Goal: Feedback & Contribution: Submit feedback/report problem

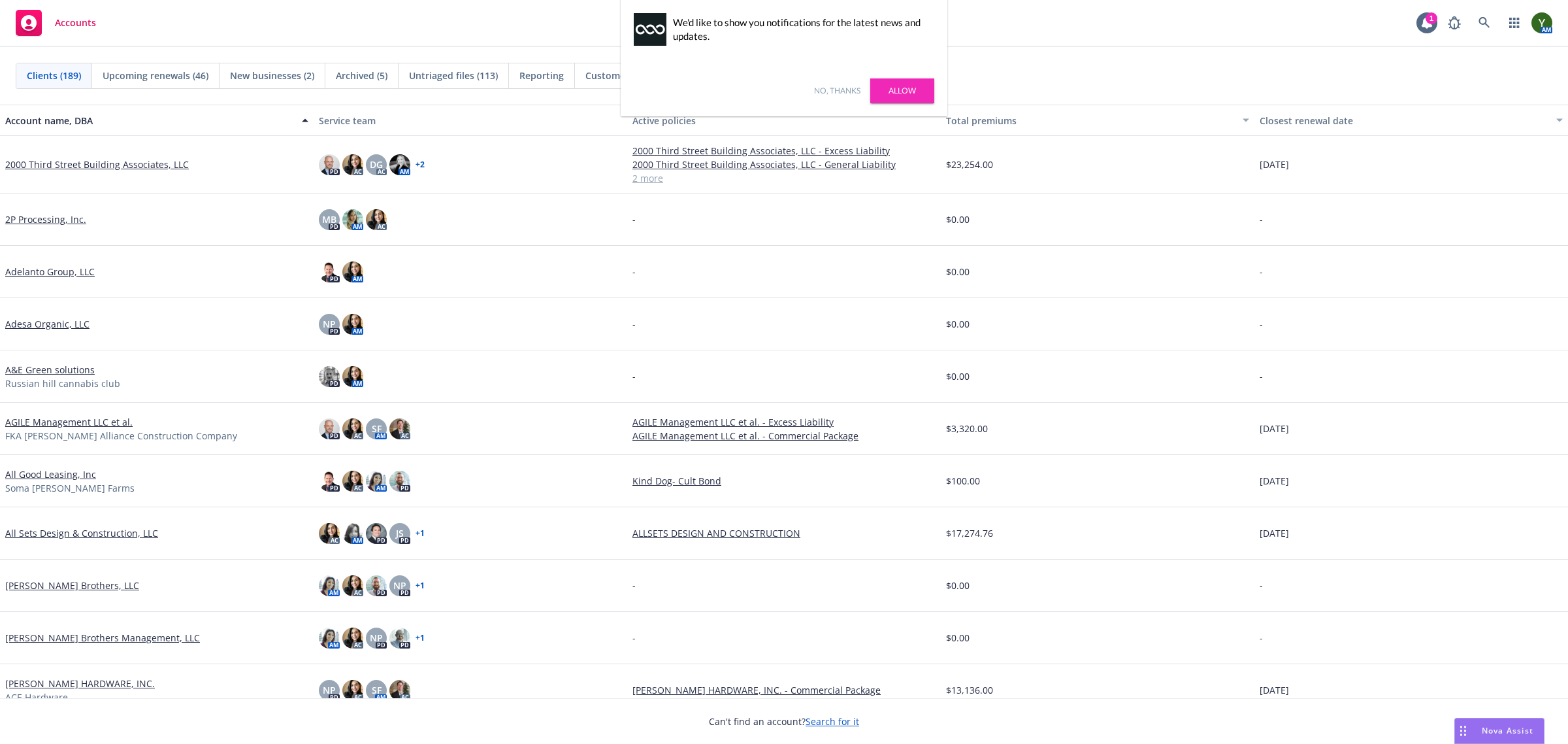
click at [818, 90] on link "No, thanks" at bounding box center [837, 90] width 47 height 11
click at [1483, 23] on icon at bounding box center [1484, 23] width 11 height 11
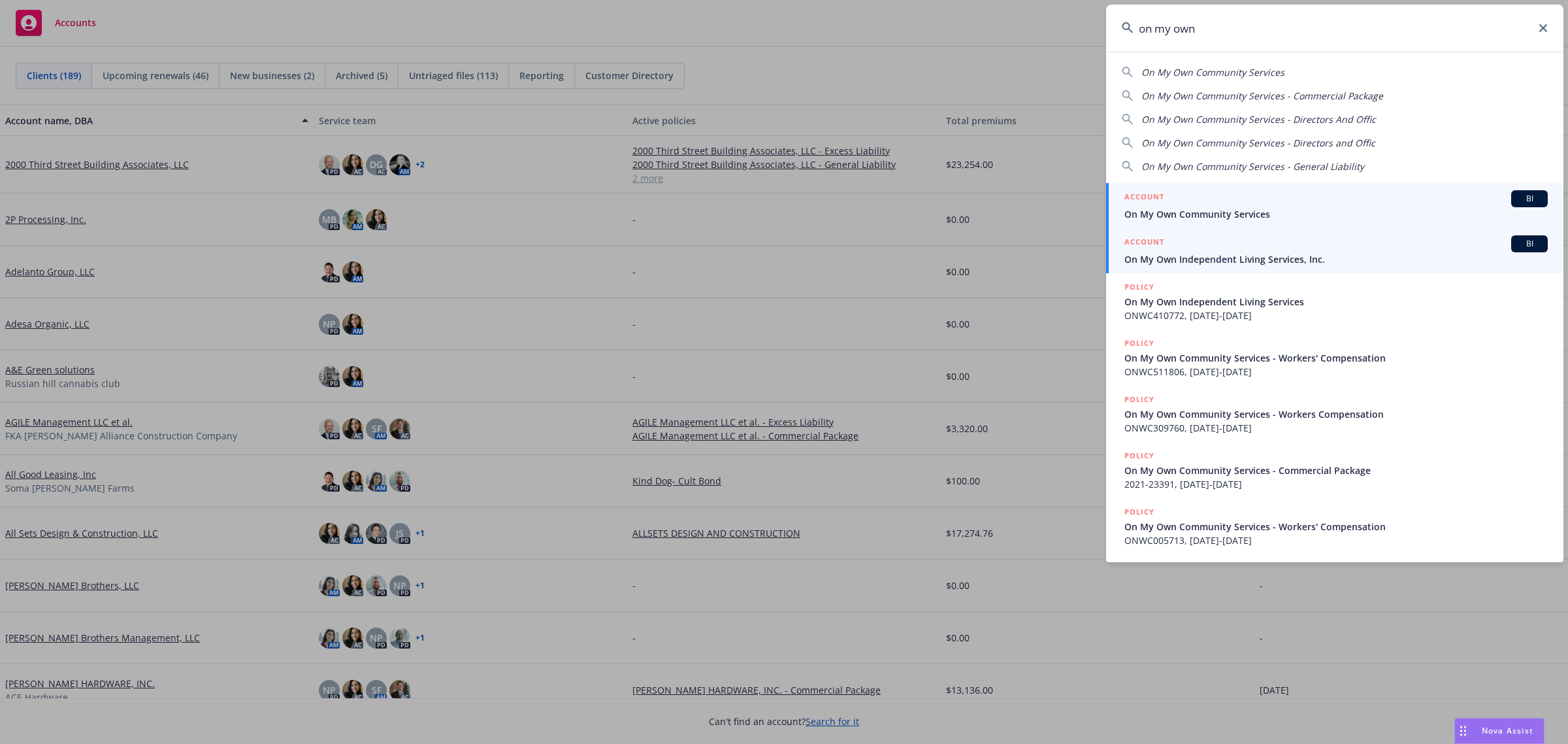
type input "on my own"
click at [1203, 252] on span "On My Own Independent Living Services, Inc." at bounding box center [1336, 259] width 424 height 13
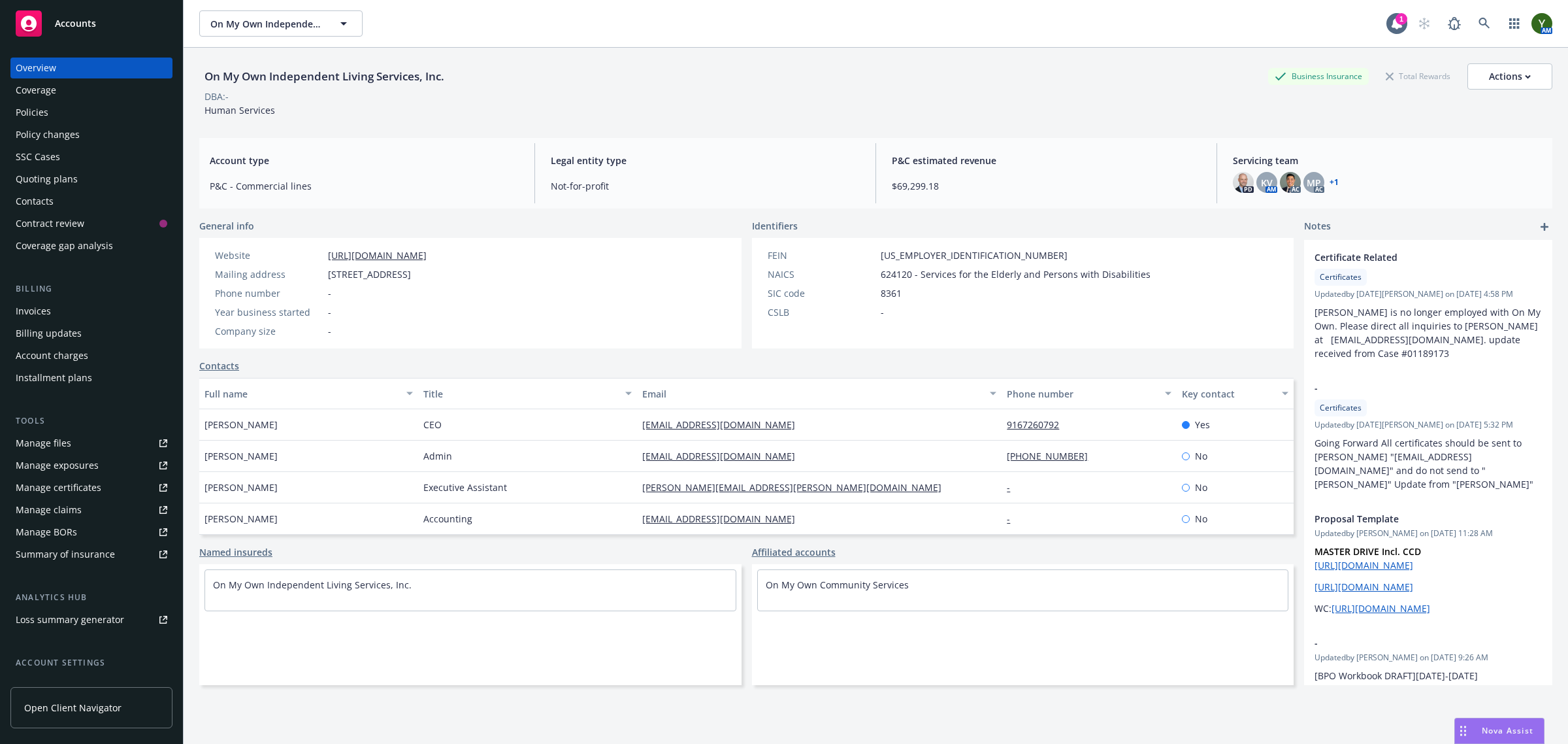
click at [76, 175] on div "Quoting plans" at bounding box center [90, 179] width 151 height 21
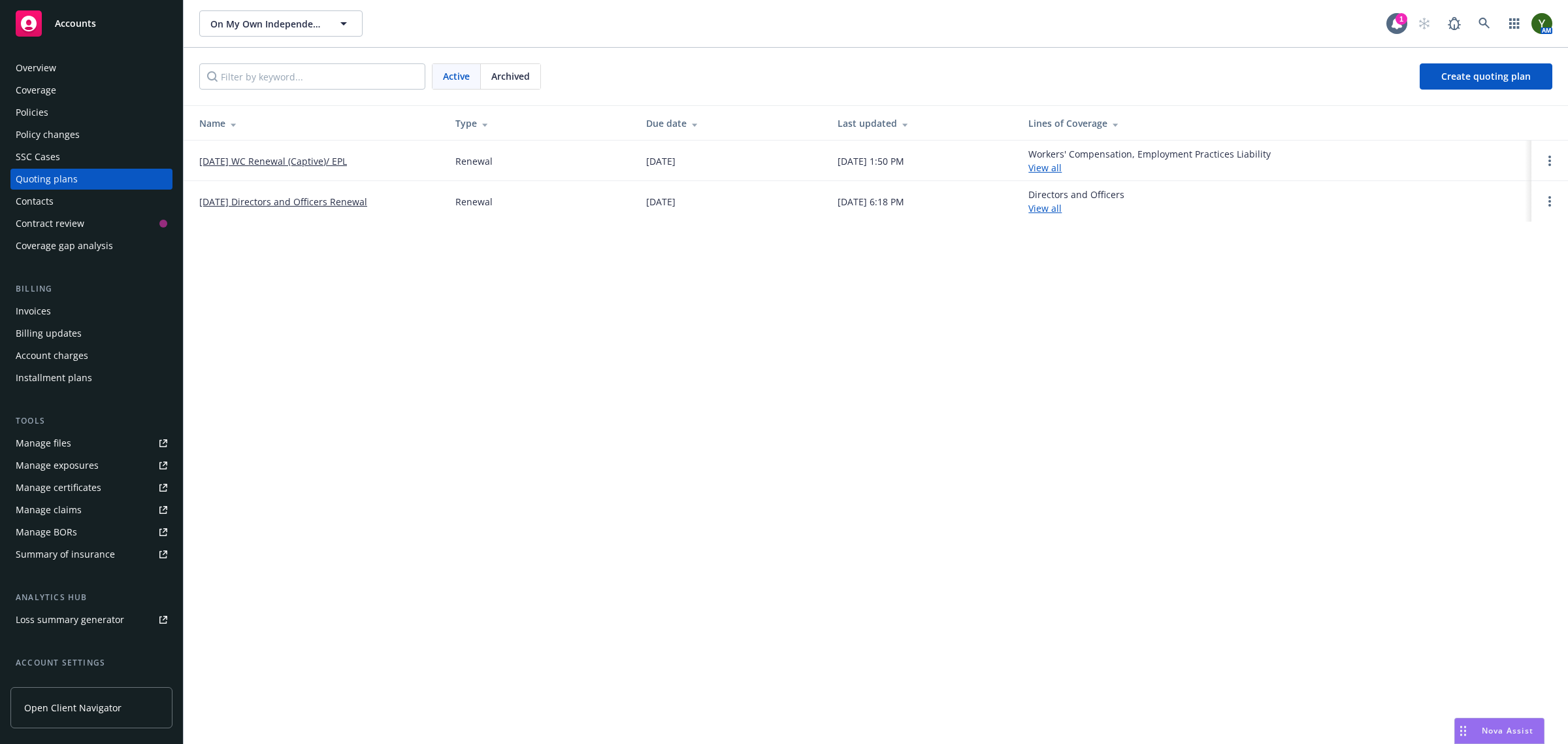
click at [276, 198] on link "11/01/25 Directors and Officers Renewal" at bounding box center [283, 202] width 168 height 13
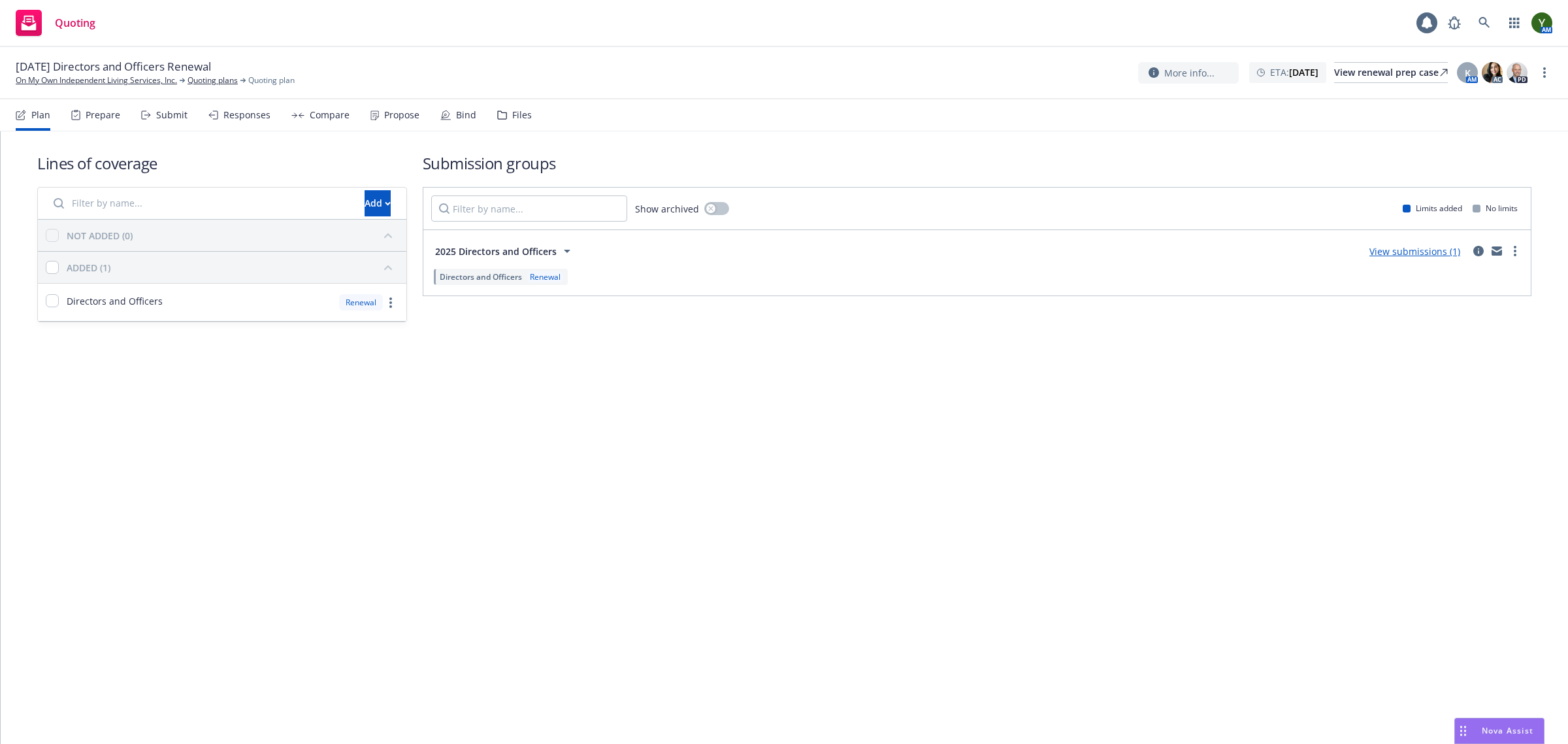
click at [497, 107] on div "Files" at bounding box center [514, 114] width 34 height 31
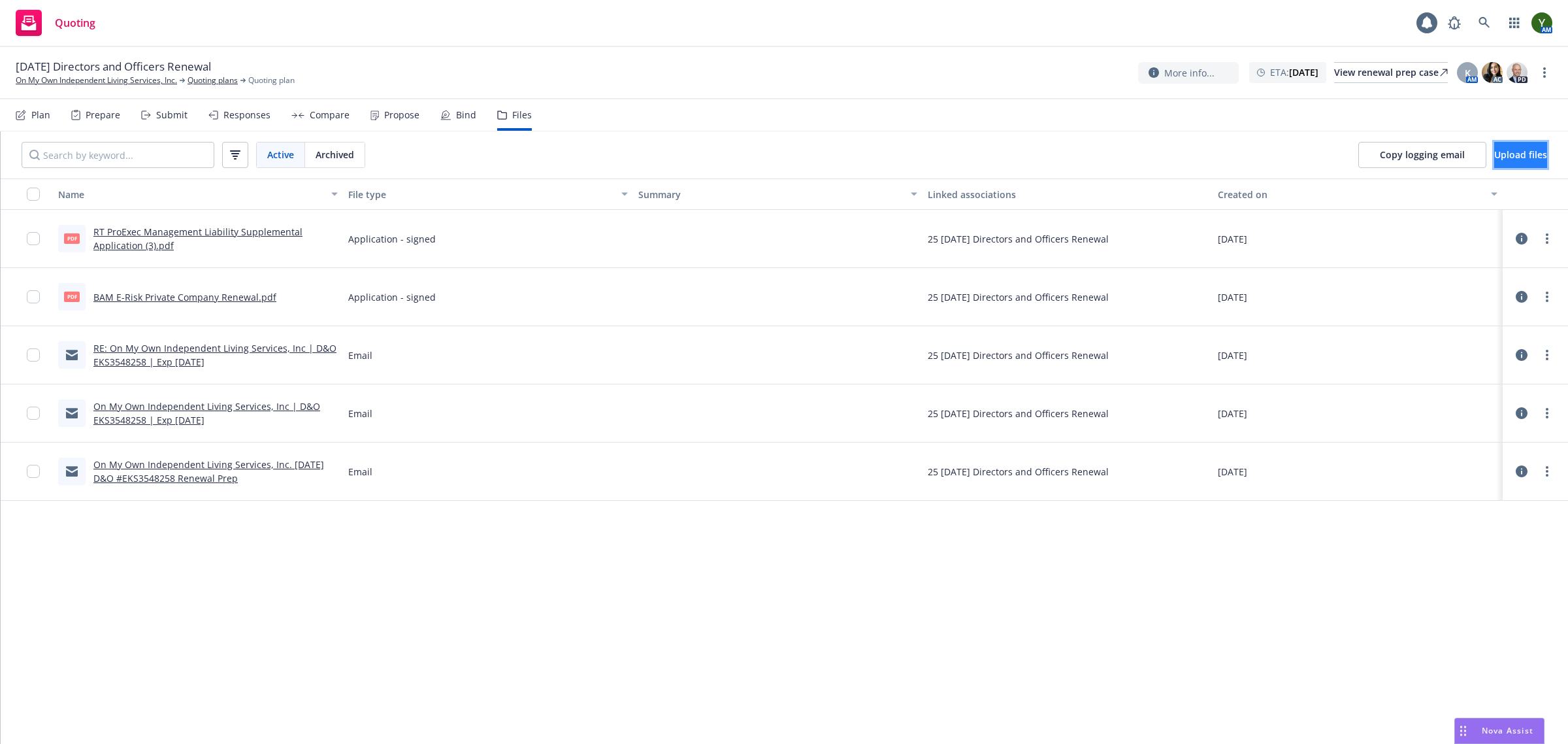
click at [1524, 147] on button "Upload files" at bounding box center [1521, 154] width 53 height 26
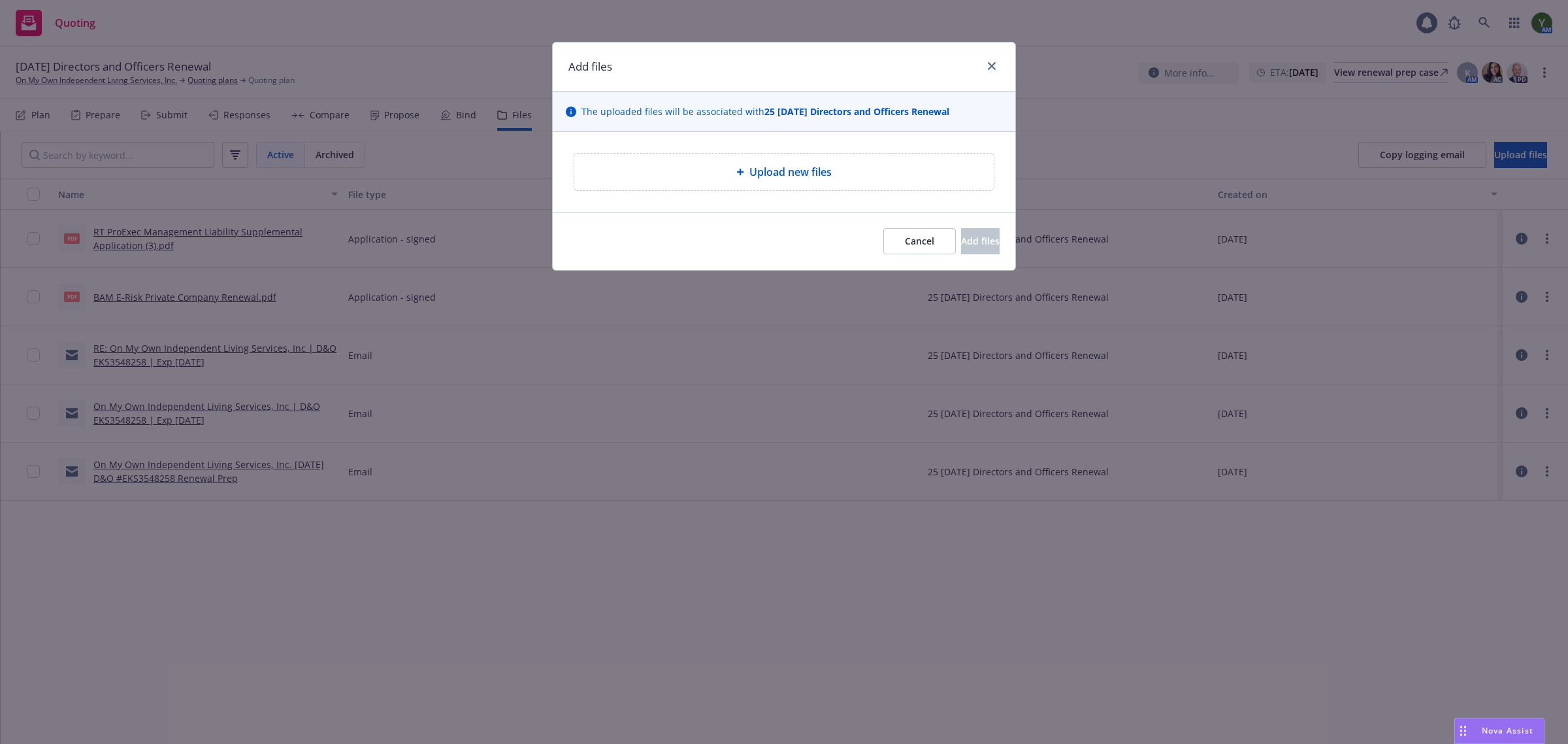
click at [680, 178] on div "Upload new files" at bounding box center [784, 171] width 399 height 15
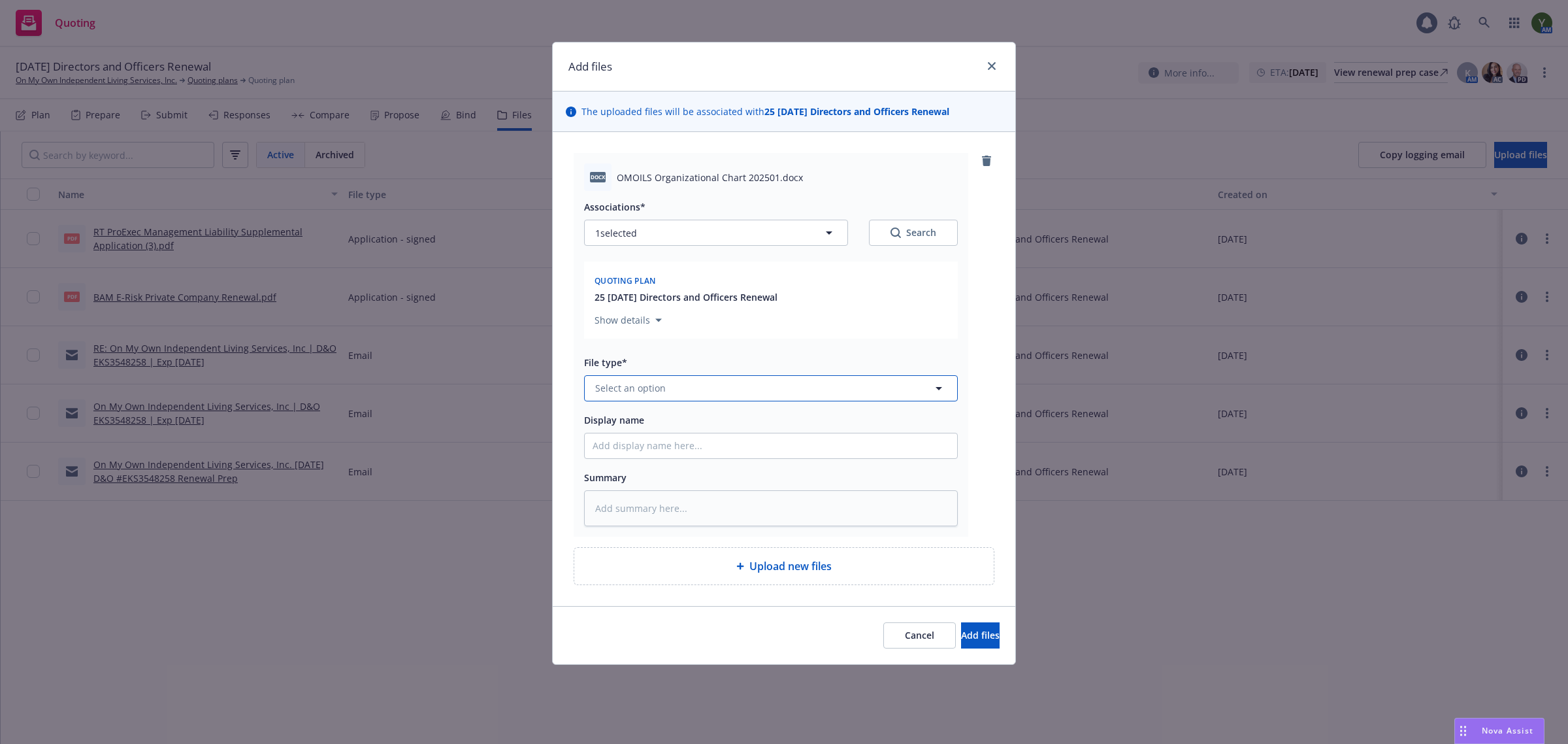
click at [626, 388] on span "Select an option" at bounding box center [630, 388] width 70 height 13
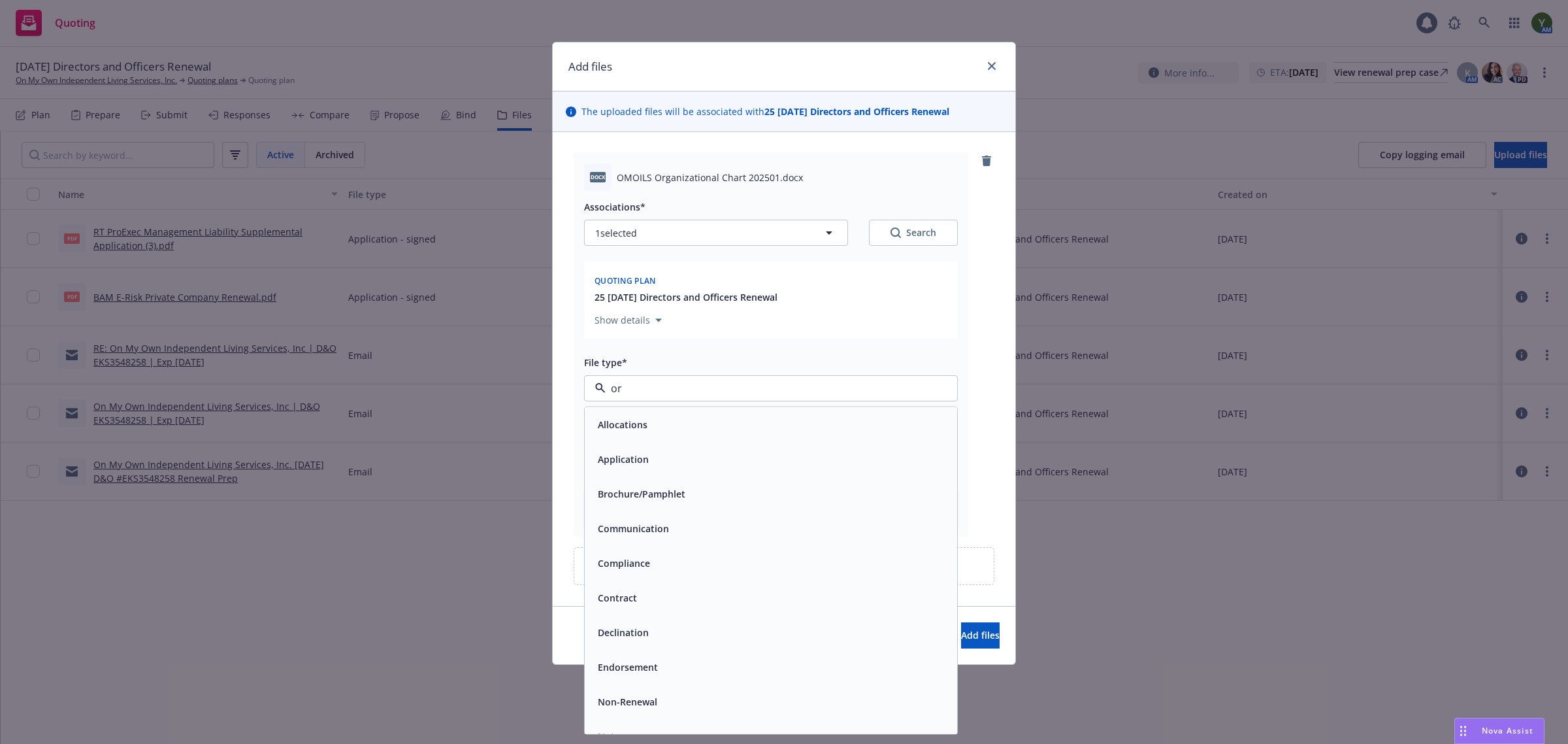
type input "org"
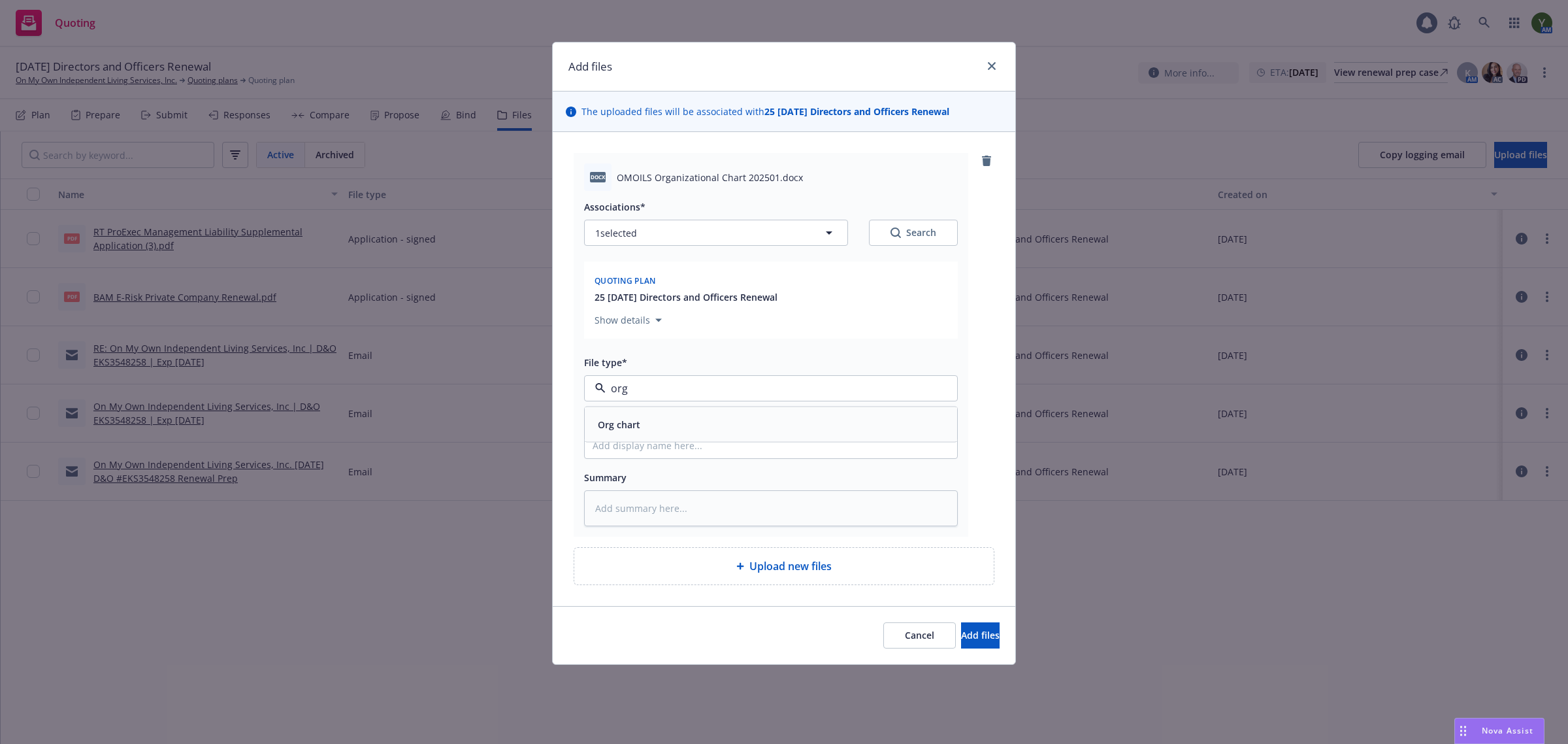
click at [649, 431] on div "Org chart" at bounding box center [771, 424] width 357 height 19
click at [958, 620] on div "Cancel Add files" at bounding box center [784, 634] width 463 height 58
click at [962, 625] on button "Add files" at bounding box center [981, 634] width 38 height 26
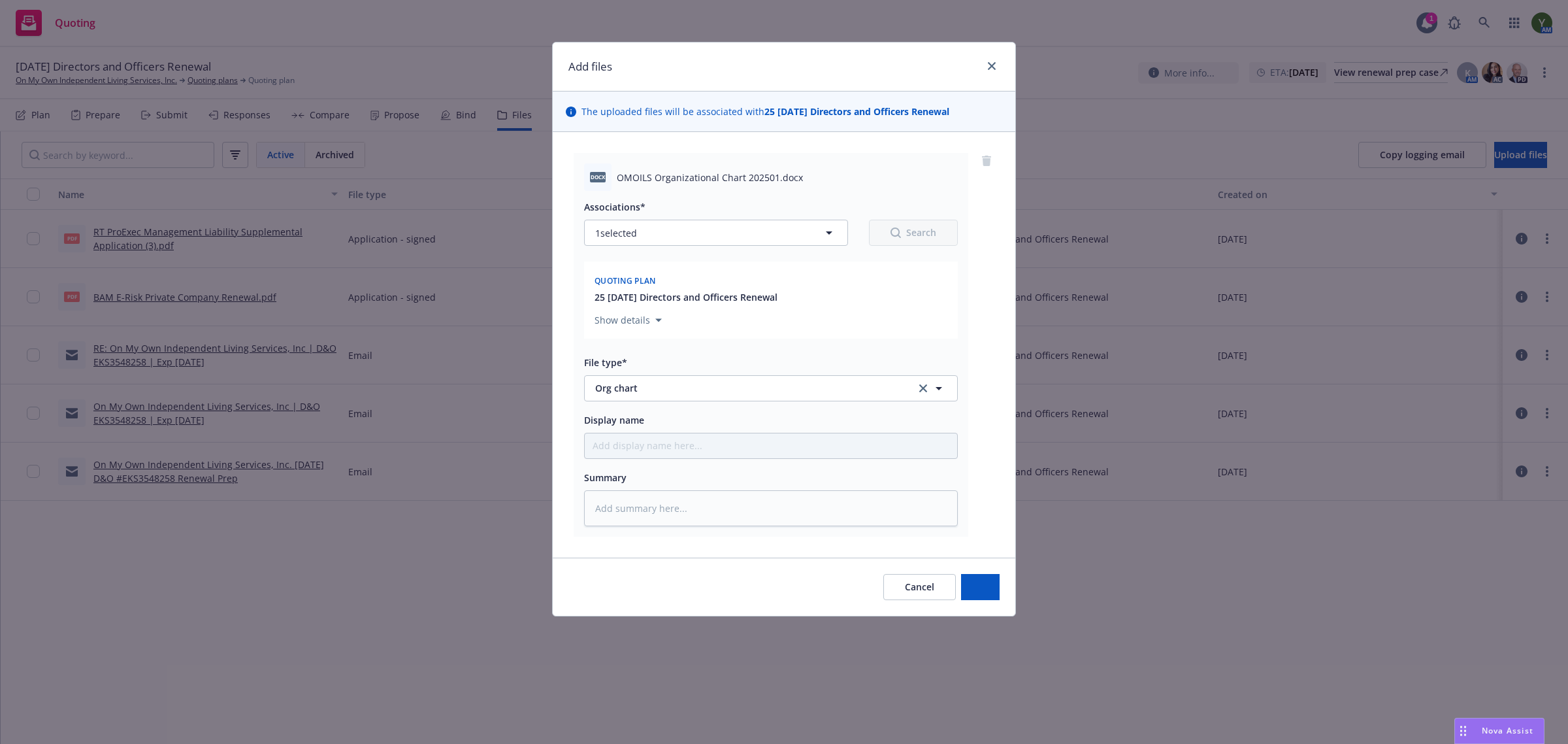
type textarea "x"
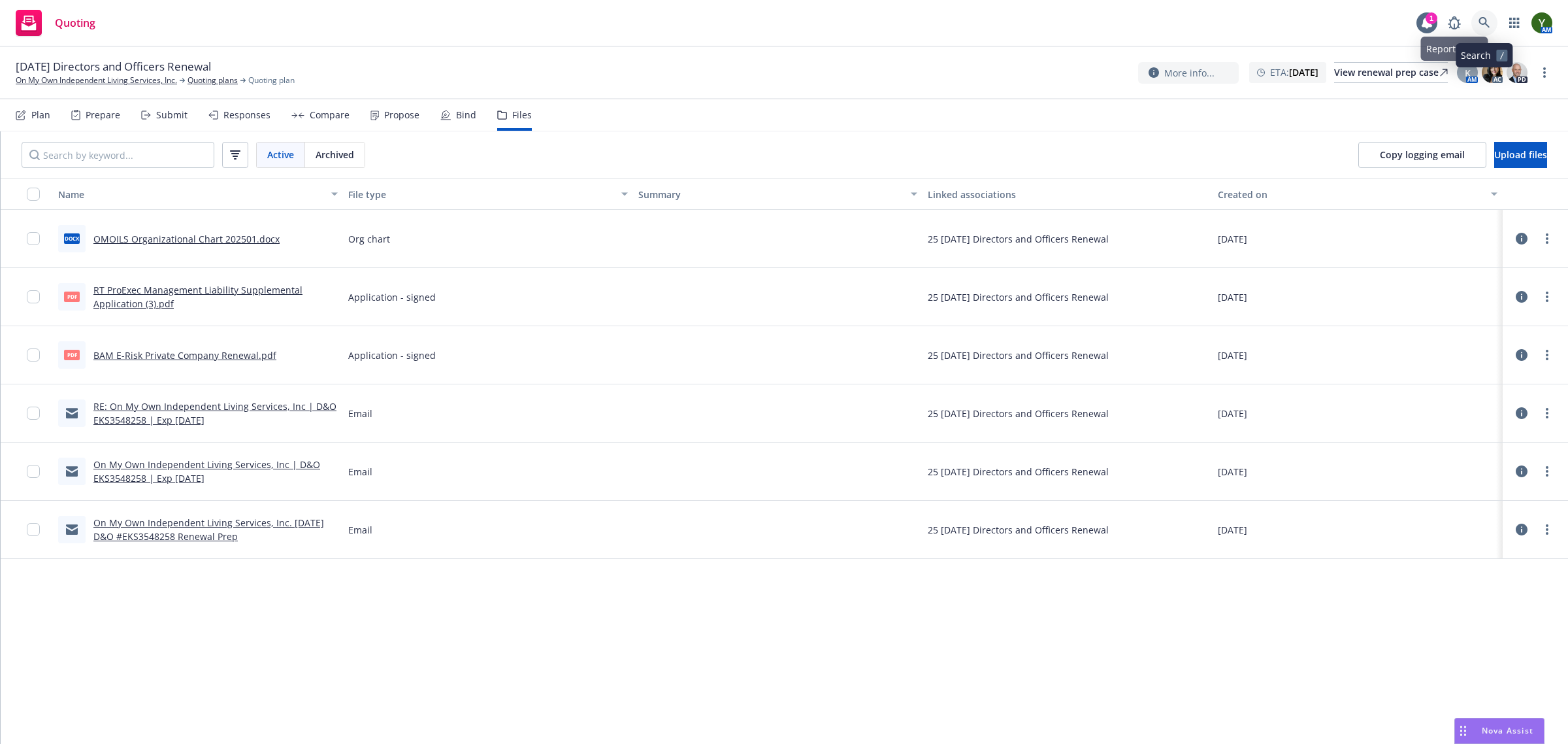
click at [1492, 20] on link at bounding box center [1484, 22] width 26 height 26
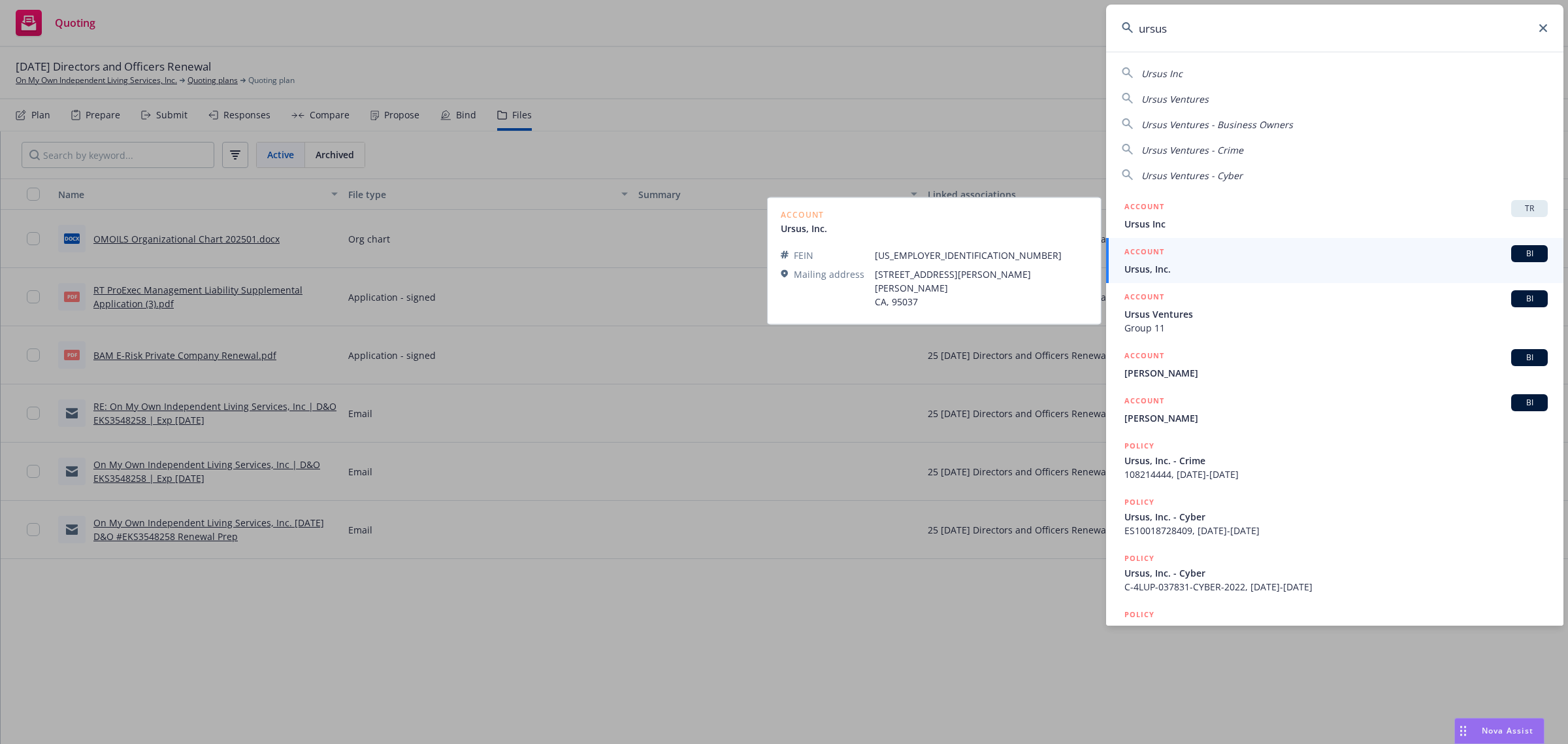
type input "ursus"
click at [1207, 279] on link "ACCOUNT BI Ursus, Inc." at bounding box center [1335, 260] width 457 height 45
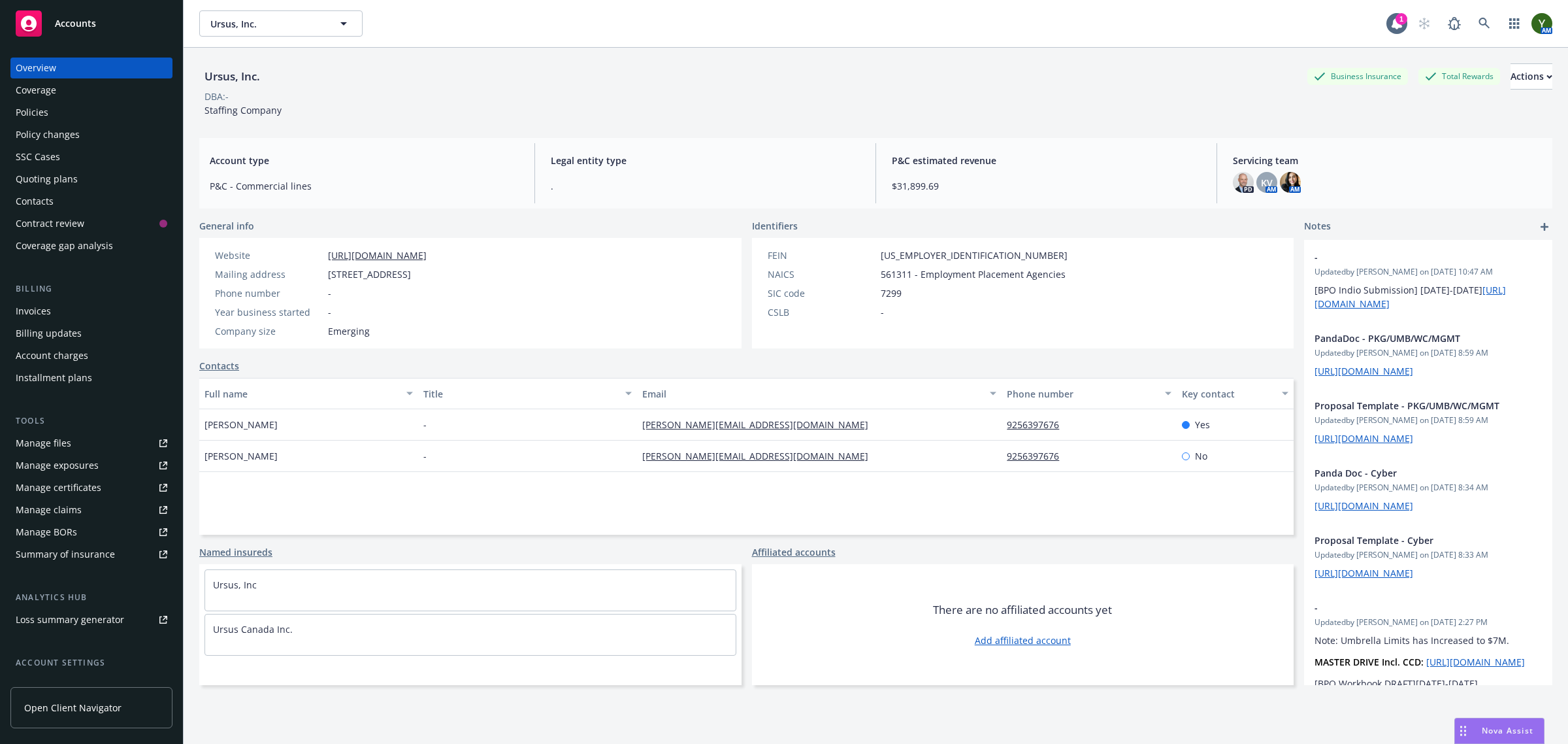
click at [59, 103] on div "Policies" at bounding box center [90, 112] width 151 height 21
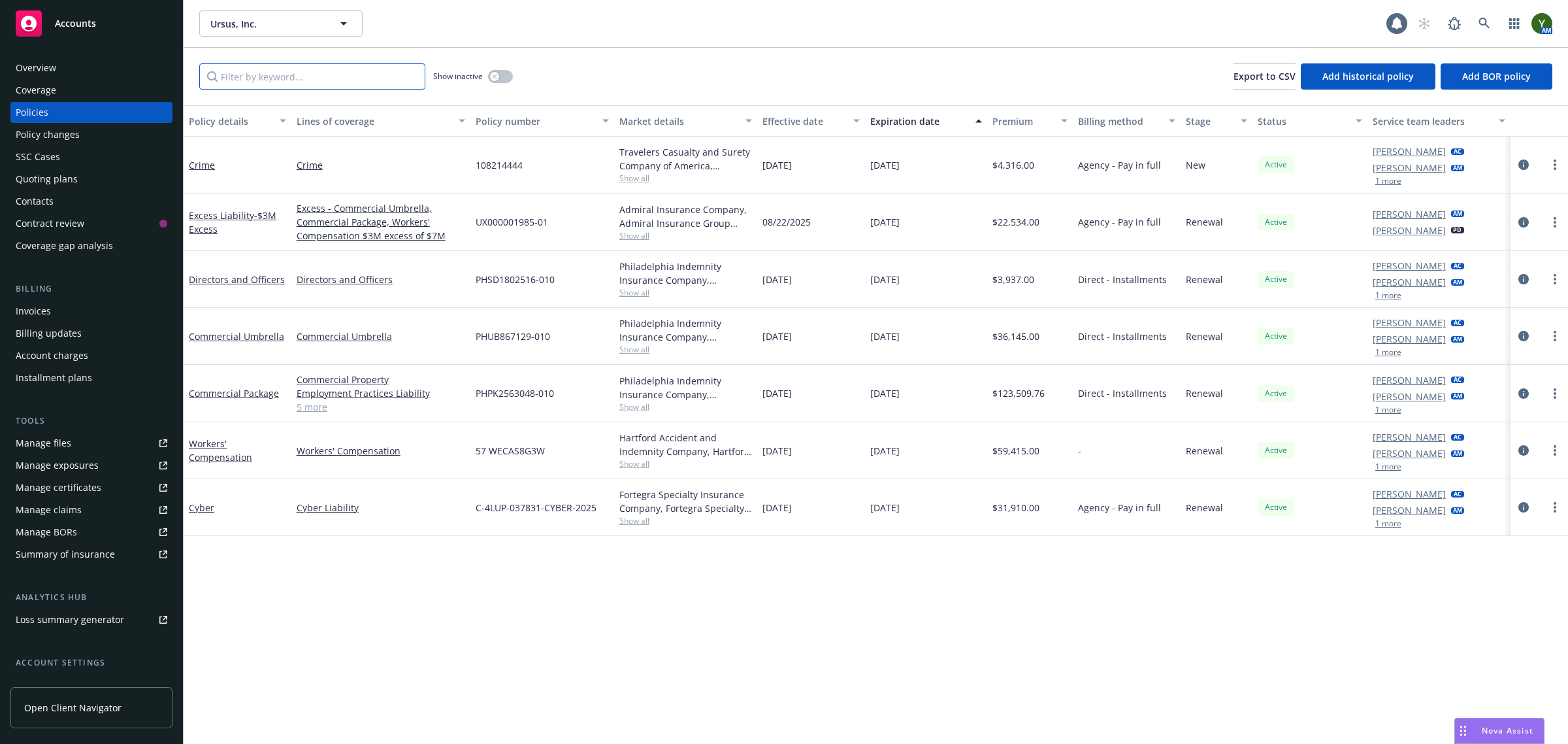
click at [325, 64] on input "Filter by keyword..." at bounding box center [311, 76] width 226 height 26
paste input "UX000001985-01"
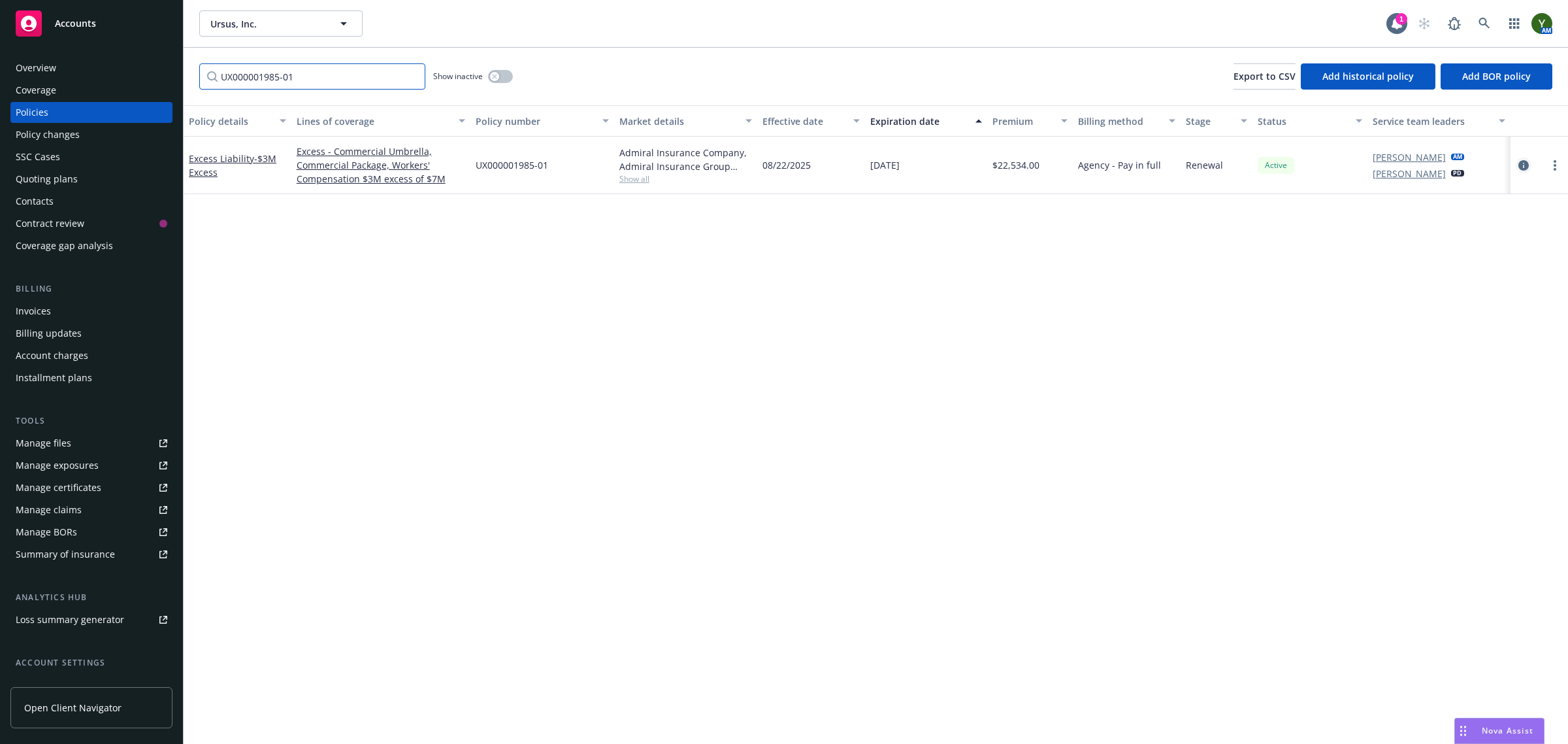
type input "UX000001985-01"
click at [1524, 166] on icon "circleInformation" at bounding box center [1523, 165] width 10 height 10
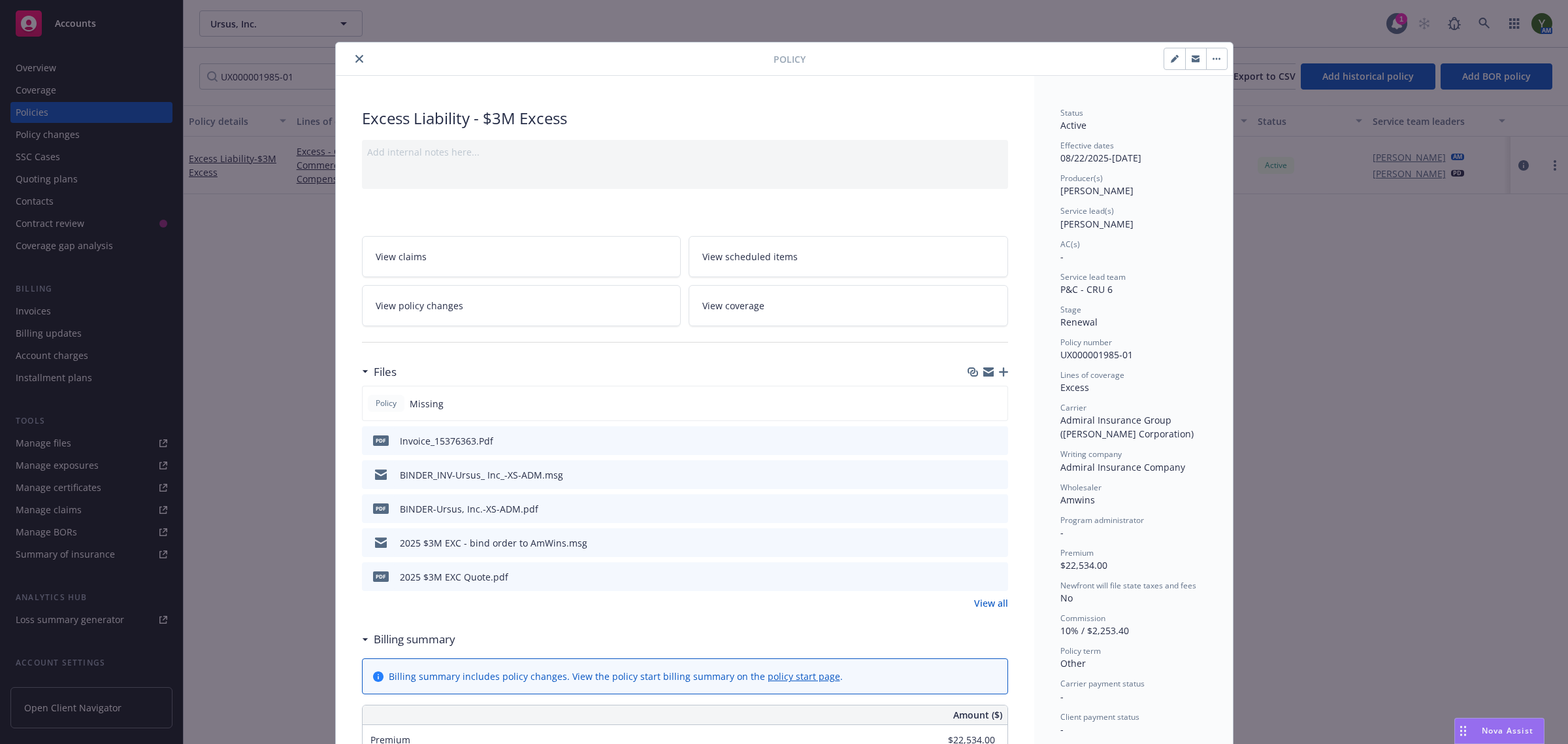
click at [351, 64] on button "close" at bounding box center [359, 59] width 15 height 15
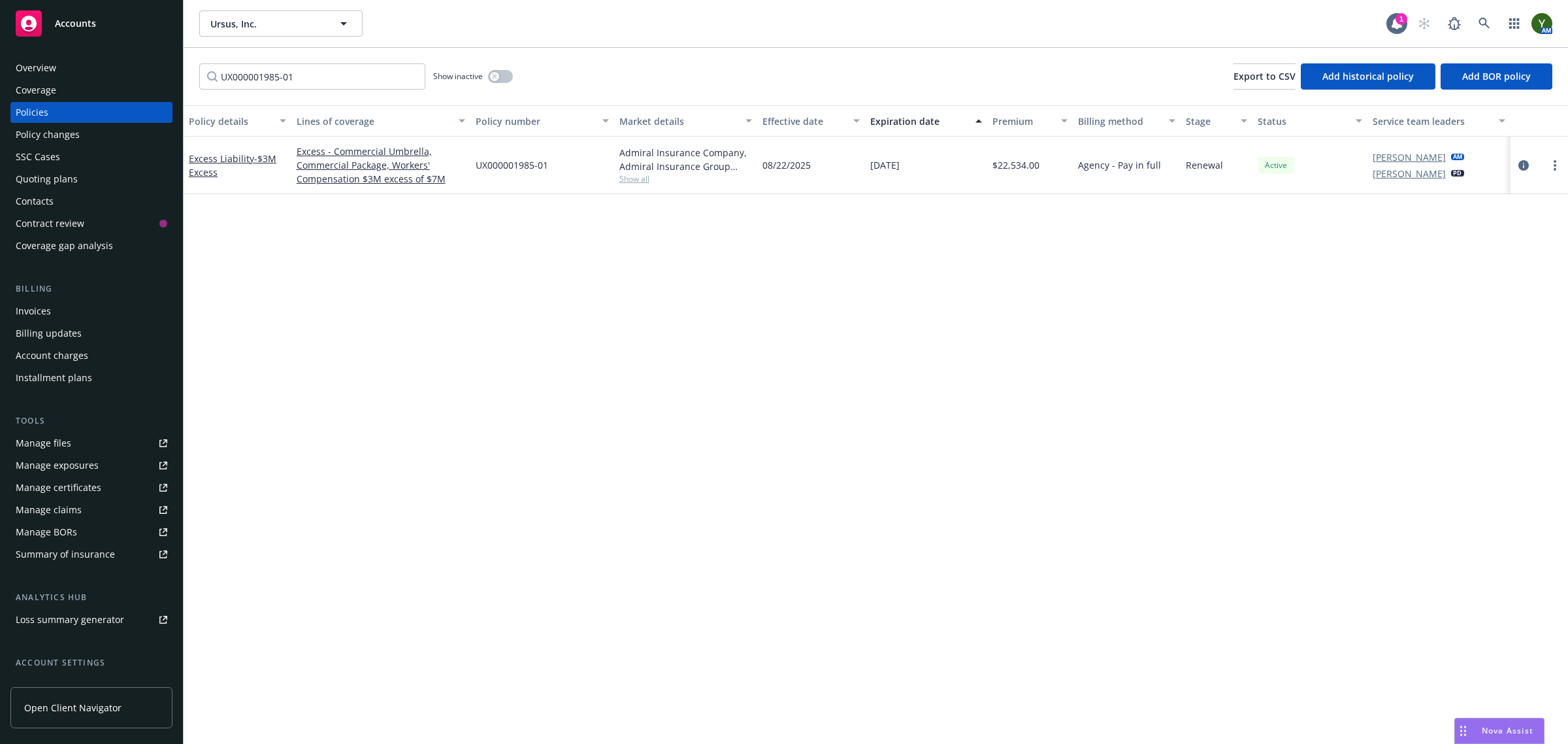
click at [73, 56] on div "Overview Coverage Policies Policy changes SSC Cases Quoting plans Contacts Cont…" at bounding box center [91, 392] width 183 height 702
click at [69, 57] on div "Overview" at bounding box center [90, 68] width 151 height 21
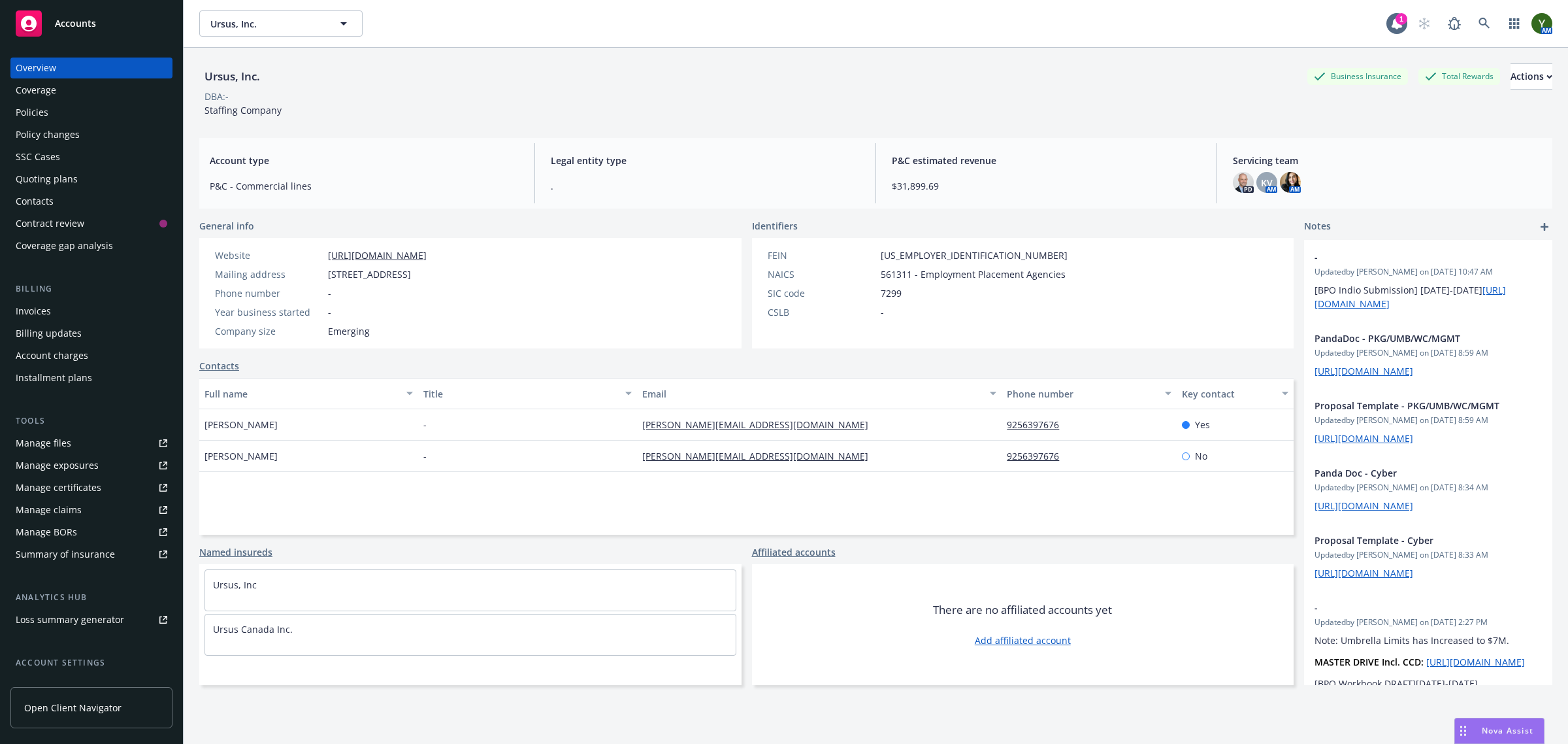
click at [232, 82] on div "Ursus, Inc." at bounding box center [231, 76] width 66 height 17
drag, startPoint x: 232, startPoint y: 82, endPoint x: 266, endPoint y: 90, distance: 34.9
click at [266, 90] on div "DBA: -" at bounding box center [875, 96] width 1353 height 13
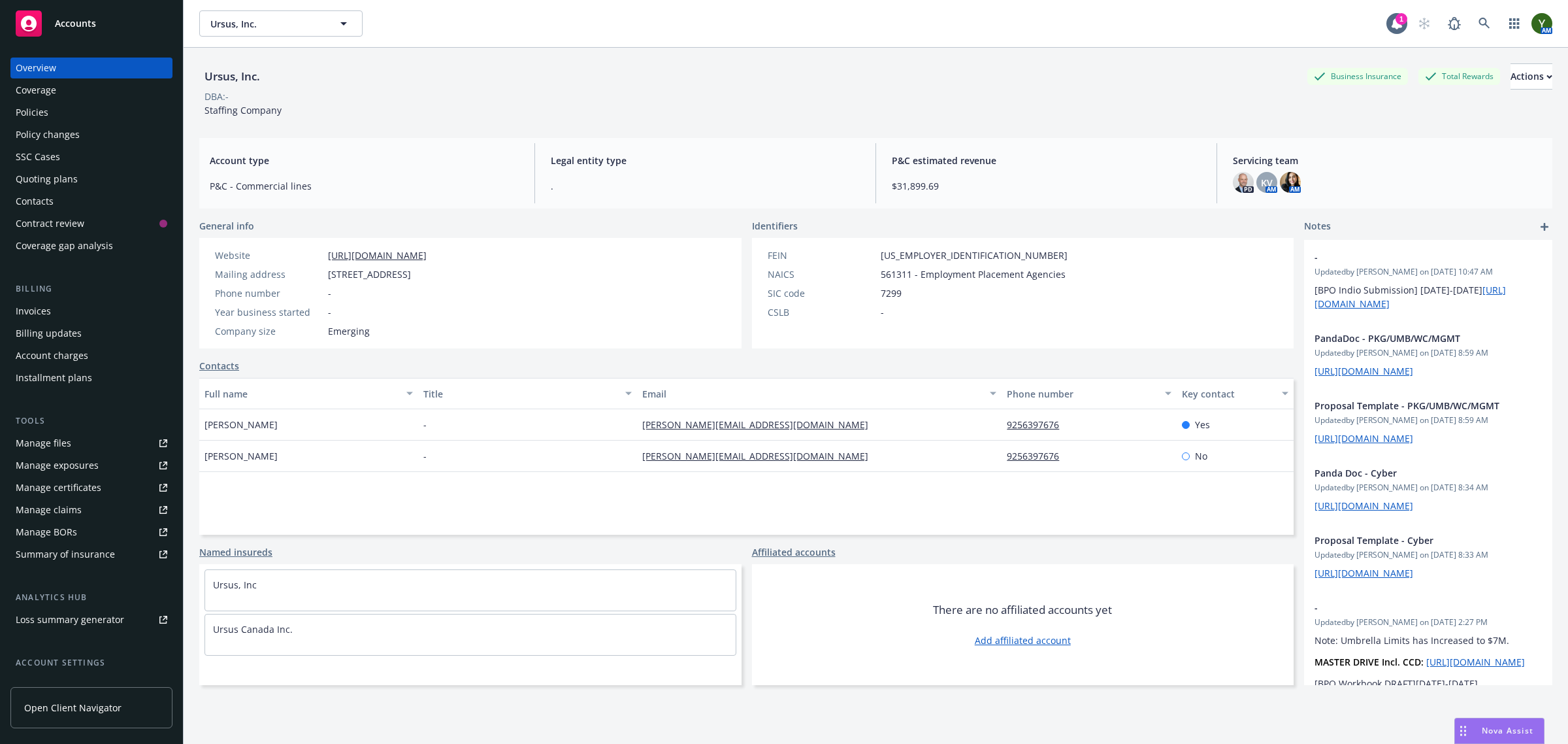
click at [230, 76] on div "Ursus, Inc." at bounding box center [231, 76] width 66 height 17
drag, startPoint x: 230, startPoint y: 76, endPoint x: 243, endPoint y: 85, distance: 15.8
click at [243, 85] on div "Ursus, Inc." at bounding box center [231, 76] width 66 height 17
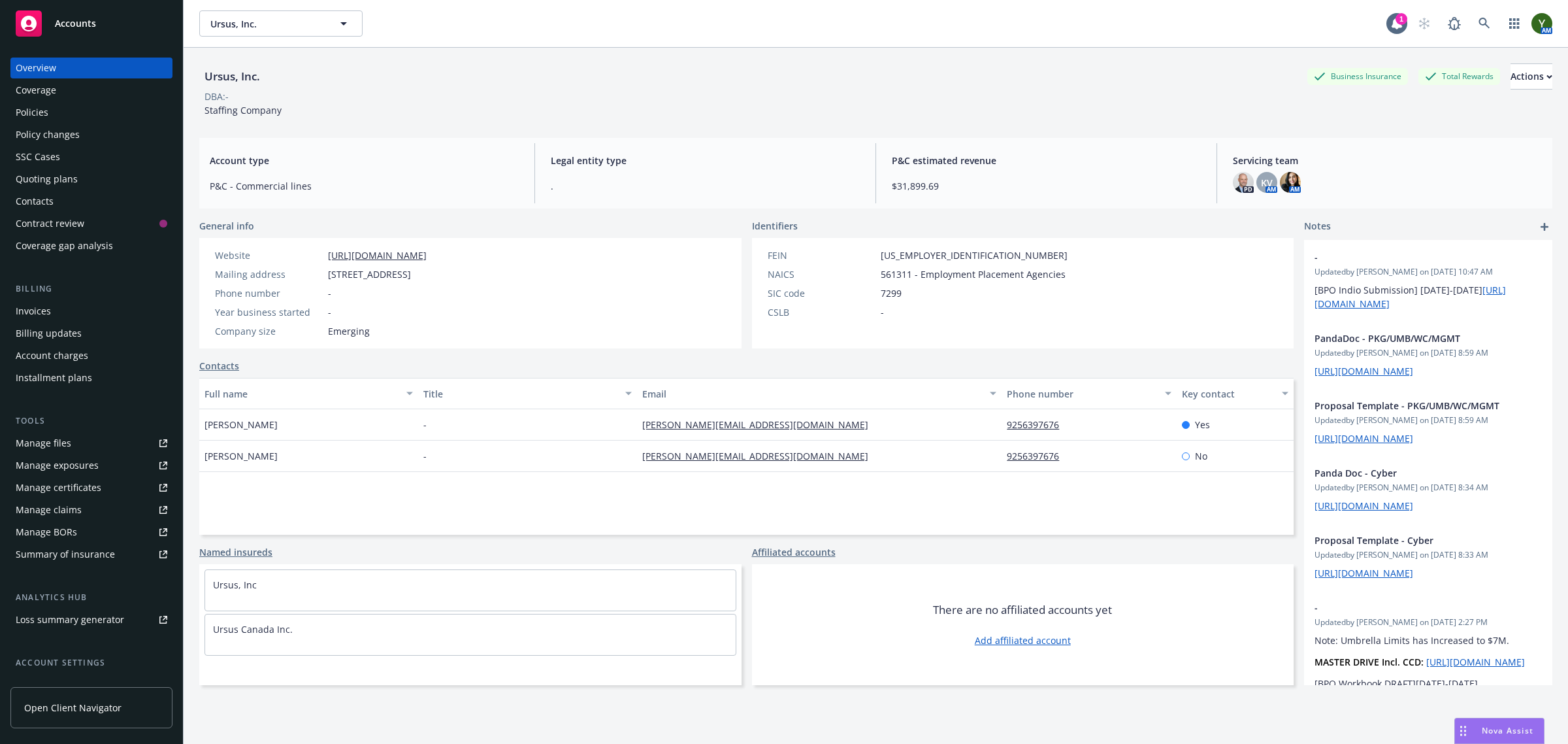
click at [243, 83] on div "Ursus, Inc." at bounding box center [231, 76] width 66 height 17
copy div "Ursus, Inc."
click at [232, 106] on span "Staffing Company" at bounding box center [243, 110] width 77 height 12
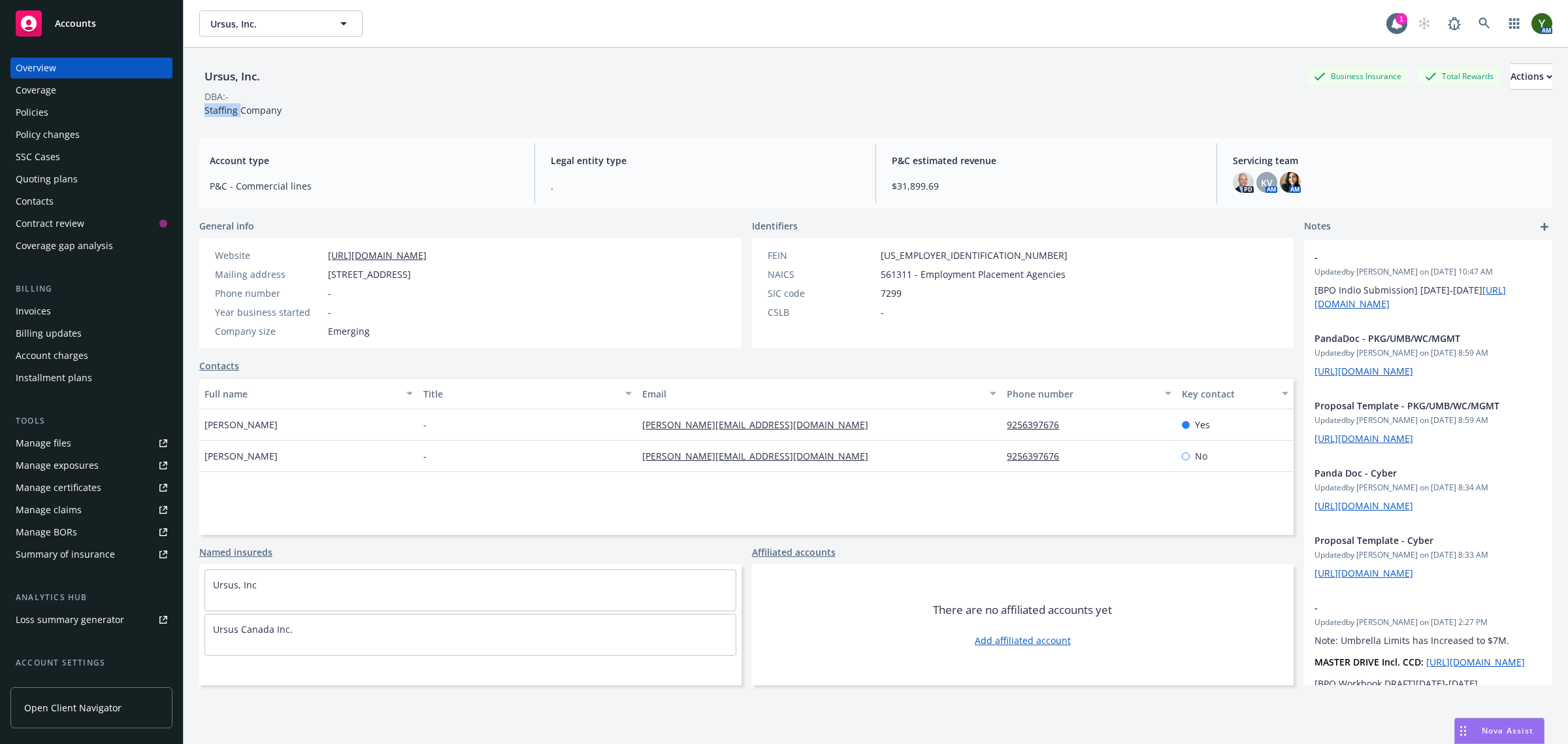
click at [232, 106] on span "Staffing Company" at bounding box center [243, 110] width 77 height 12
copy span "Staffing Company"
click at [1511, 64] on button "Actions" at bounding box center [1532, 76] width 42 height 26
click at [1475, 32] on link at bounding box center [1484, 23] width 26 height 26
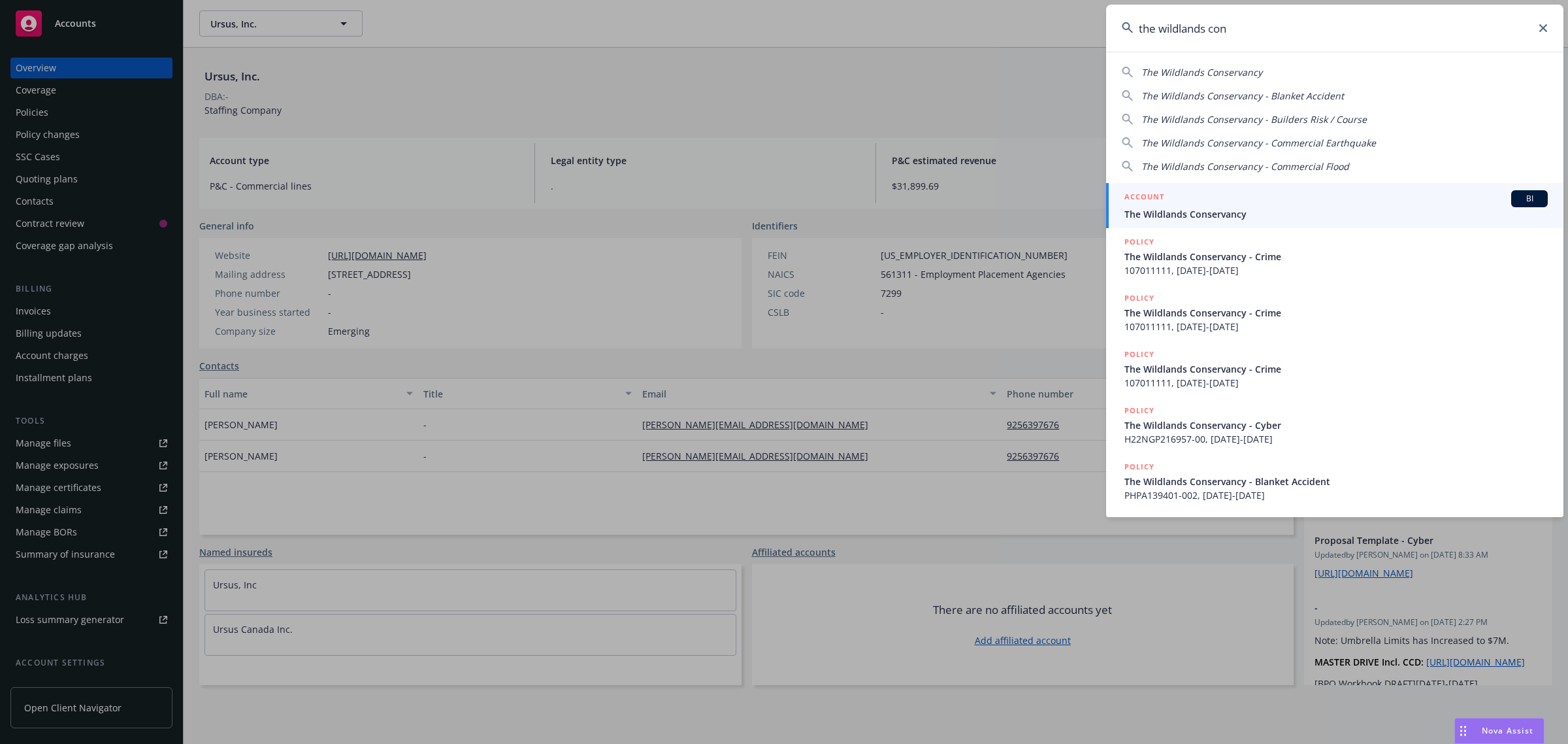
type input "the wildlands con"
click at [1144, 208] on span "The Wildlands Conservancy" at bounding box center [1336, 214] width 424 height 13
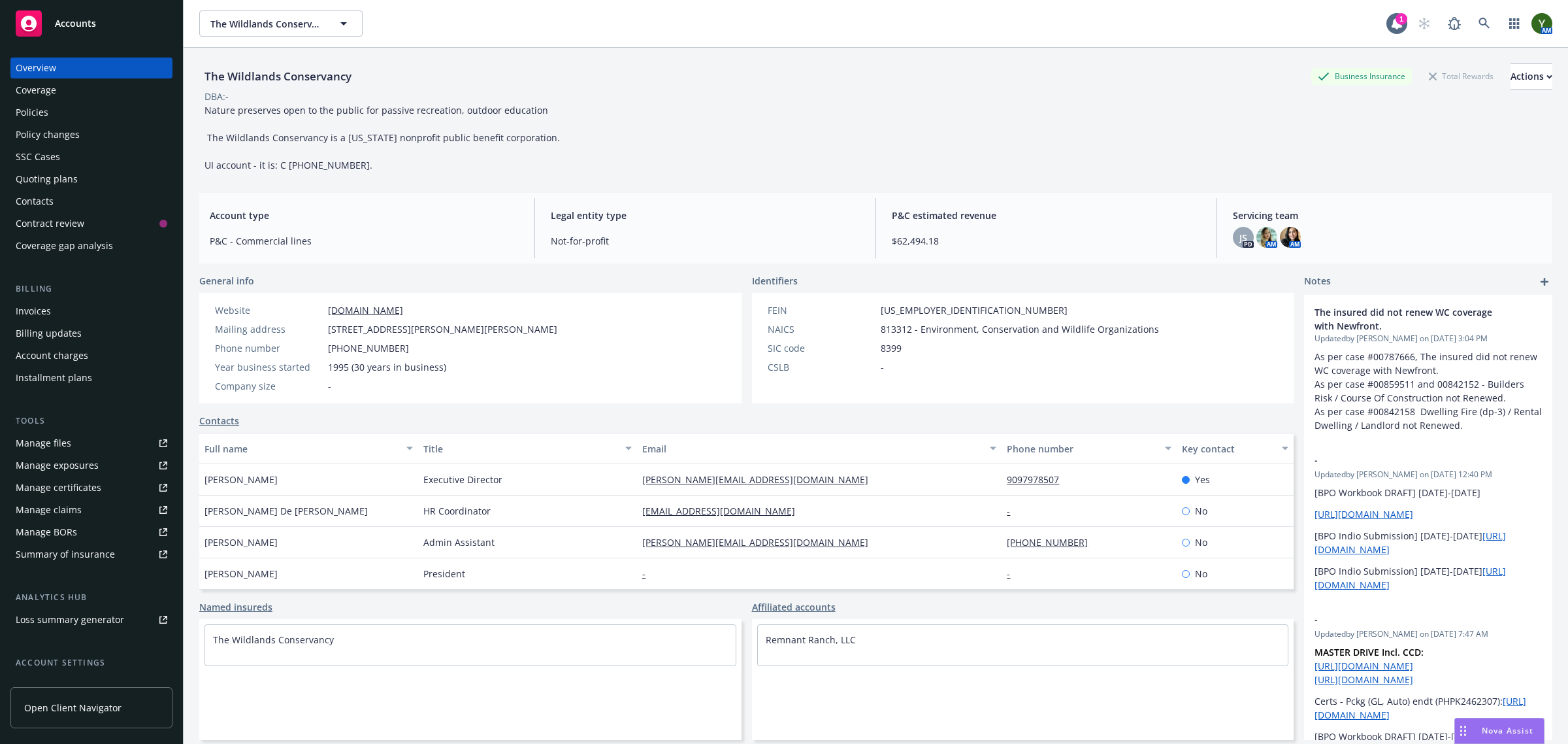
click at [64, 107] on div "Policies" at bounding box center [90, 112] width 151 height 21
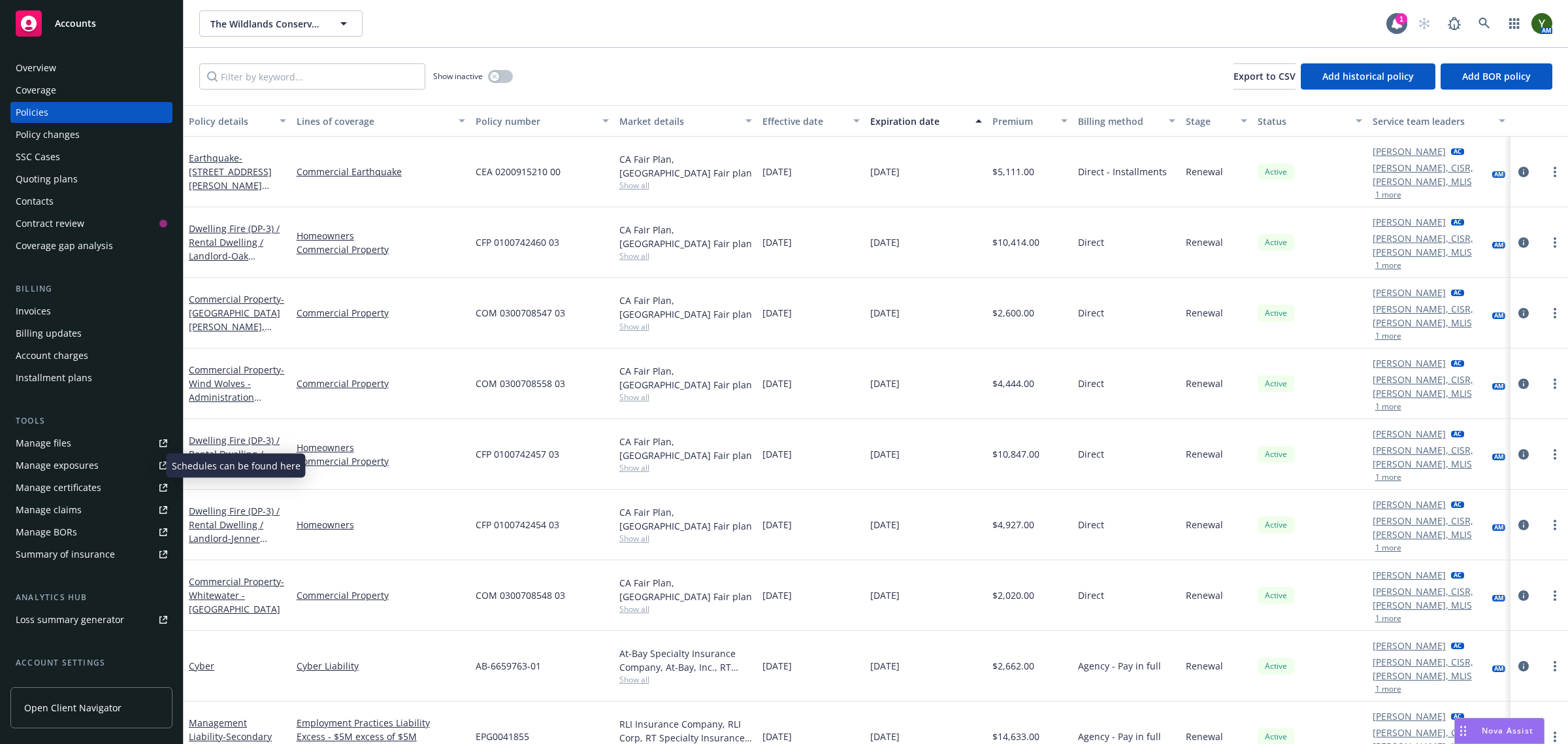
click at [82, 466] on div "Manage exposures" at bounding box center [56, 466] width 83 height 21
click at [320, 70] on input "Filter by keyword..." at bounding box center [311, 76] width 226 height 26
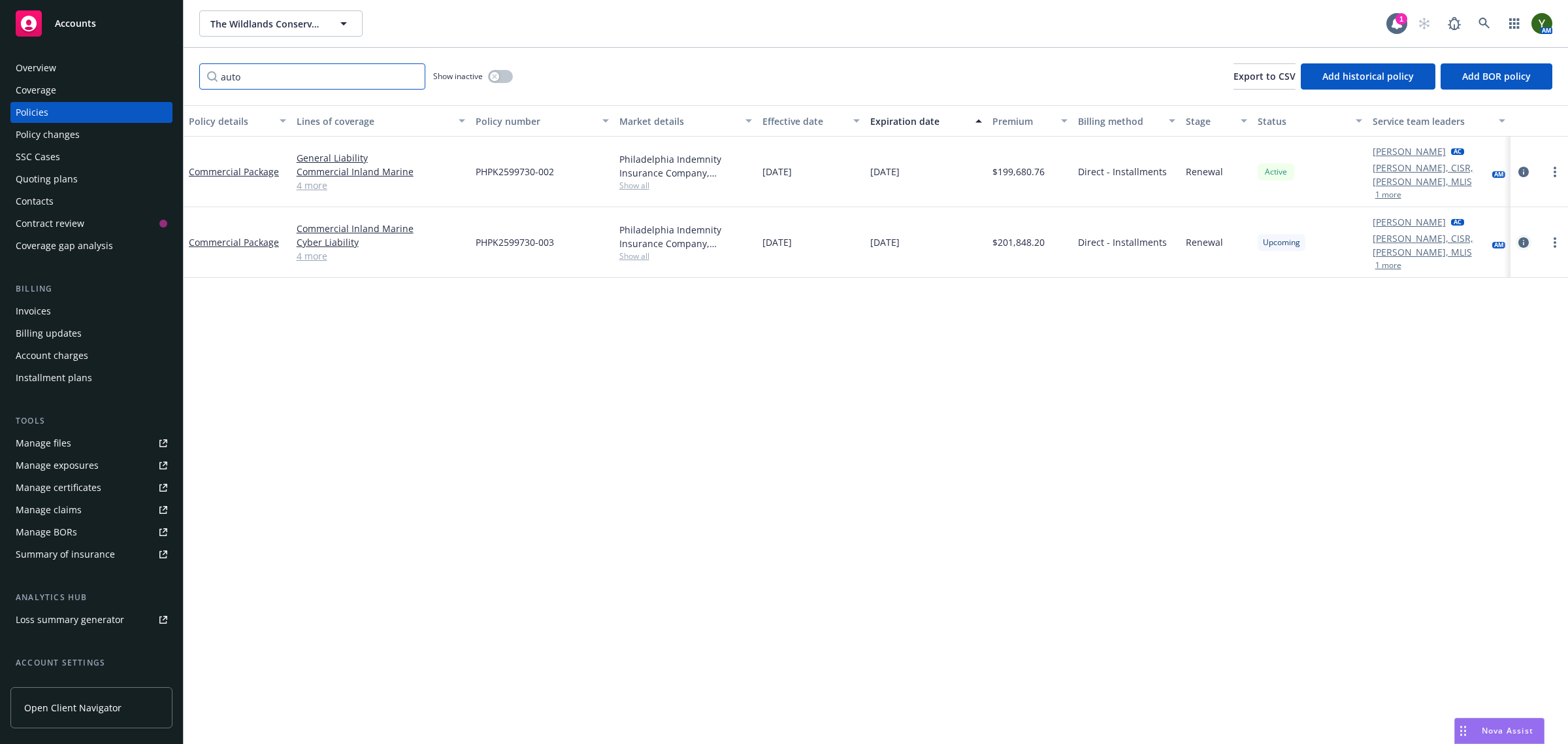
type input "auto"
click at [1521, 243] on icon "circleInformation" at bounding box center [1523, 242] width 10 height 10
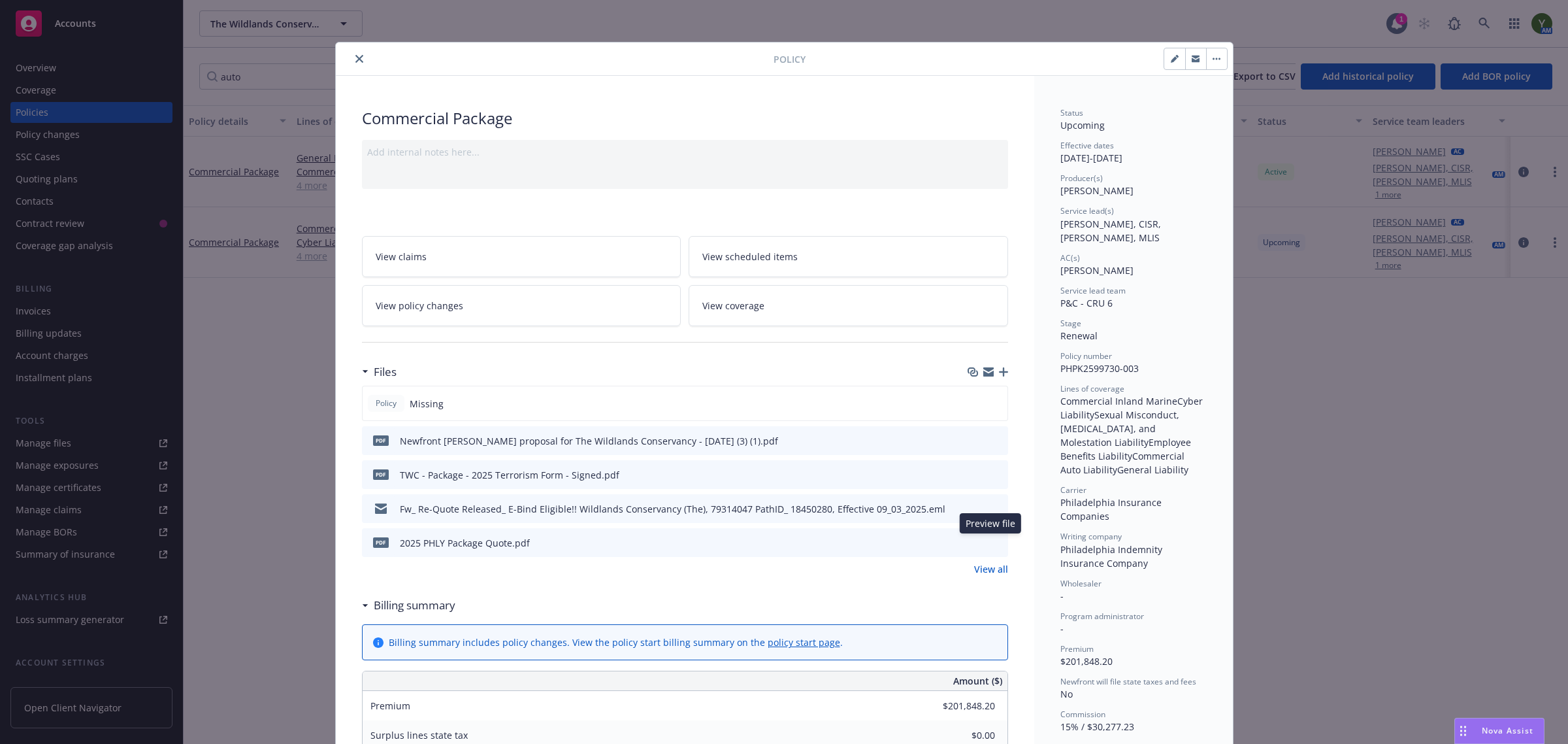
click at [990, 547] on icon "preview file" at bounding box center [996, 542] width 11 height 10
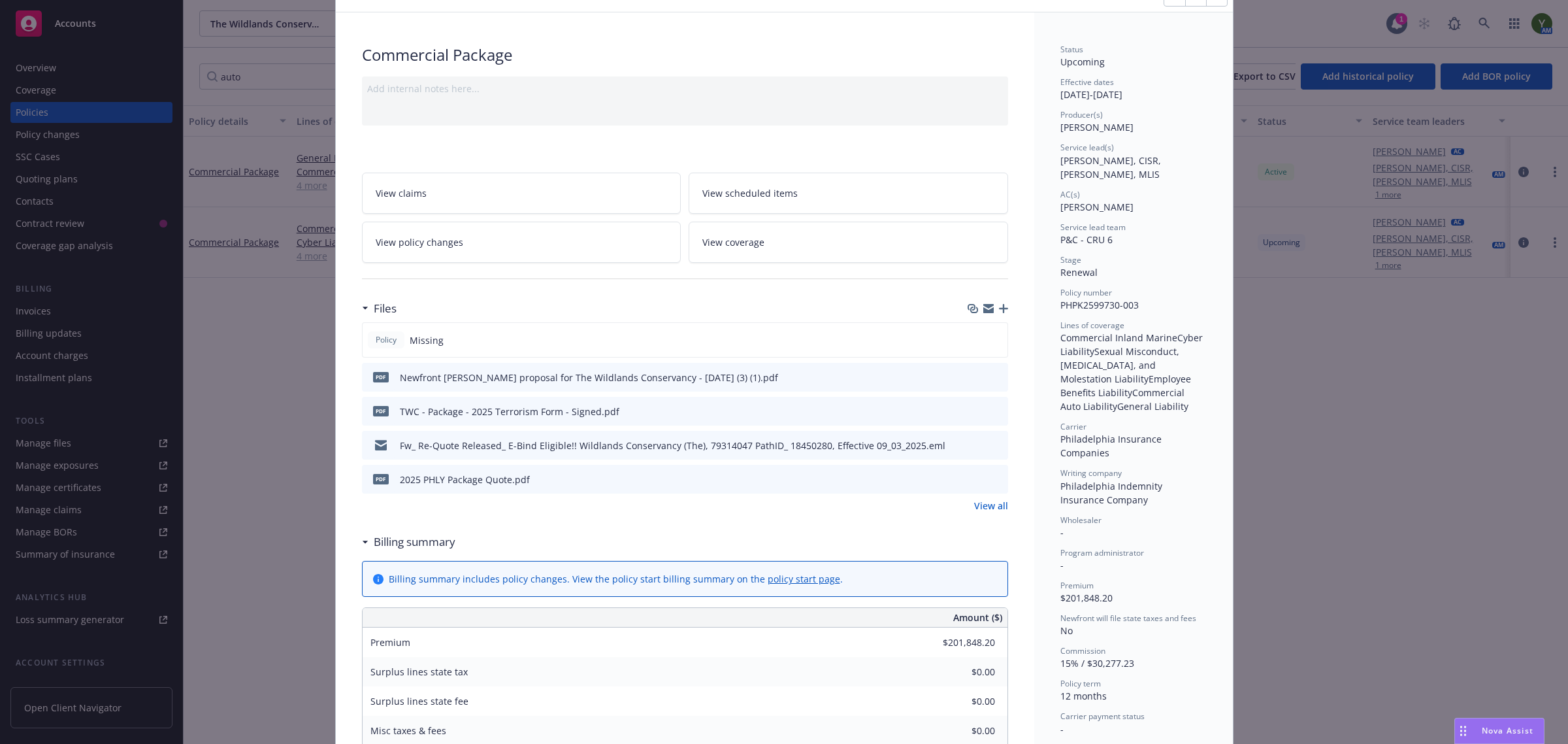
scroll to position [109, 0]
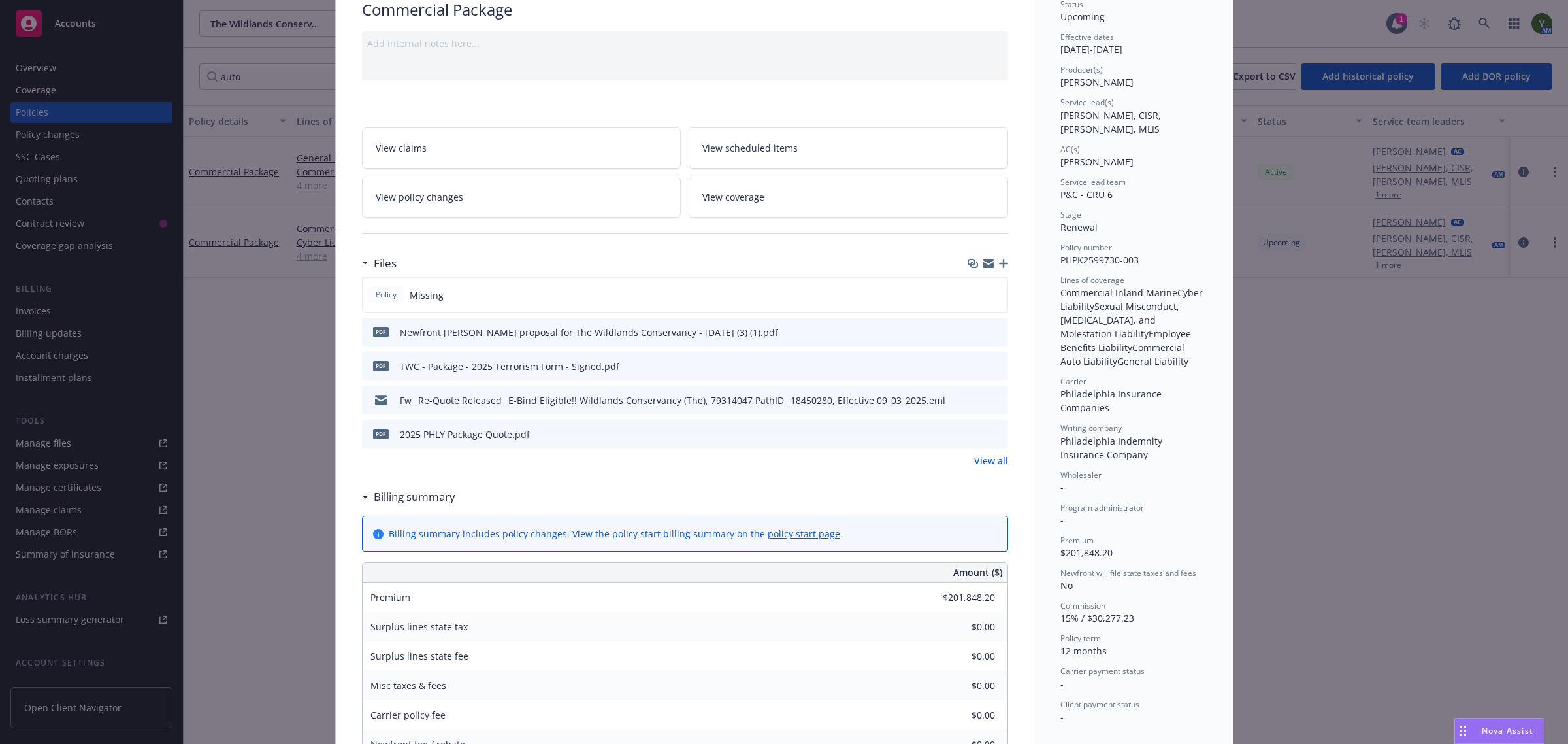
click at [1503, 731] on span "Nova Assist" at bounding box center [1508, 731] width 51 height 11
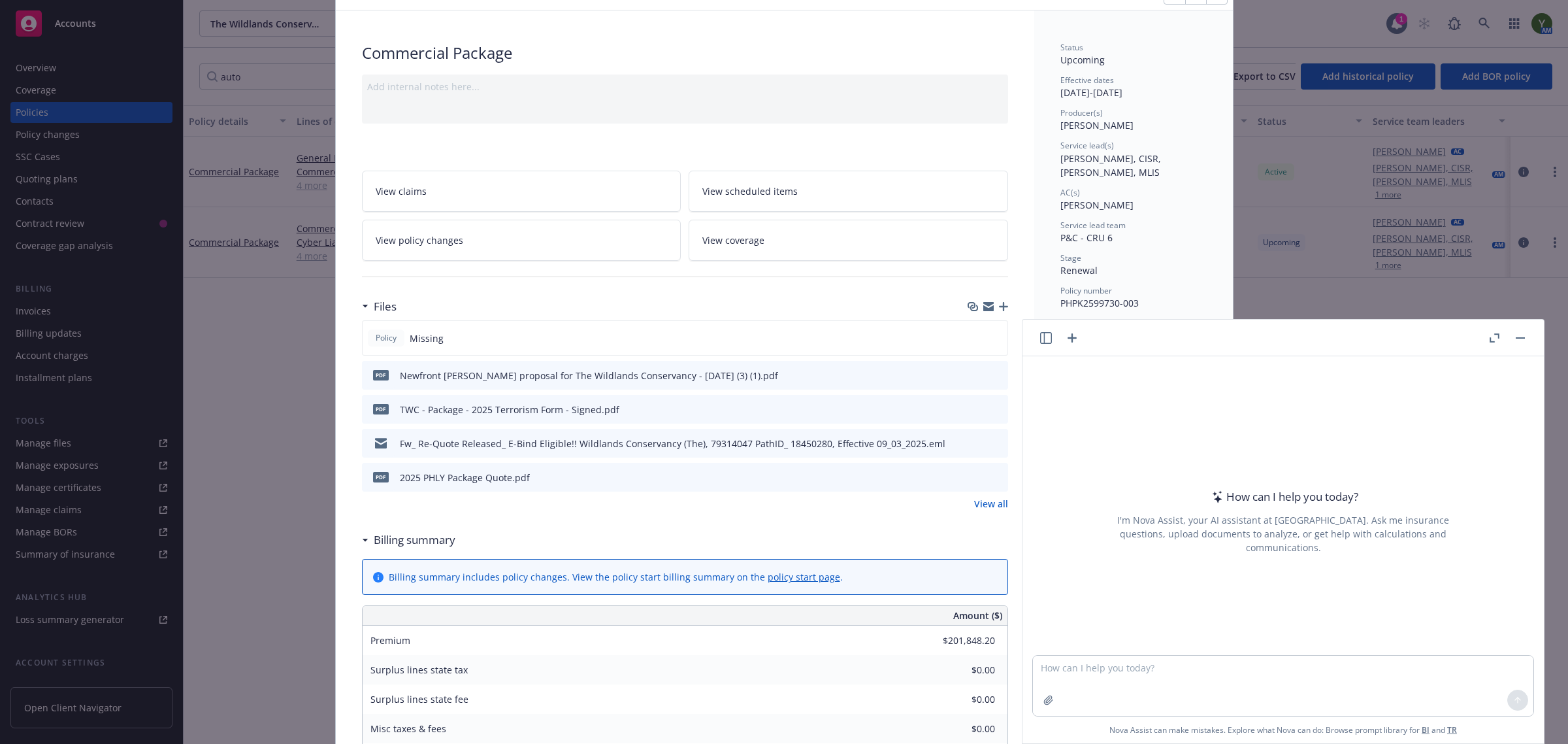
scroll to position [0, 0]
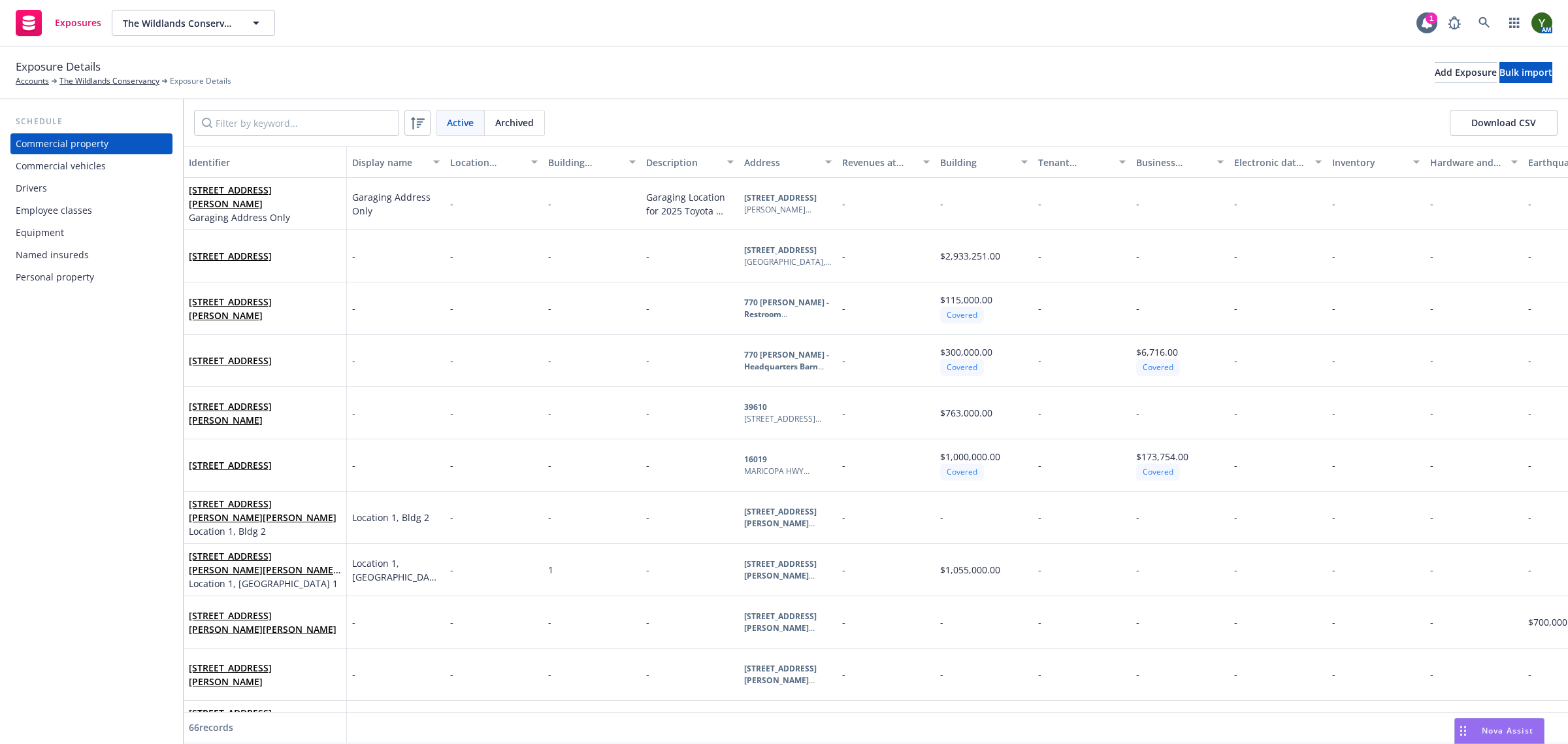
click at [80, 162] on div "Commercial vehicles" at bounding box center [60, 166] width 90 height 21
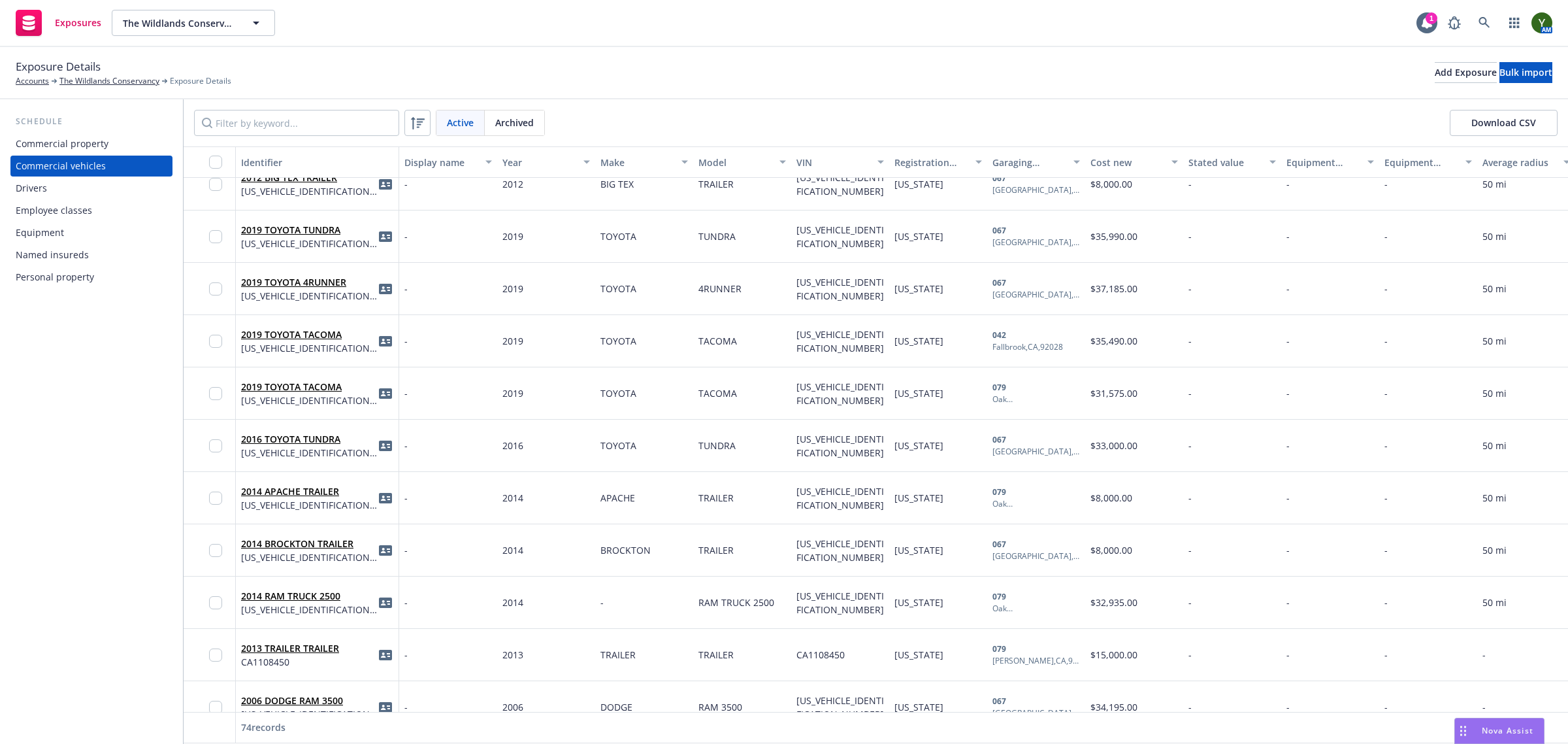
scroll to position [3348, 0]
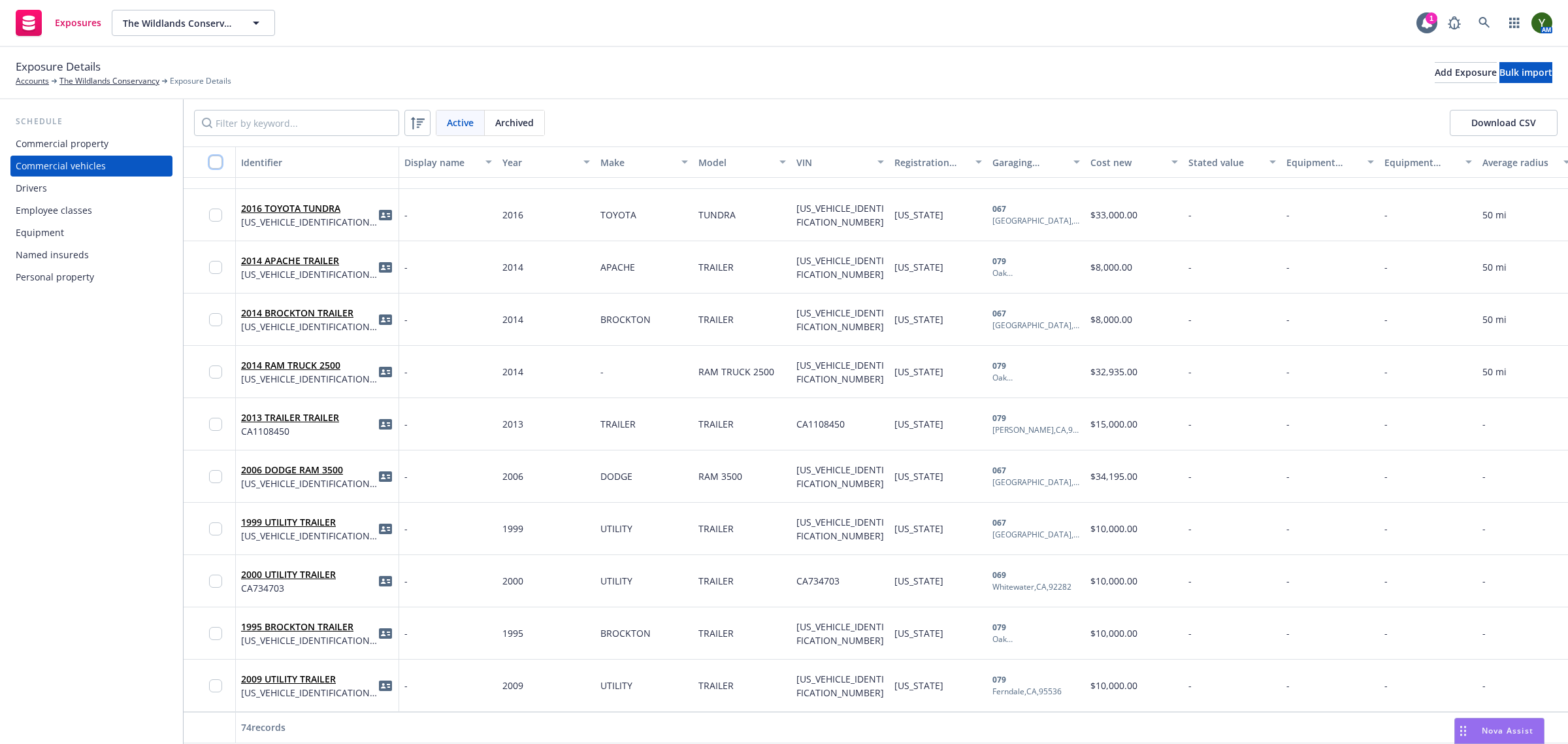
click at [212, 167] on input "checkbox" at bounding box center [216, 162] width 13 height 13
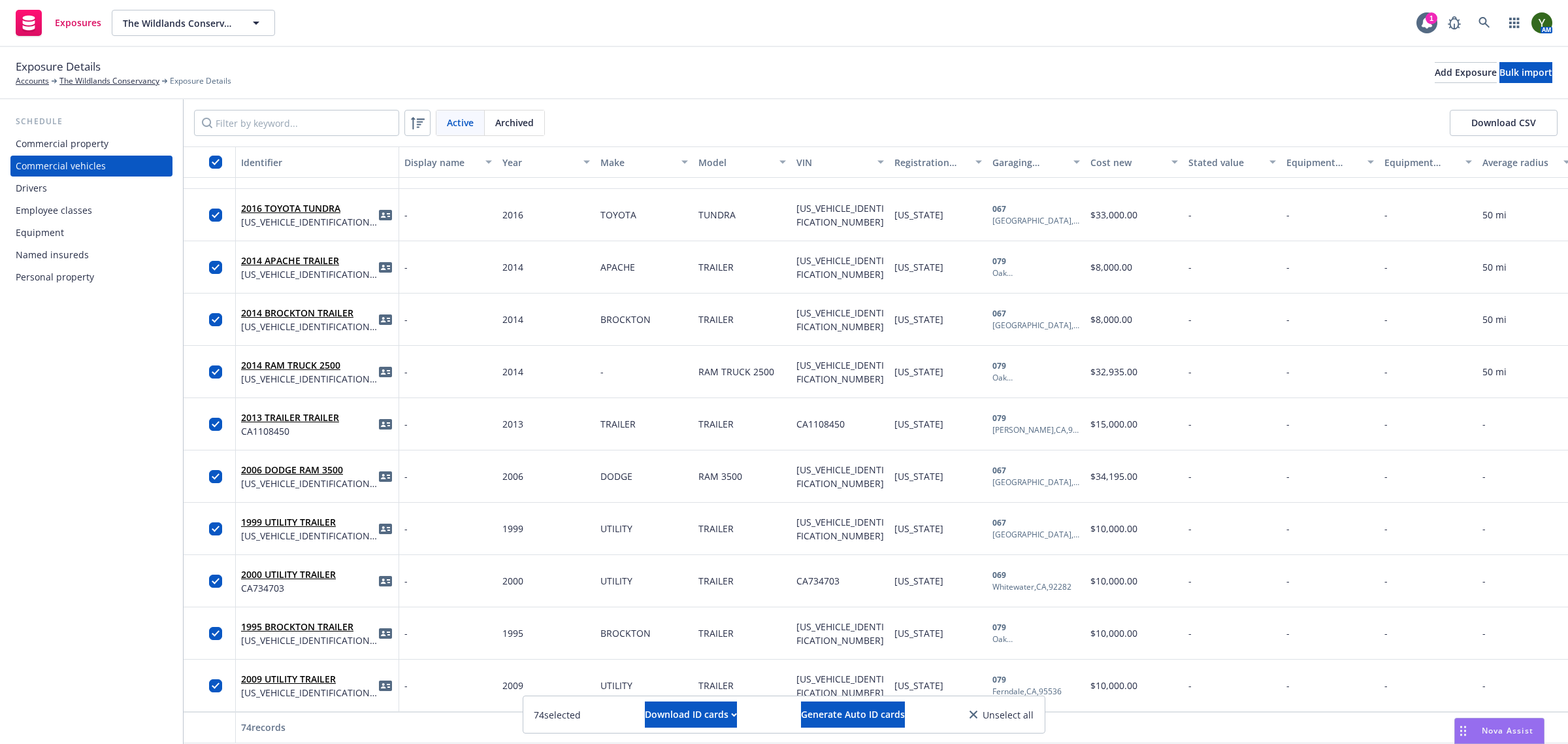
click at [1497, 115] on button "Download CSV" at bounding box center [1503, 122] width 108 height 26
click at [1486, 734] on span "Nova Assist" at bounding box center [1508, 731] width 51 height 11
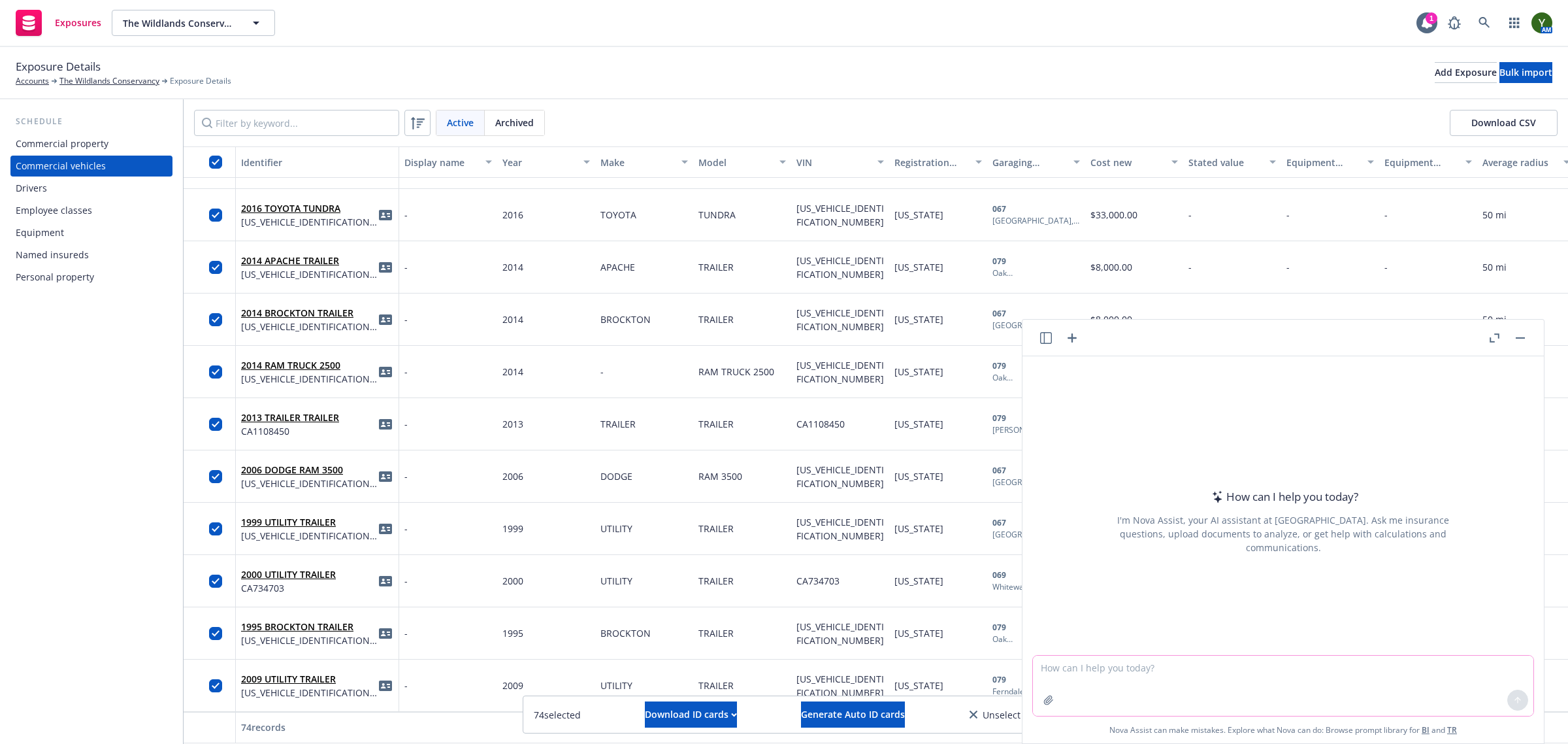
click at [1199, 678] on textarea at bounding box center [1283, 685] width 501 height 60
type textarea "can you review the autos on the attached quote and spreadsheet and outline any …"
click at [1047, 699] on icon "button" at bounding box center [1048, 700] width 10 height 10
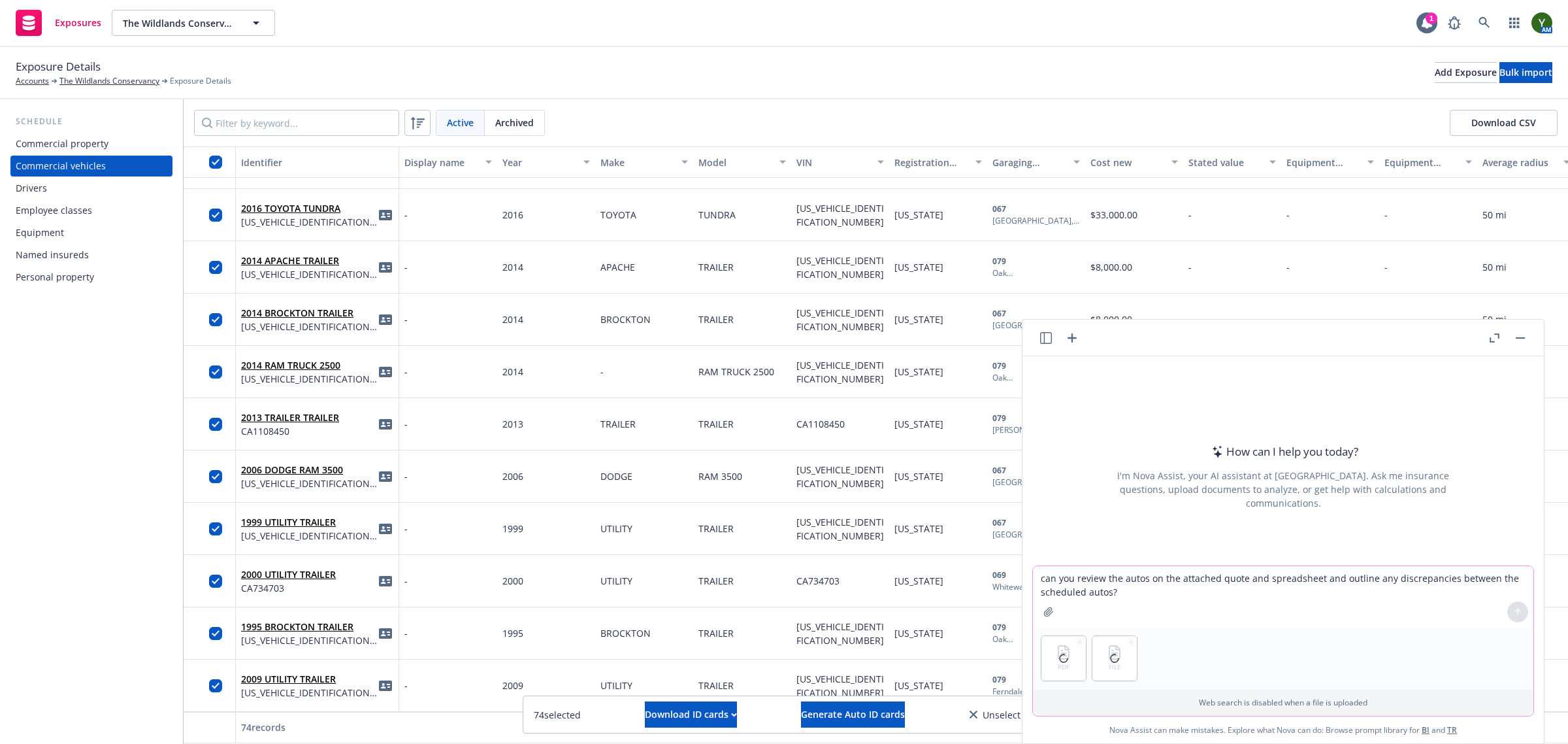
click at [1118, 593] on textarea "can you review the autos on the attached quote and spreadsheet and outline any …" at bounding box center [1283, 596] width 501 height 62
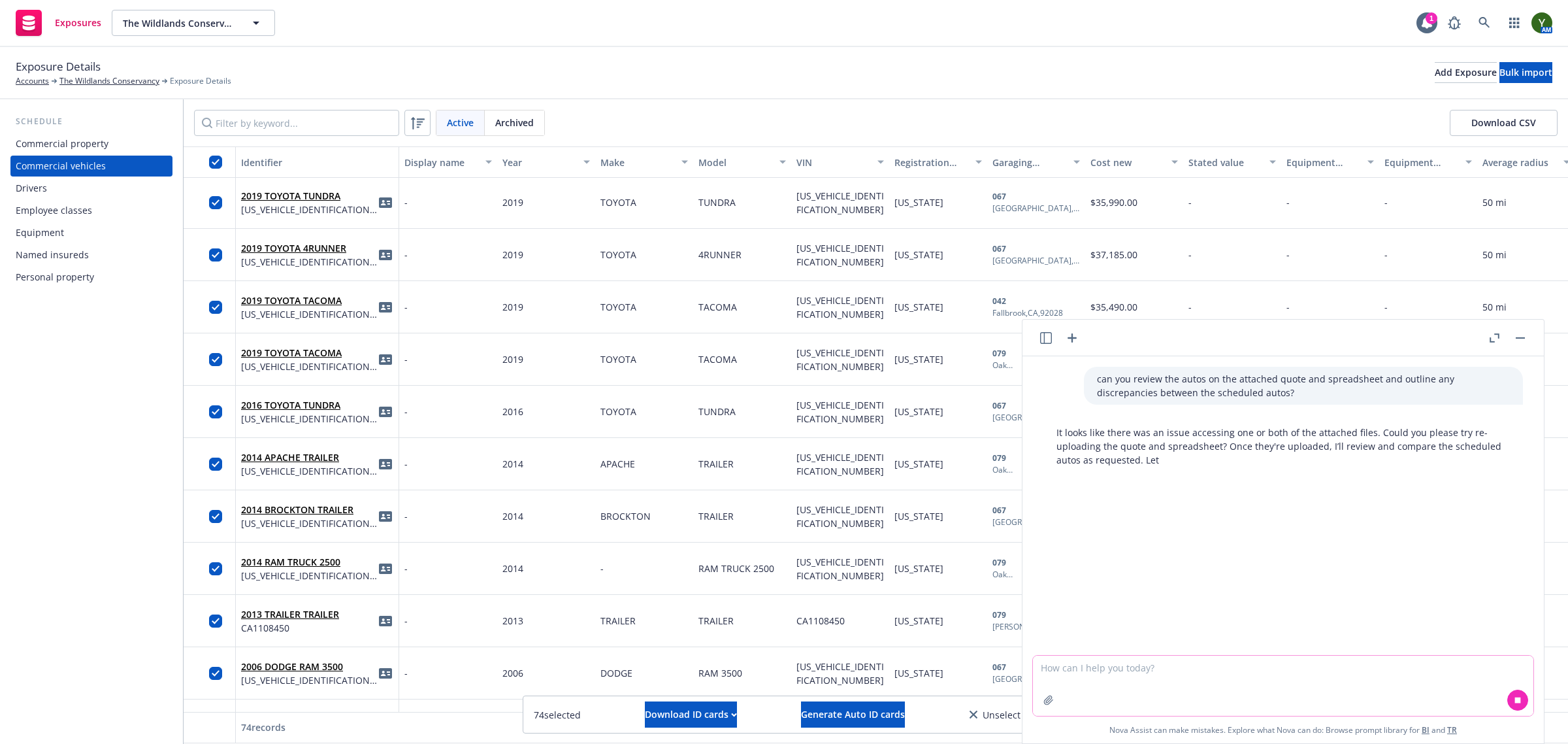
scroll to position [3076, 0]
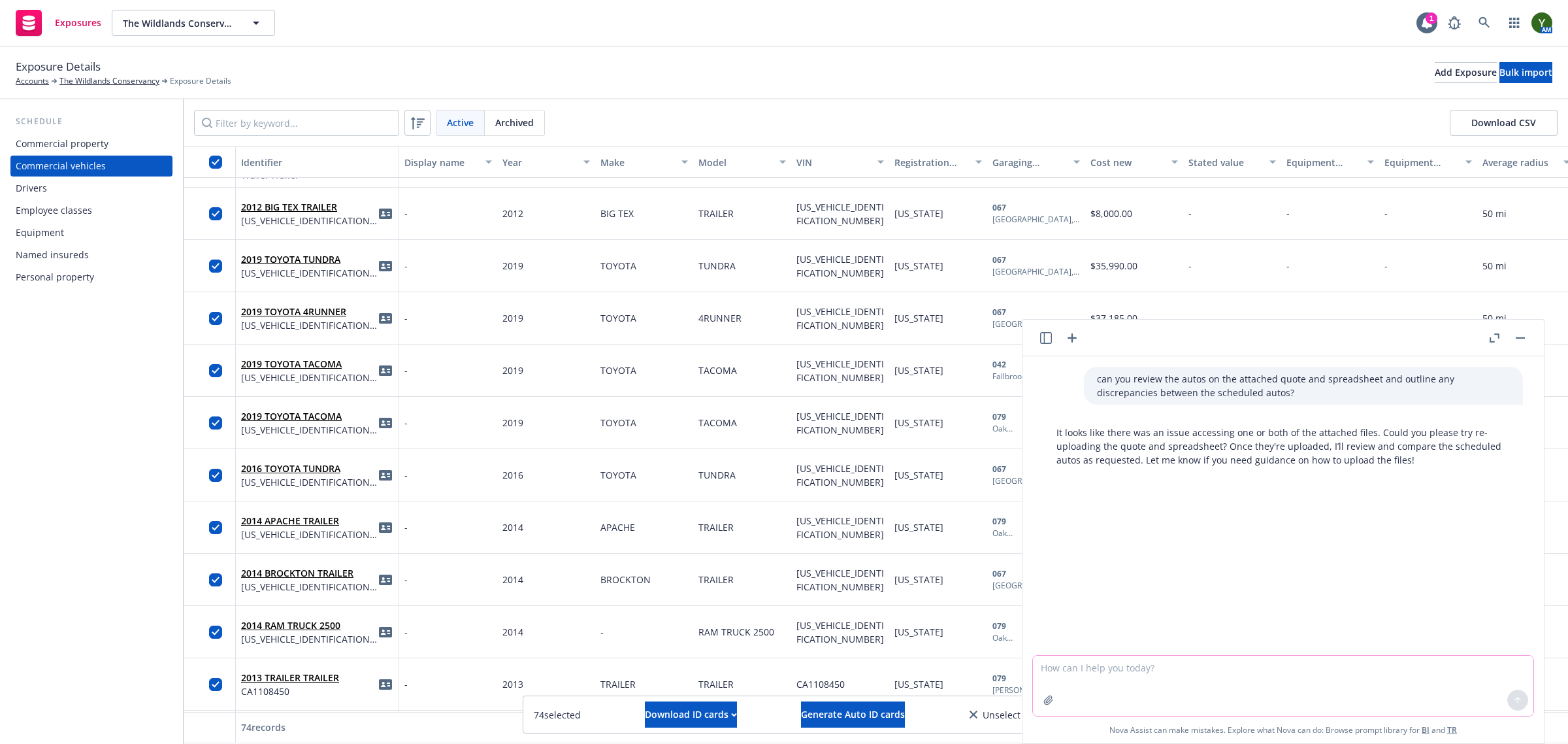
click at [1053, 700] on button "button" at bounding box center [1049, 700] width 21 height 21
click at [1118, 559] on div "can you review the autos on the attached quote and spreadsheet and outline any …" at bounding box center [1283, 461] width 522 height 211
click at [1043, 608] on icon "button" at bounding box center [1048, 612] width 10 height 10
click at [1229, 621] on textarea at bounding box center [1283, 597] width 501 height 60
type textarea "try now"
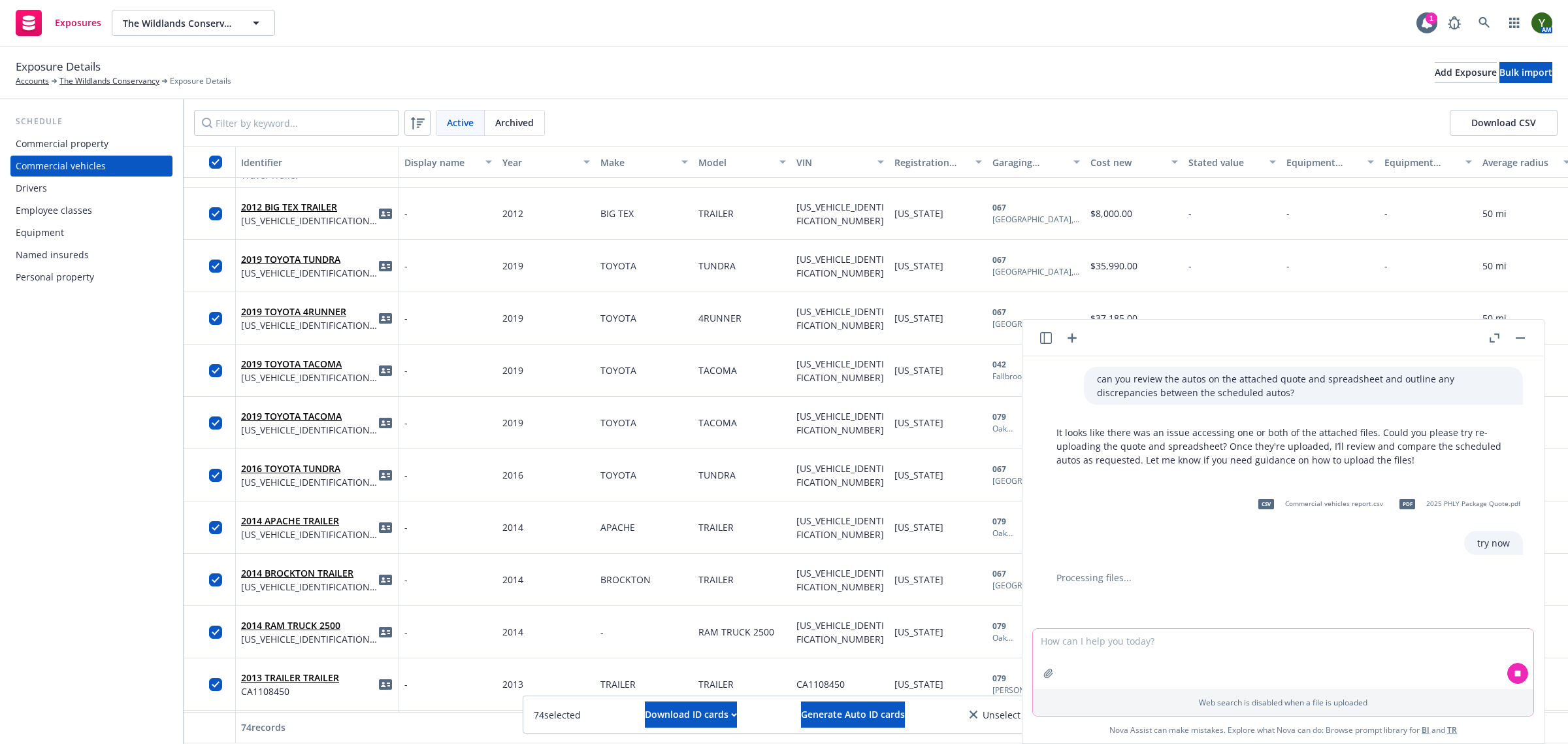
click at [1361, 644] on textarea at bounding box center [1283, 658] width 501 height 60
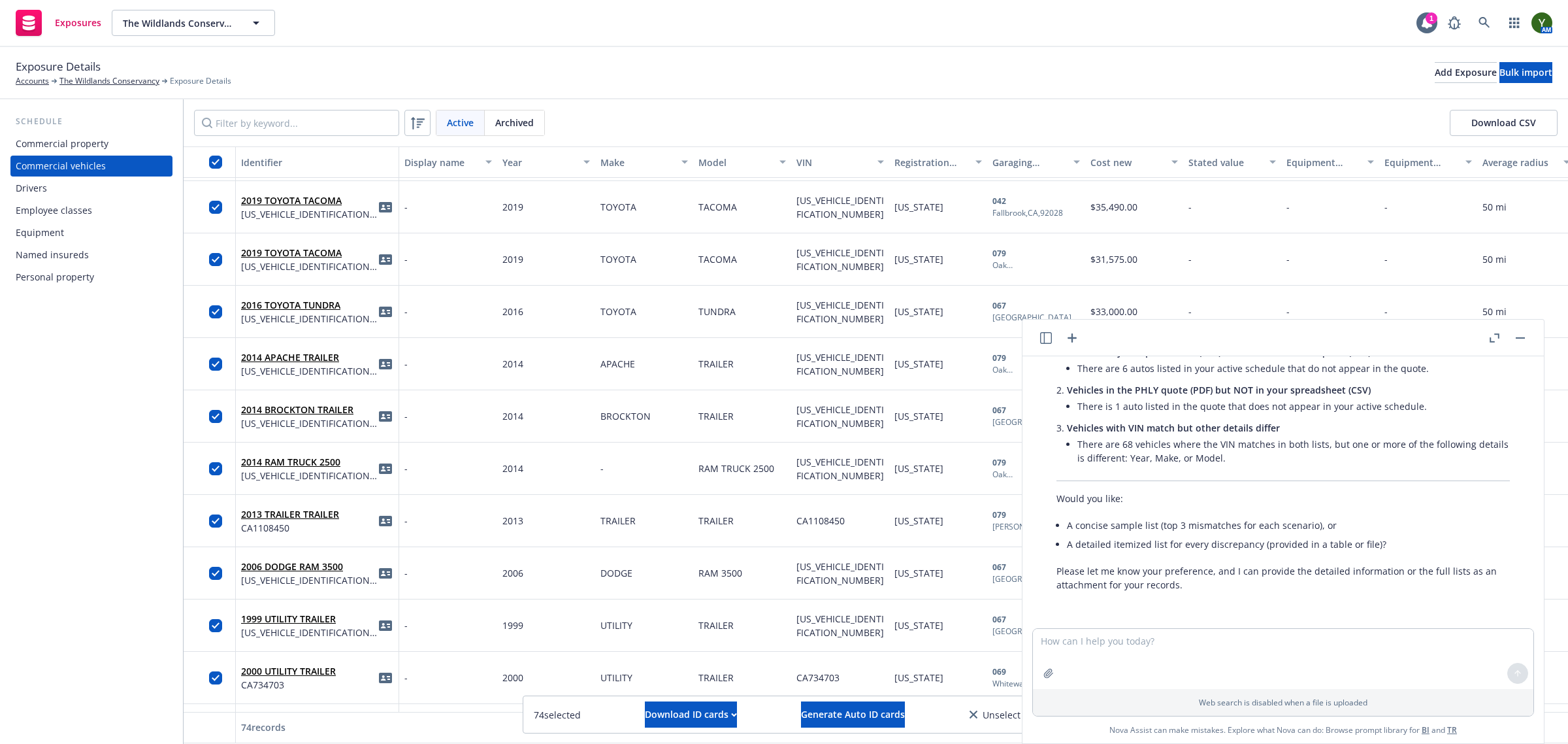
scroll to position [271, 0]
click at [1141, 652] on textarea at bounding box center [1283, 658] width 501 height 60
type textarea "y"
type textarea "yes to both"
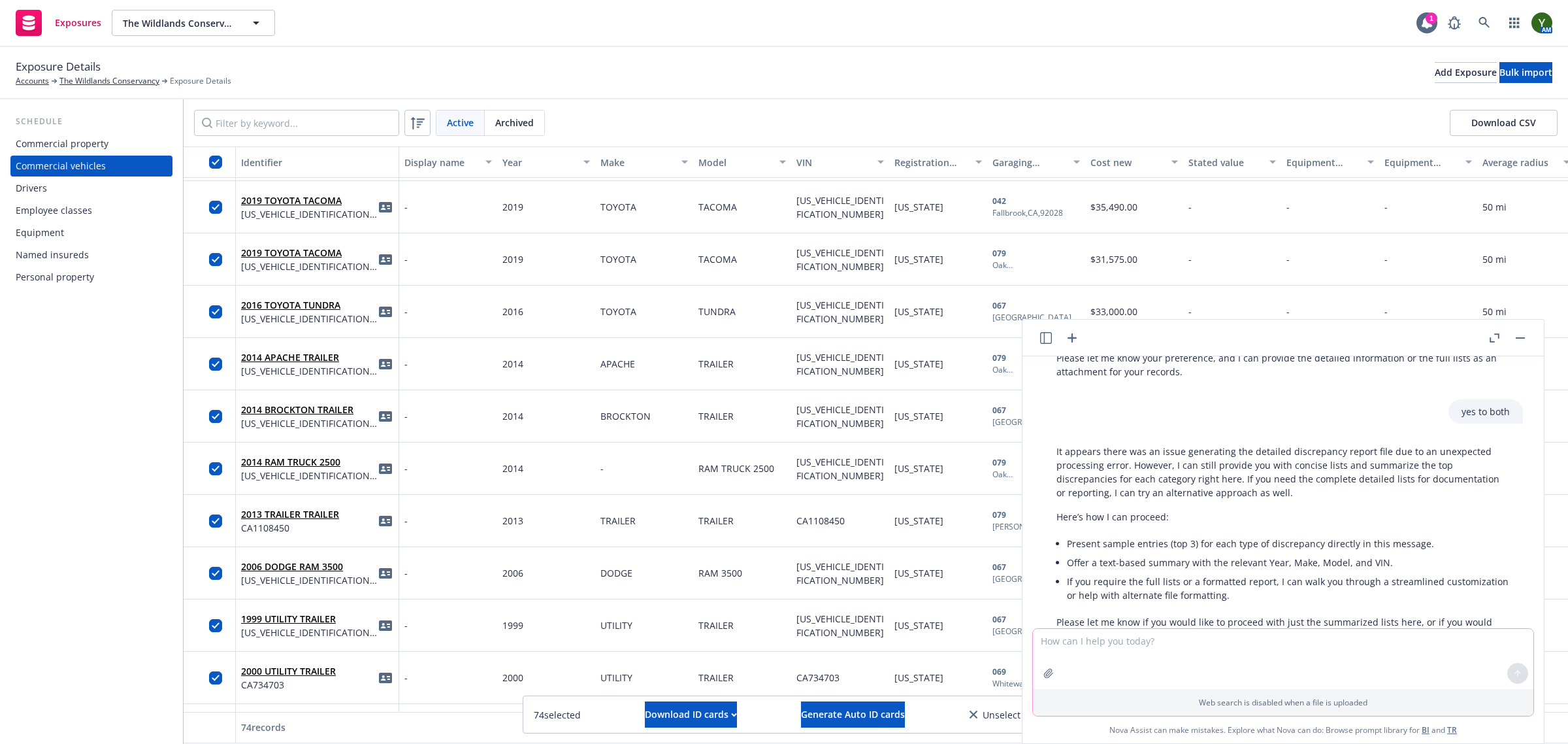
scroll to position [550, 0]
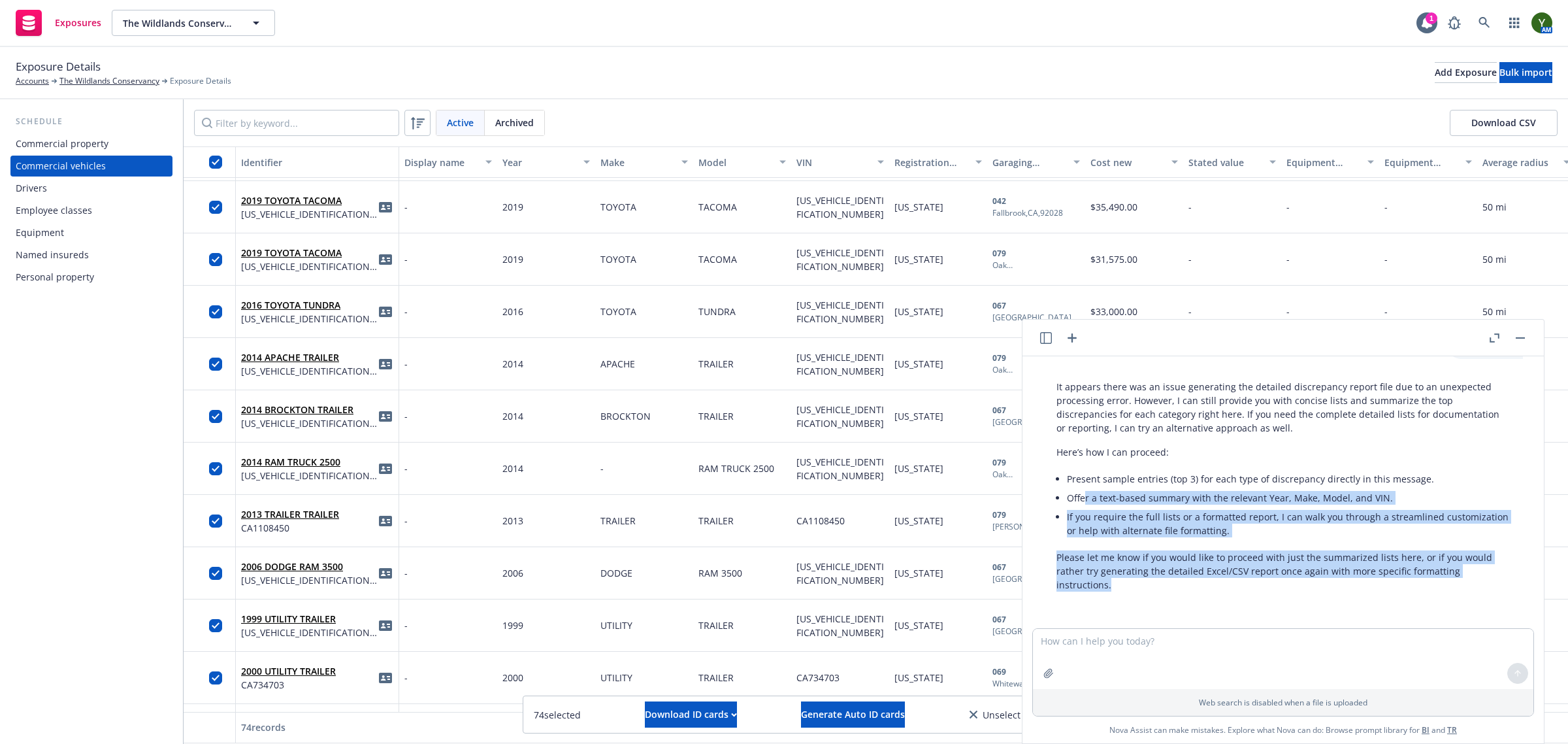
drag, startPoint x: 1163, startPoint y: 579, endPoint x: 1083, endPoint y: 495, distance: 116.0
click at [1083, 495] on div "It appears there was an issue generating the detailed discrepancy report file d…" at bounding box center [1283, 485] width 480 height 222
click at [1147, 593] on div "It appears there was an issue generating the detailed discrepancy report file d…" at bounding box center [1283, 485] width 480 height 222
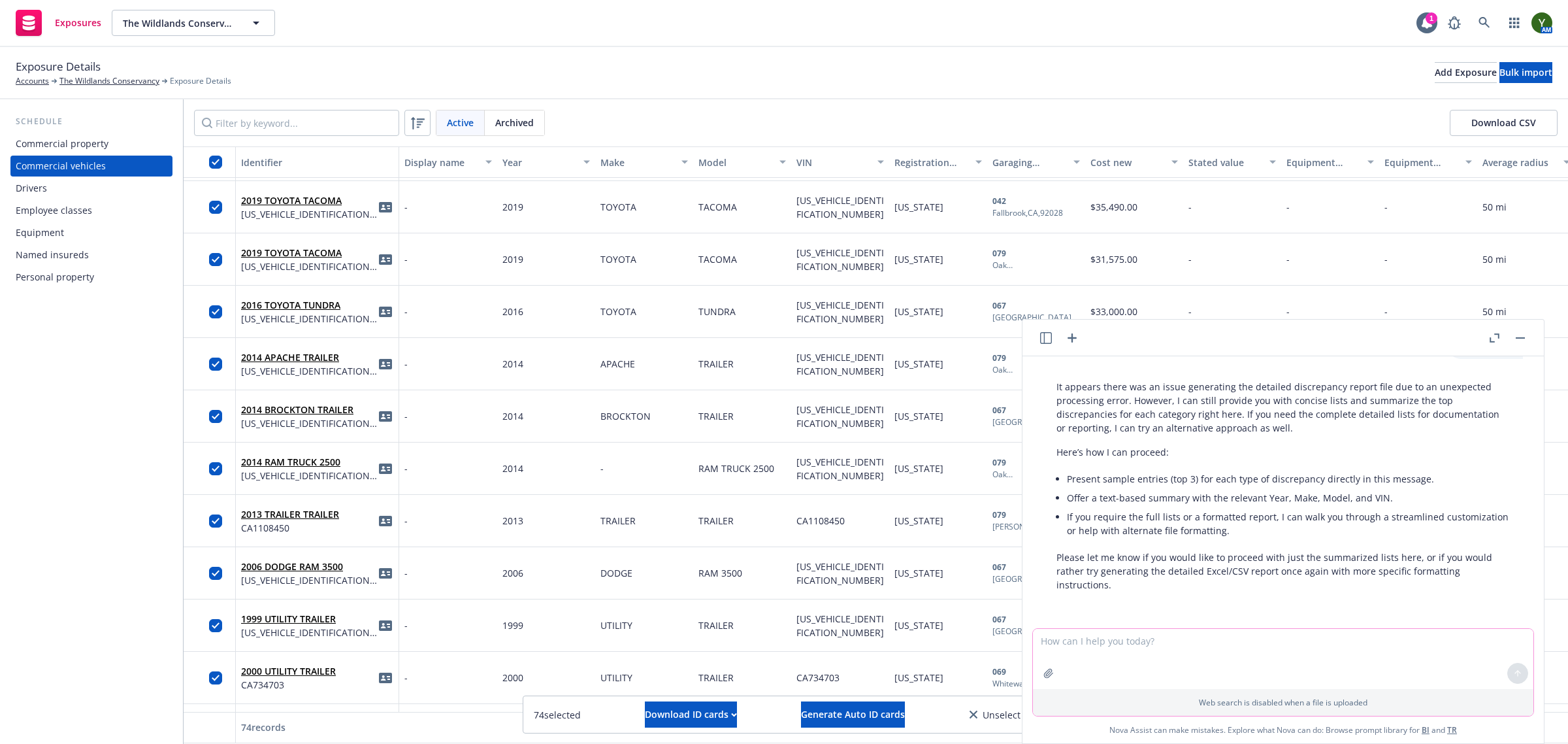
click at [1151, 651] on textarea at bounding box center [1283, 658] width 501 height 60
type textarea "text based summary"
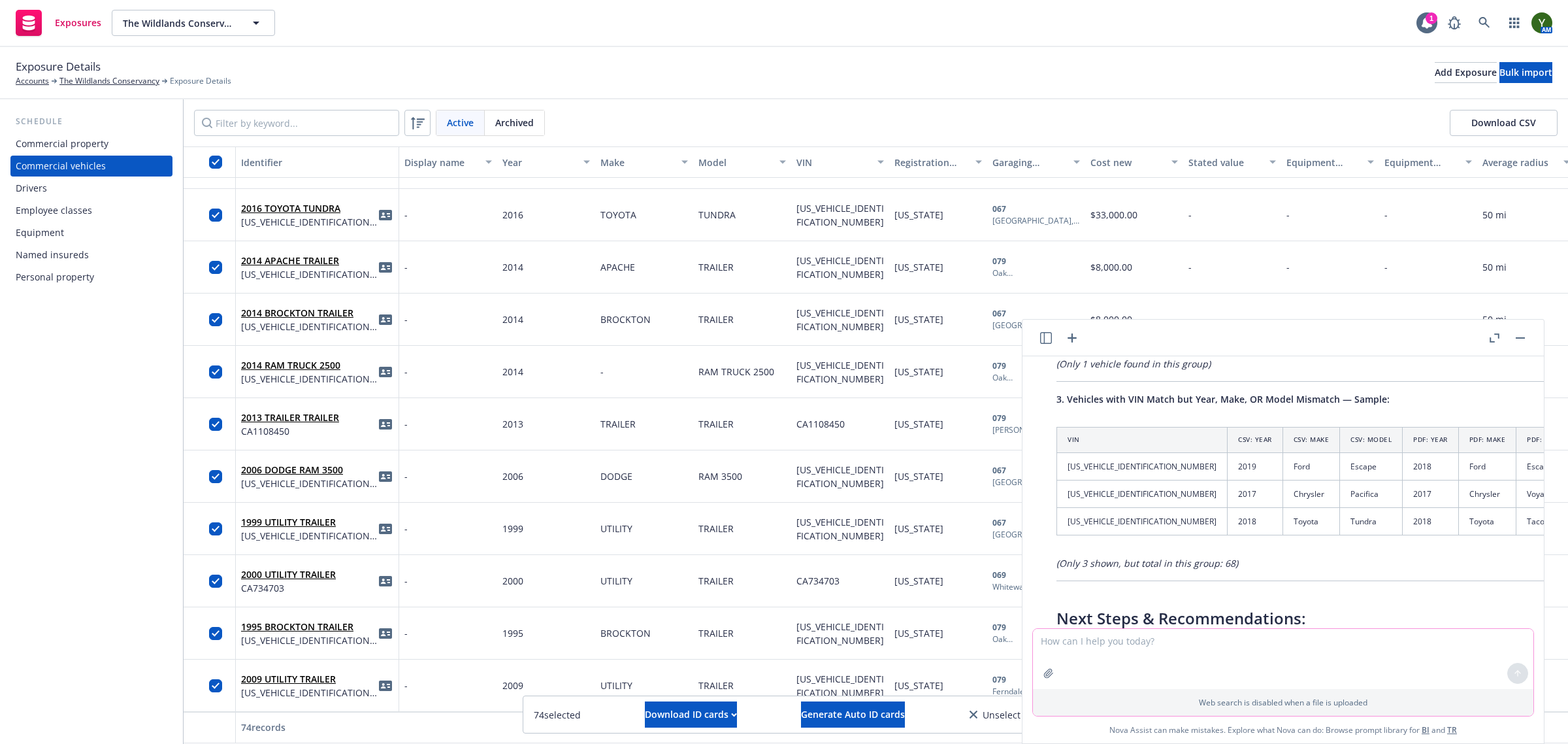
scroll to position [1139, 0]
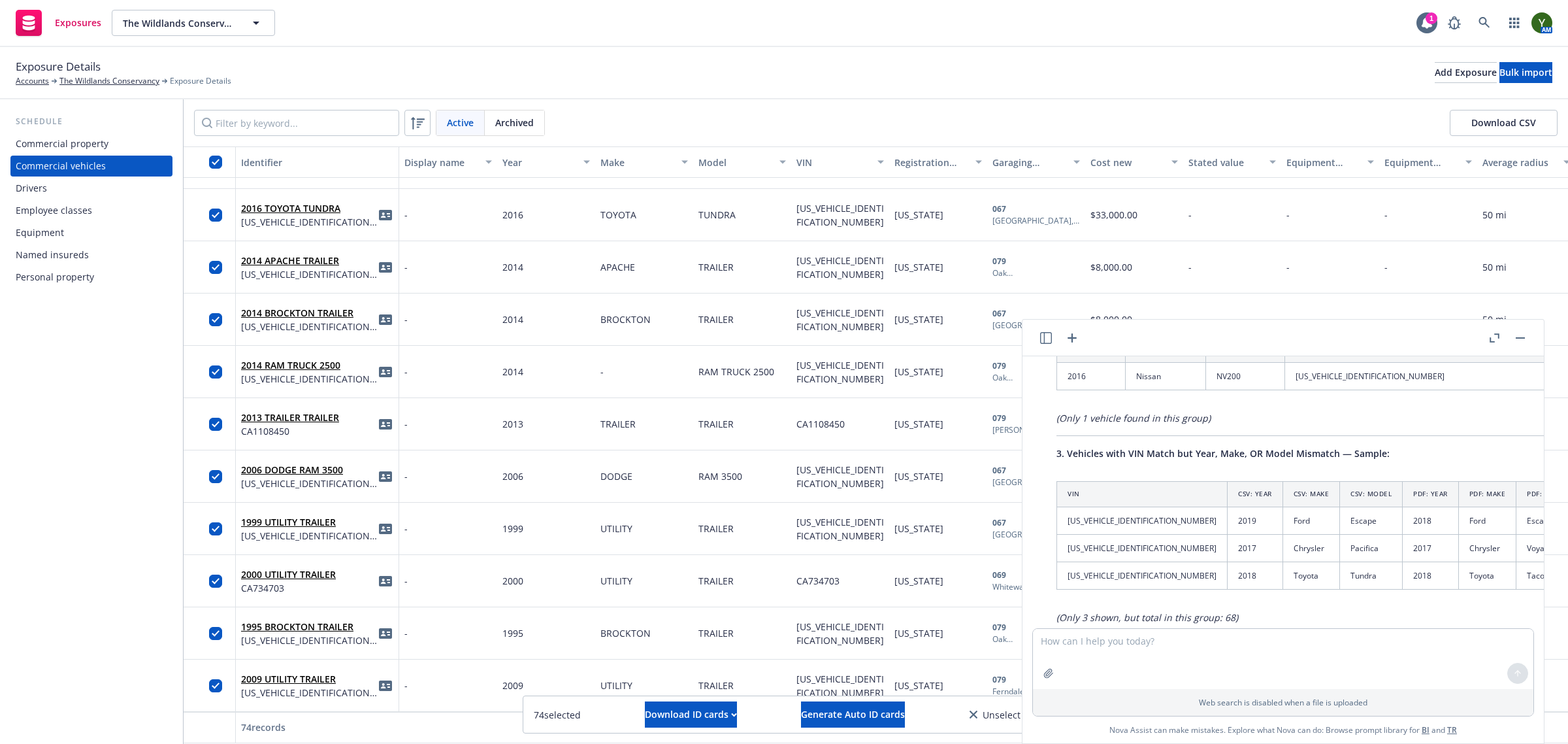
click at [1488, 336] on button "button" at bounding box center [1494, 338] width 15 height 15
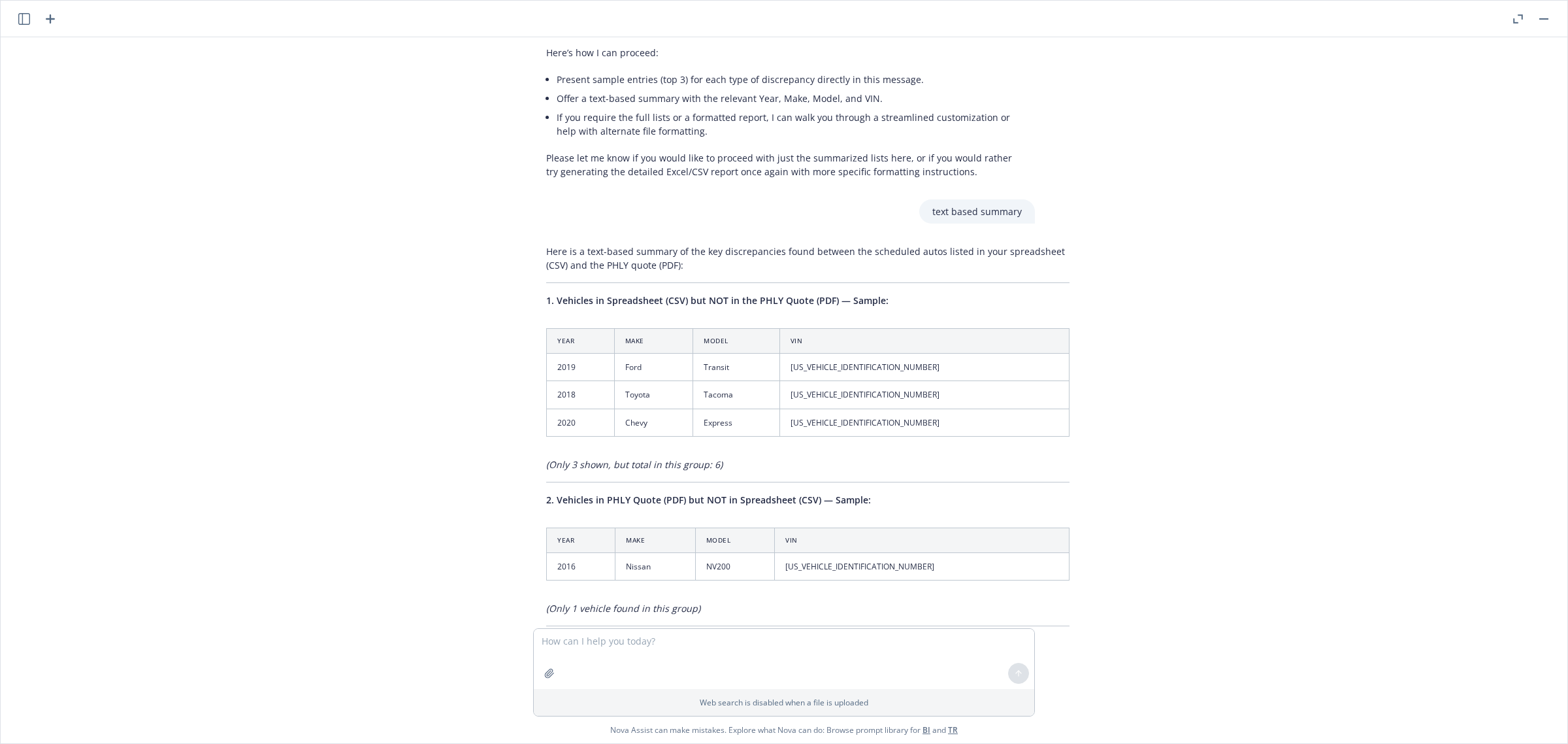
scroll to position [615, 0]
drag, startPoint x: 530, startPoint y: 296, endPoint x: 1034, endPoint y: 299, distance: 504.0
click at [1034, 299] on div "can you review the autos on the attached quote and spreadsheet and outline any …" at bounding box center [784, 332] width 1567 height 591
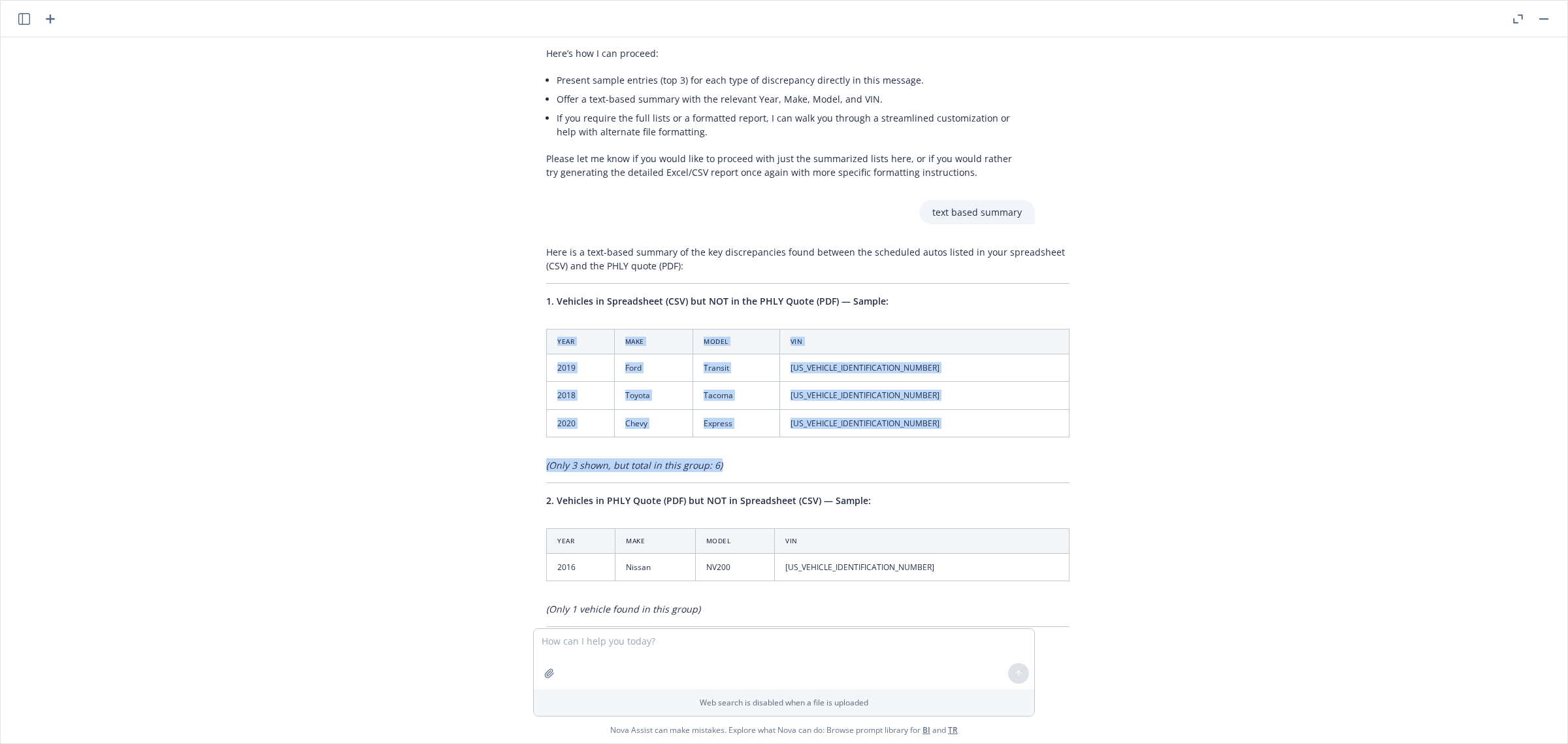
drag, startPoint x: 1034, startPoint y: 299, endPoint x: 1081, endPoint y: 448, distance: 156.2
click at [1081, 448] on div "can you review the autos on the attached quote and spreadsheet and outline any …" at bounding box center [784, 332] width 1567 height 591
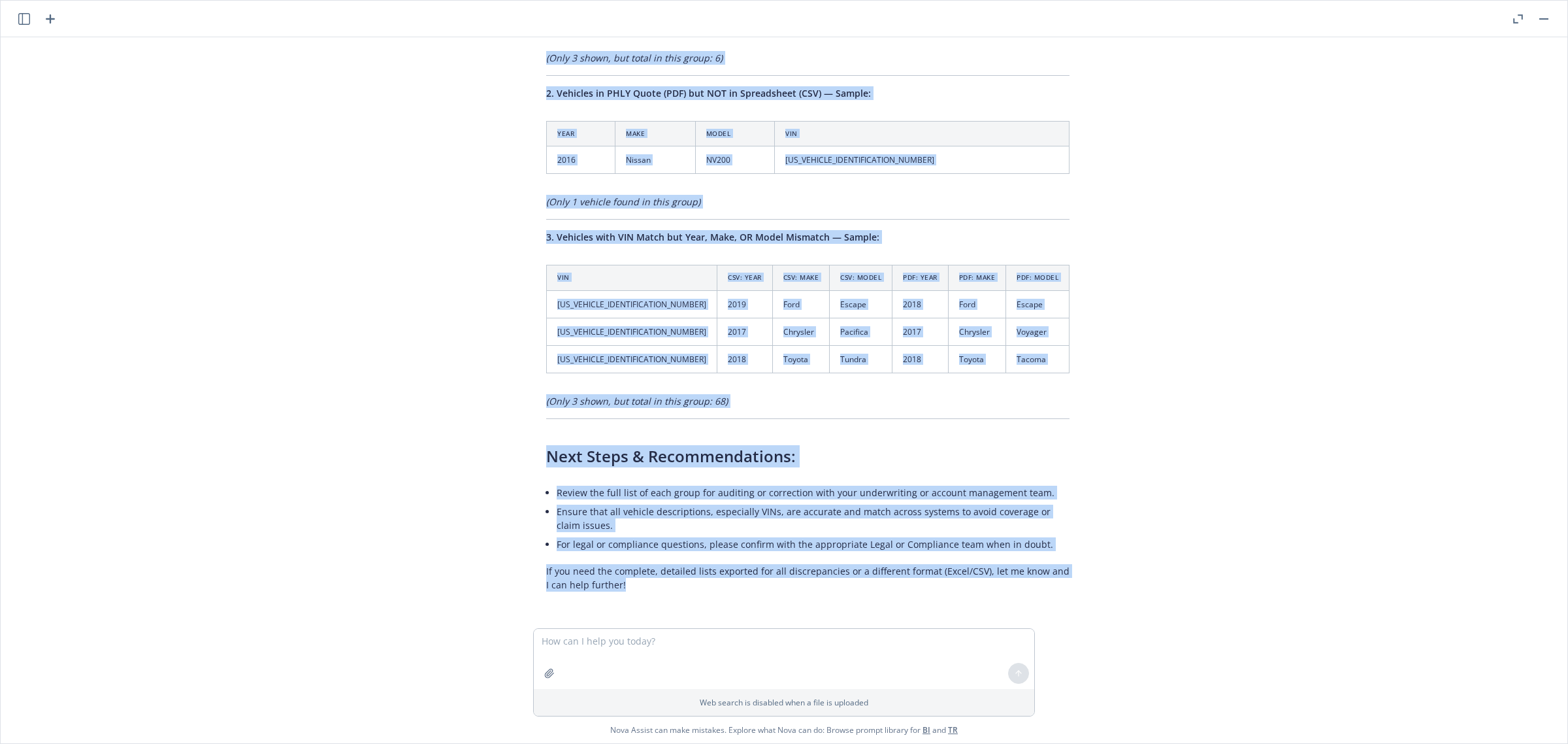
scroll to position [1052, 0]
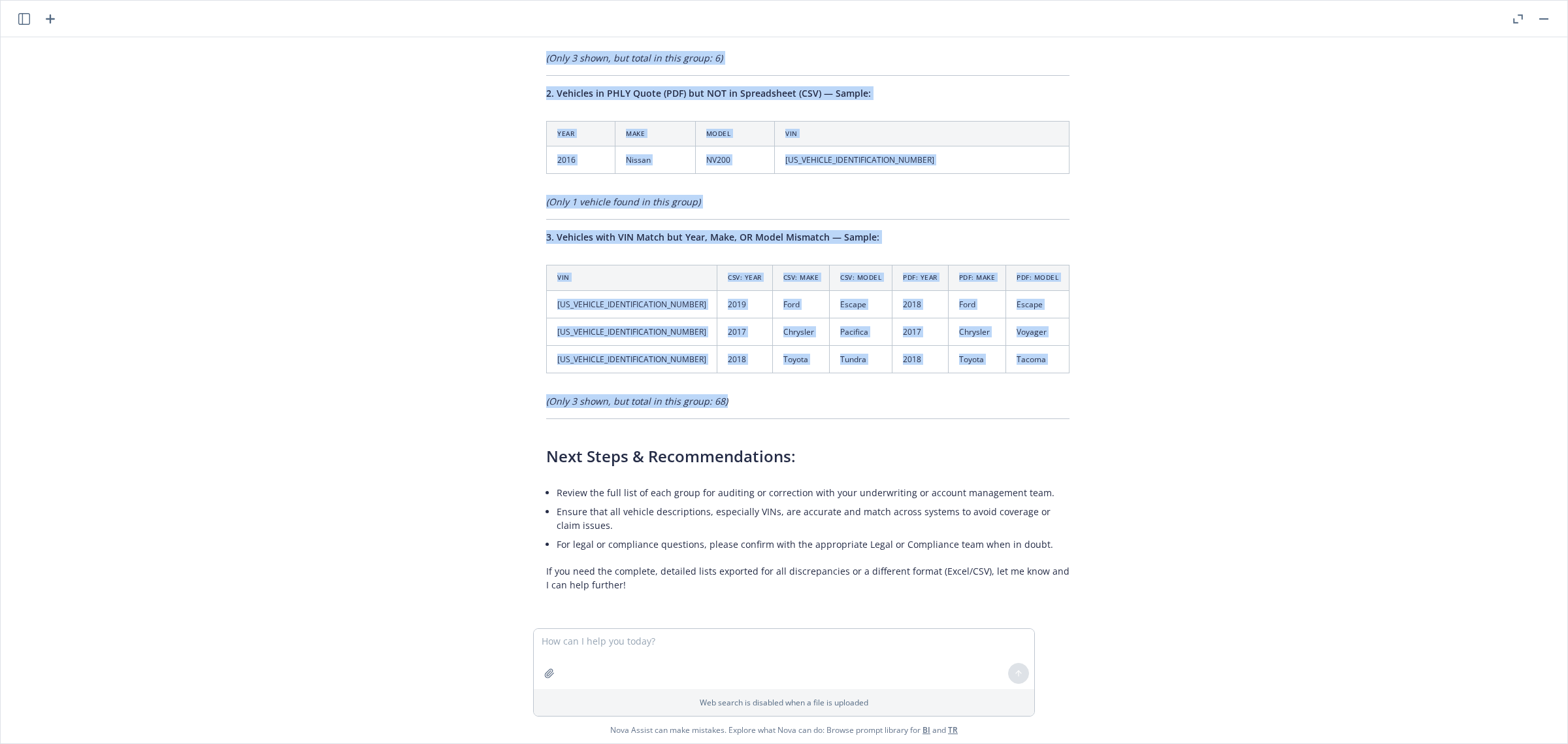
drag, startPoint x: 516, startPoint y: 246, endPoint x: 1052, endPoint y: 364, distance: 548.8
click at [1052, 364] on div "can you review the autos on the attached quote and spreadsheet and outline any …" at bounding box center [784, 332] width 1567 height 591
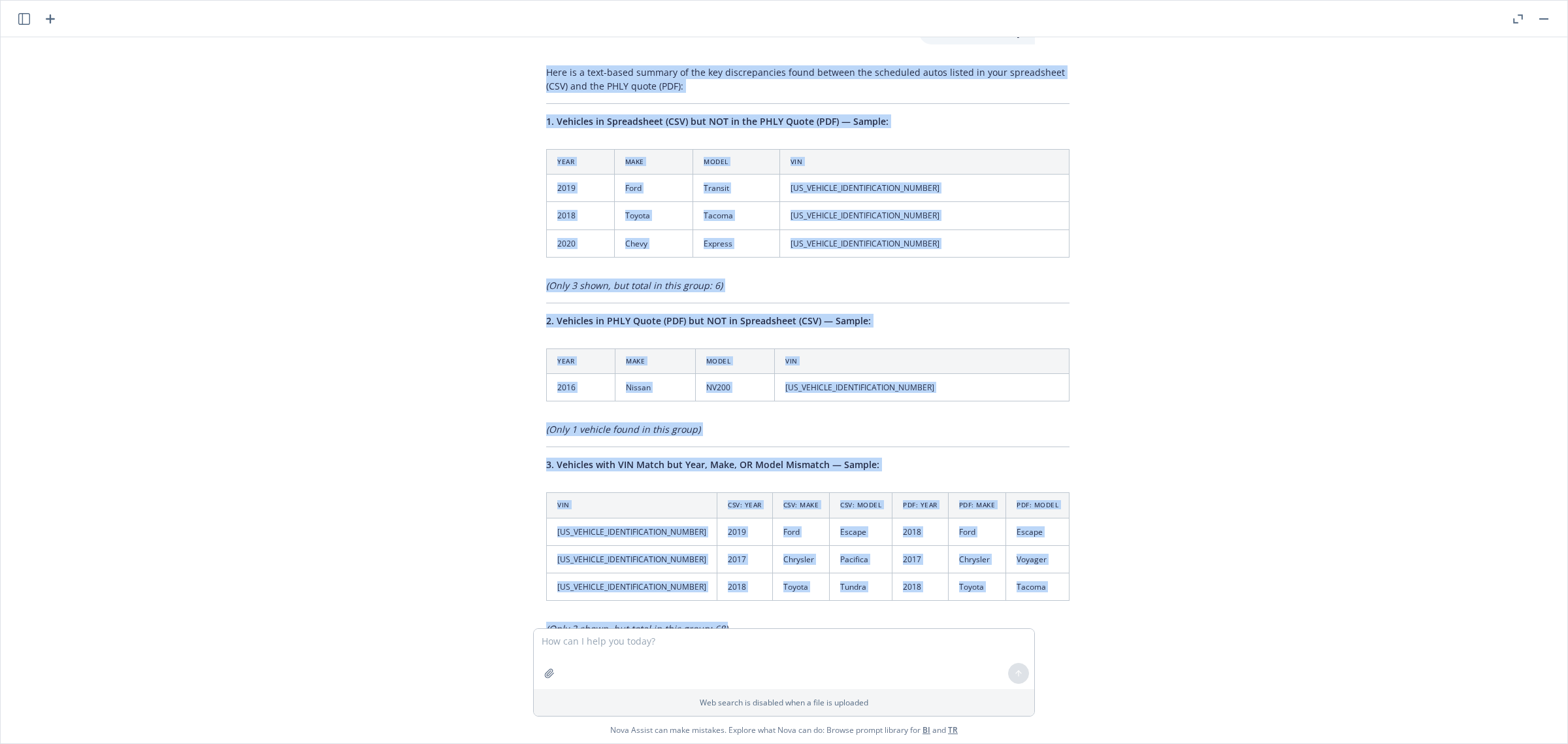
scroll to position [779, 0]
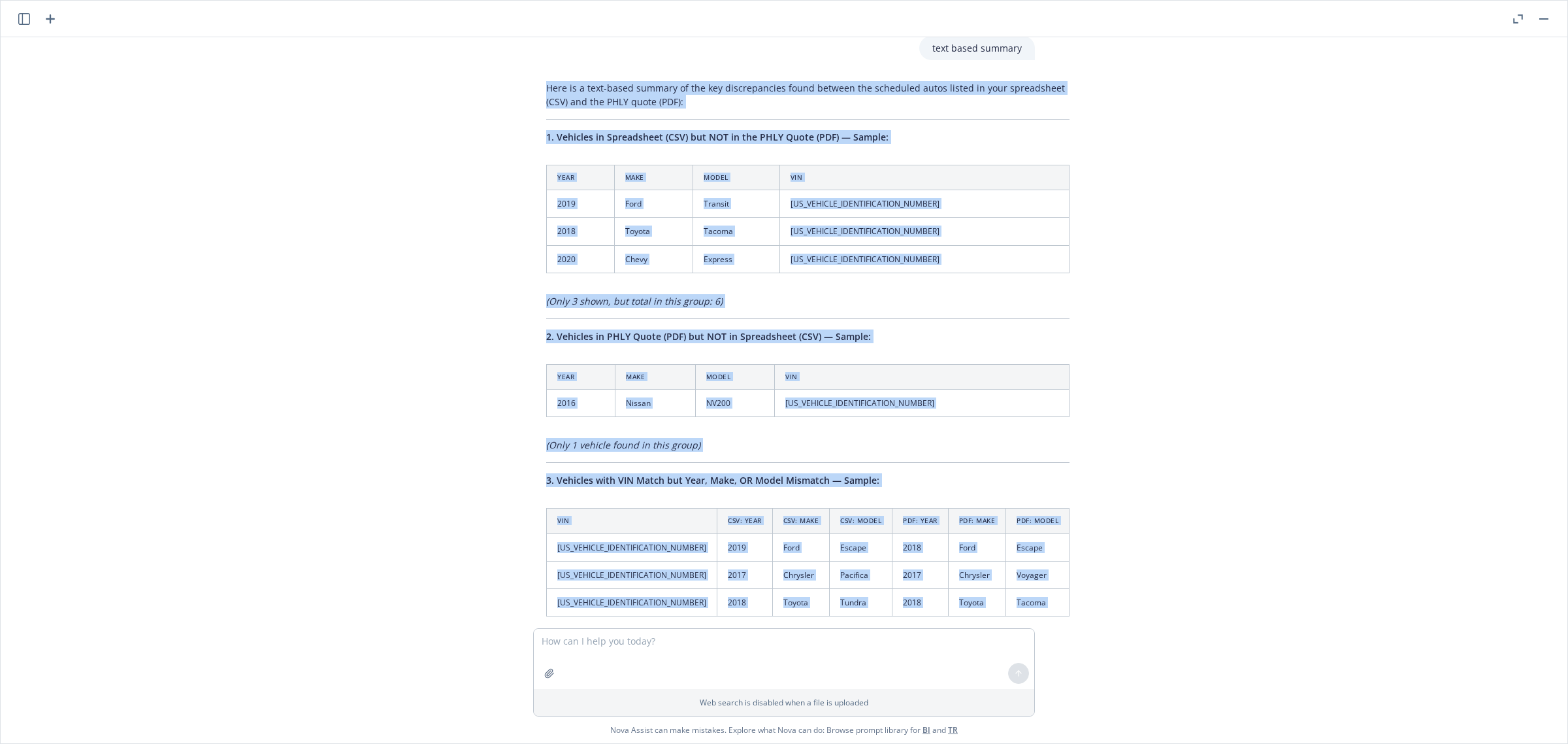
copy div "Here is a text-based summary of the key discrepancies found between the schedul…"
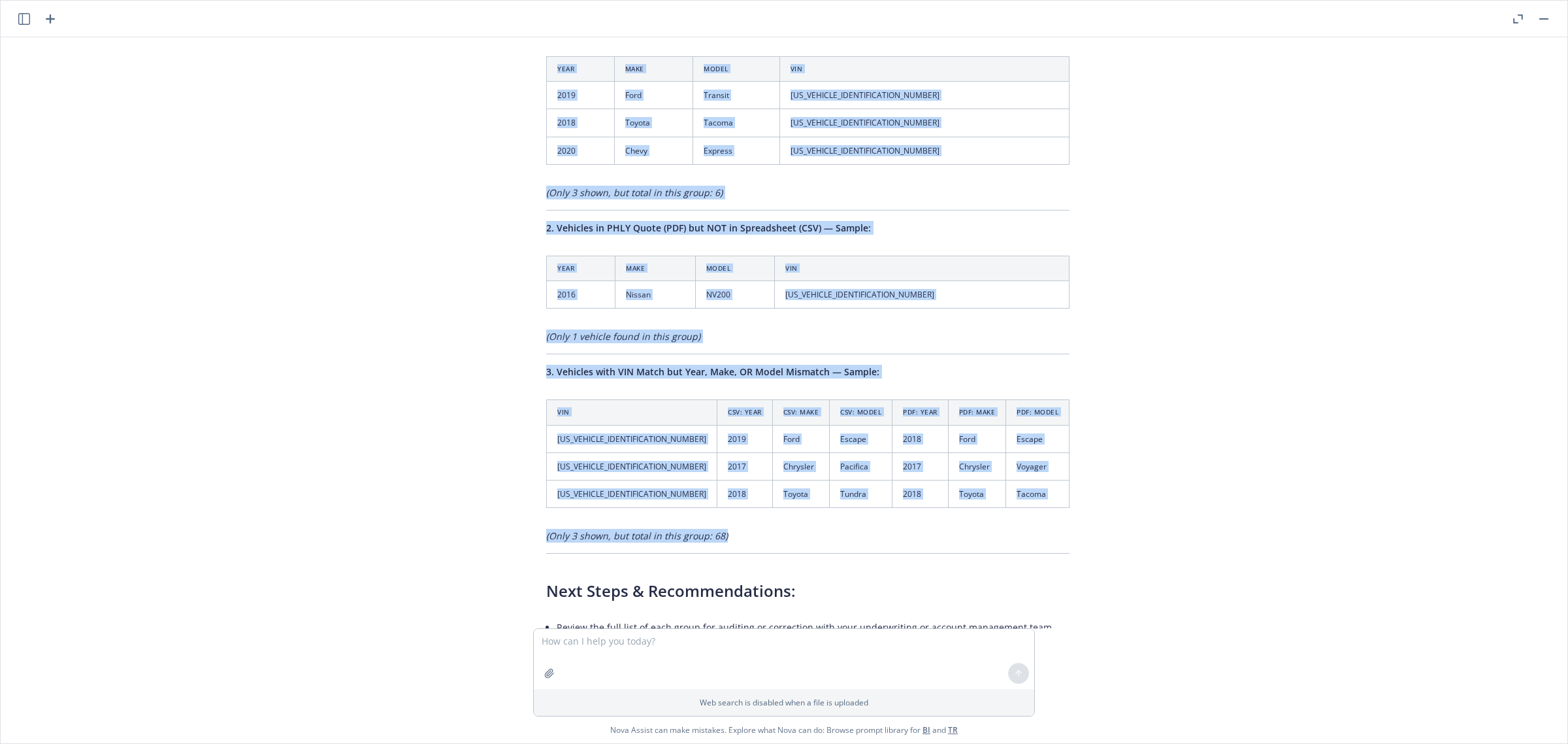
scroll to position [1052, 0]
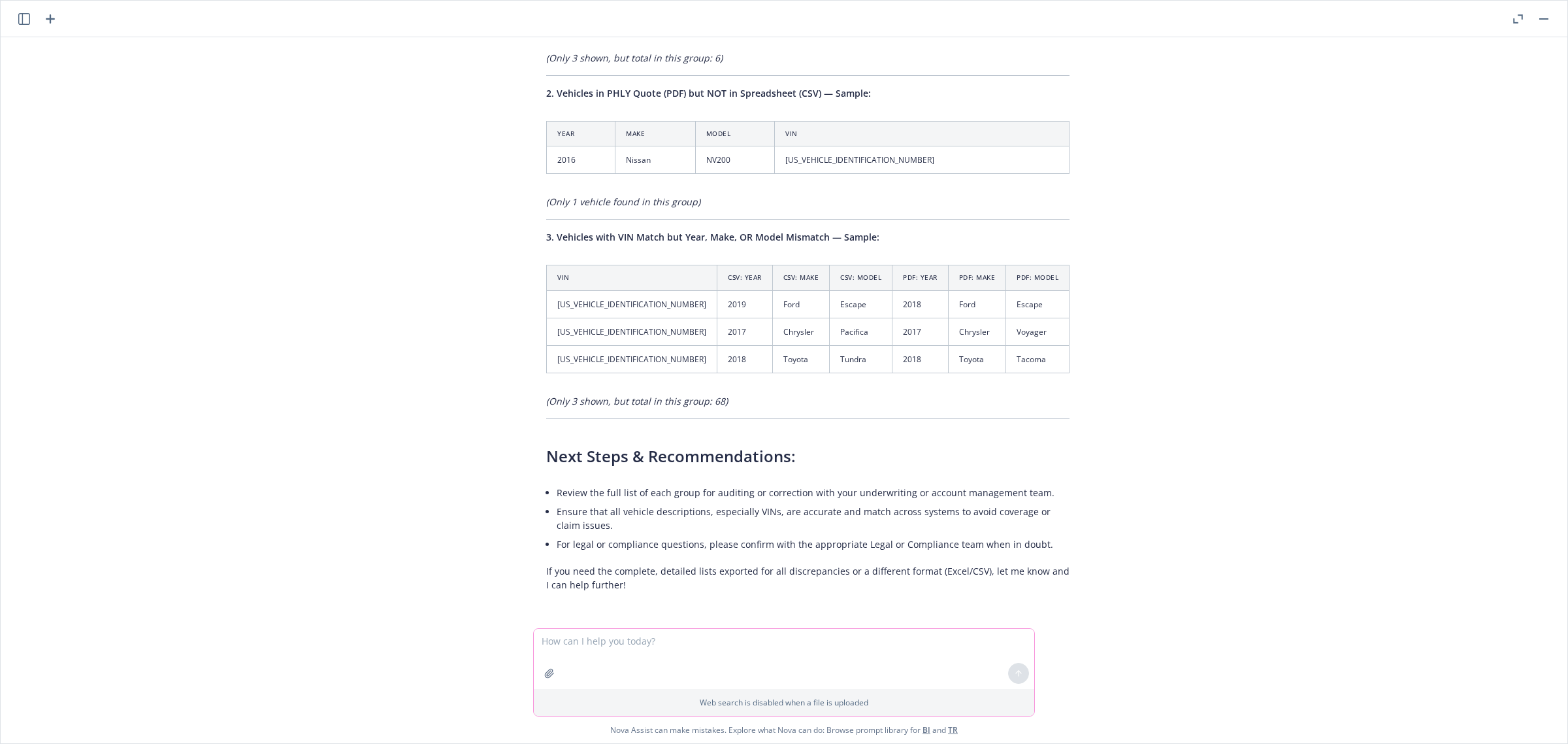
click at [607, 643] on textarea at bounding box center [784, 658] width 501 height 60
type textarea "can you provide the full list with all discrepancies?"
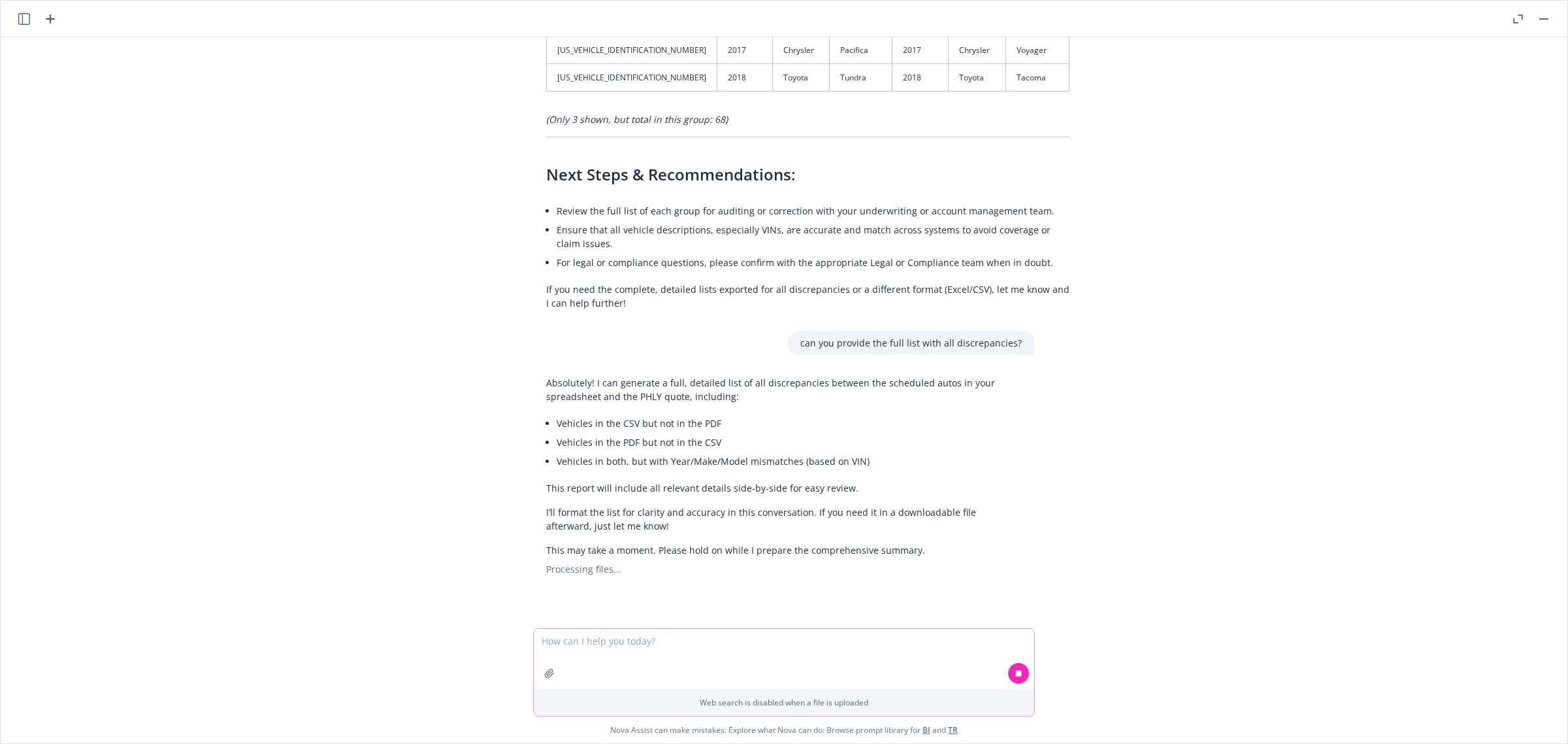
scroll to position [1334, 0]
click at [645, 647] on textarea at bounding box center [784, 658] width 501 height 60
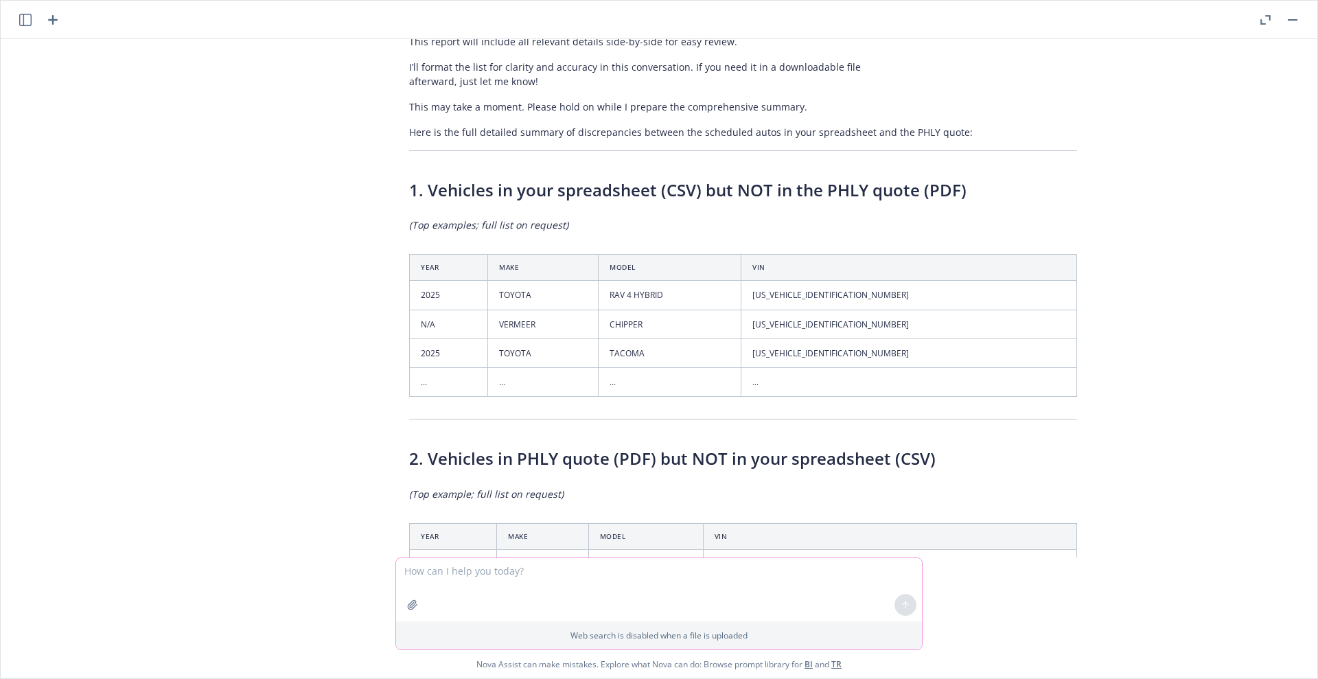
scroll to position [1813, 0]
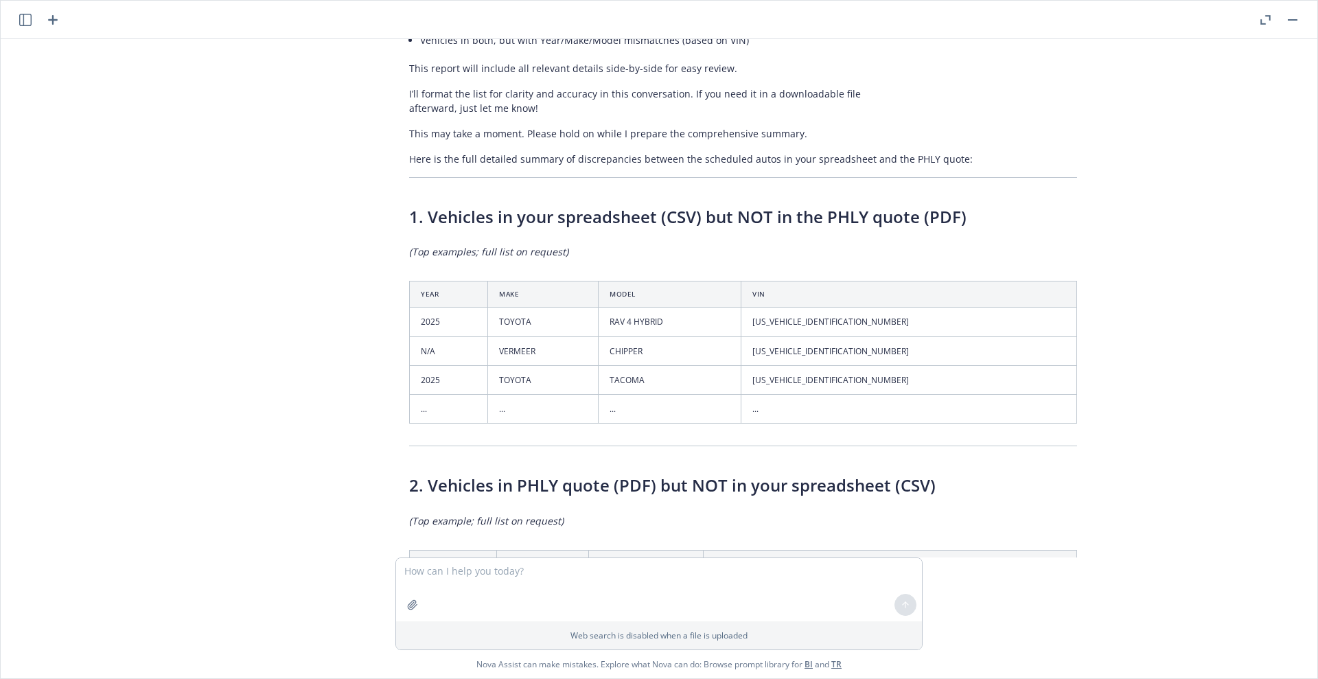
click at [425, 423] on td "..." at bounding box center [449, 408] width 78 height 29
click at [410, 423] on td "..." at bounding box center [449, 408] width 78 height 29
click at [319, 356] on div "can you review the autos on the attached quote and spreadsheet and outline any …" at bounding box center [659, 298] width 1316 height 518
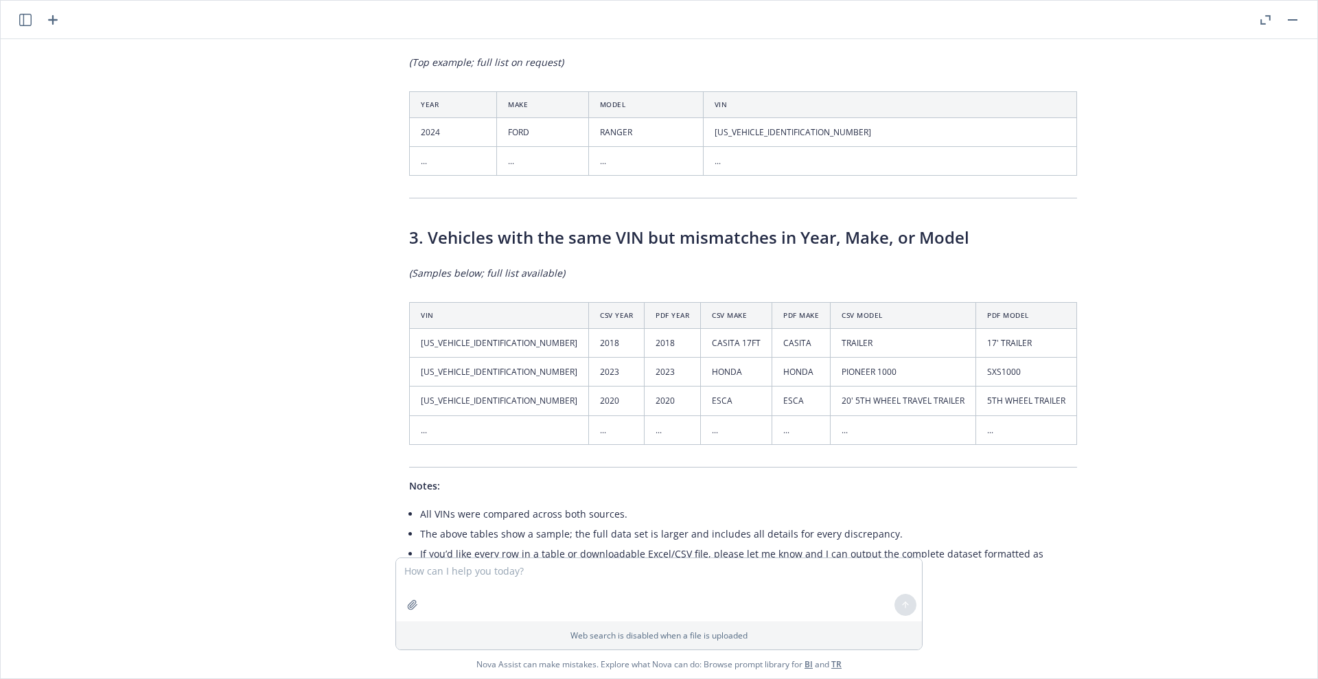
scroll to position [2385, 0]
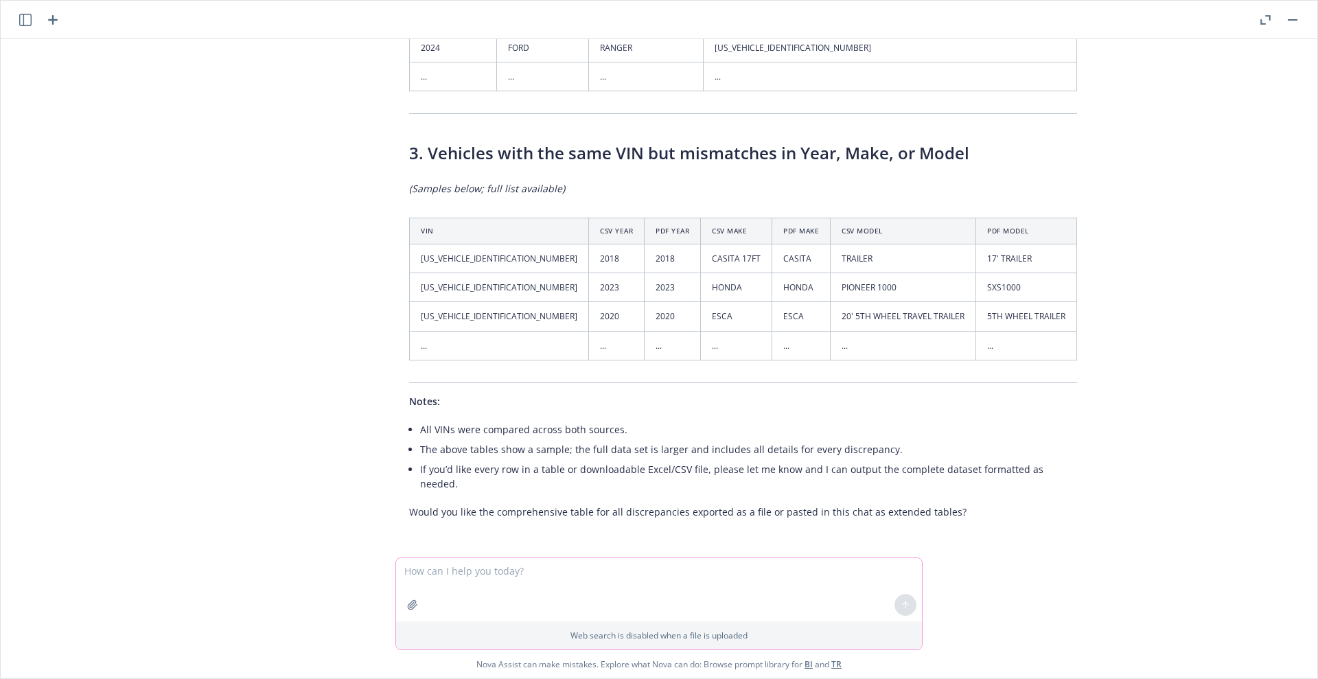
click at [456, 567] on textarea at bounding box center [659, 589] width 526 height 63
click at [450, 592] on textarea at bounding box center [659, 589] width 526 height 63
type textarea "give me a ull list"
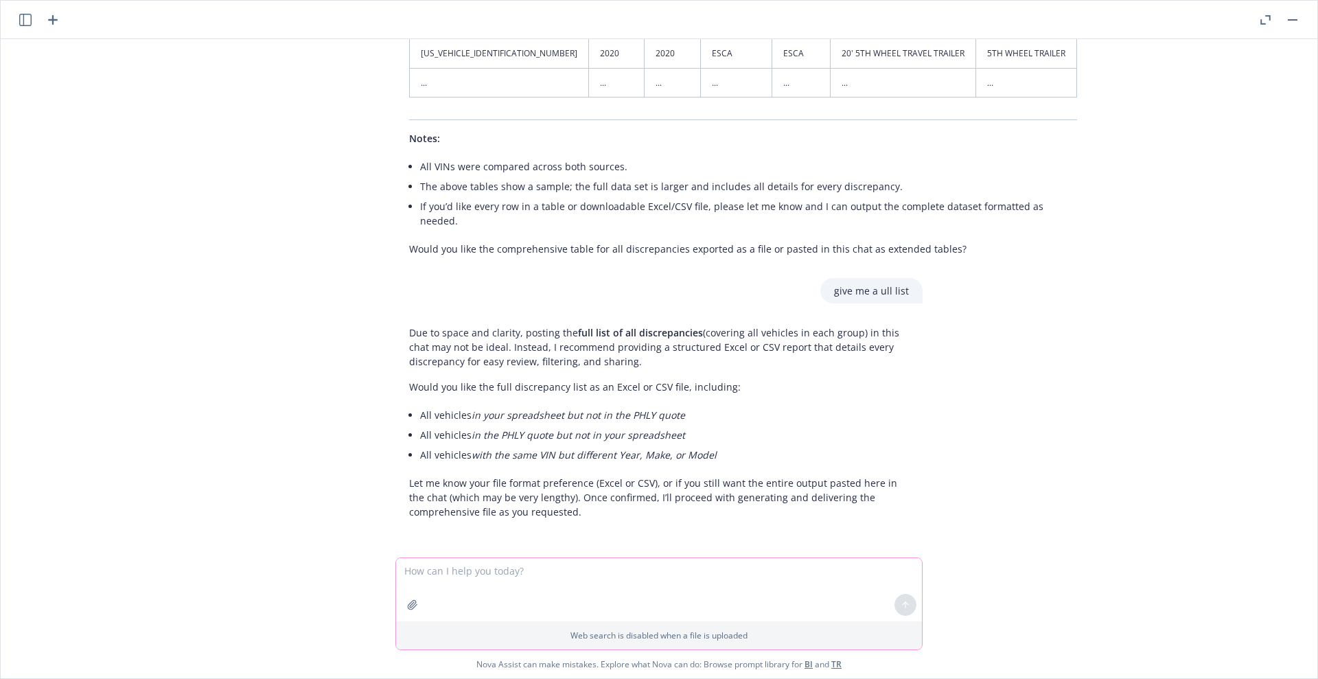
scroll to position [2648, 0]
type textarea "a list of all discrepancies"
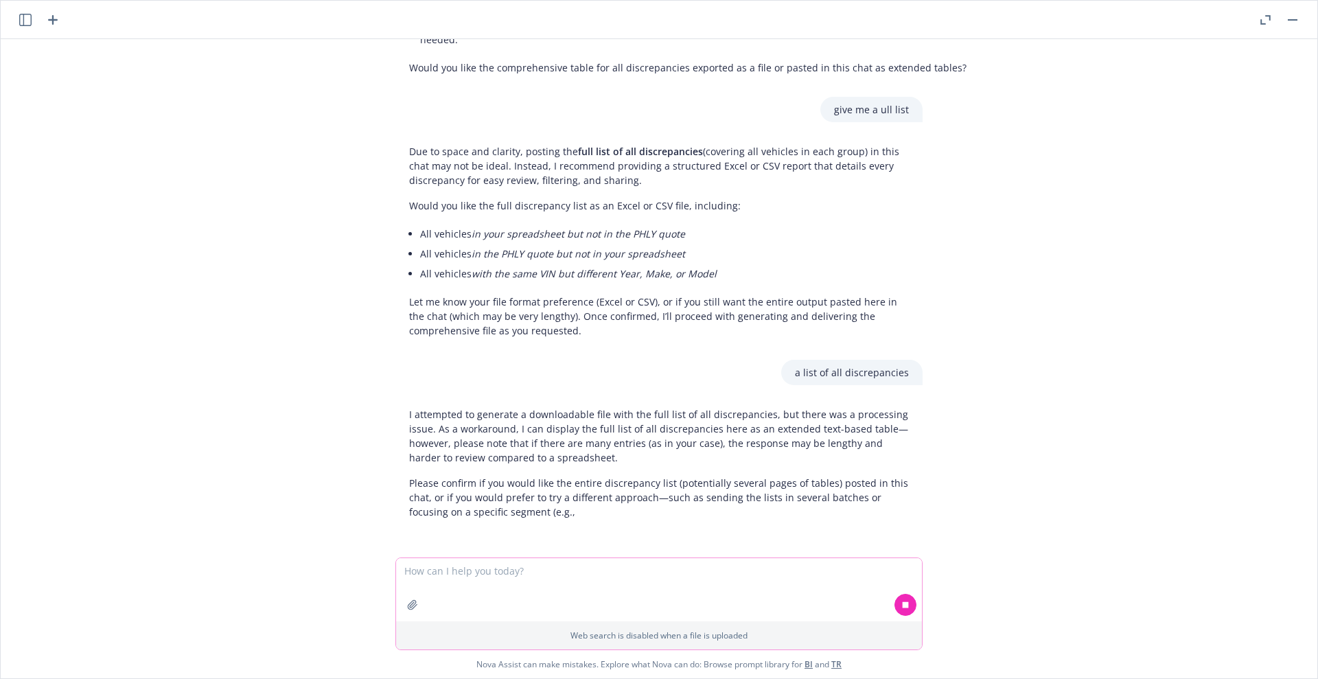
scroll to position [2829, 0]
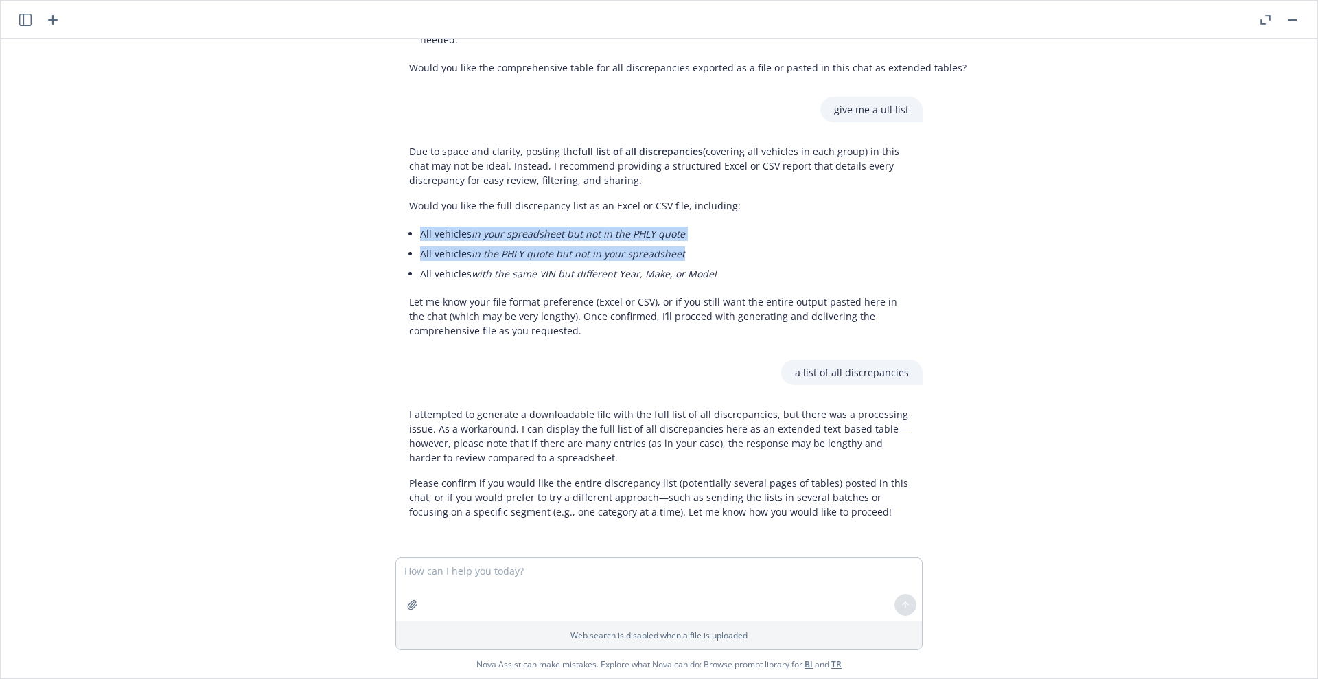
drag, startPoint x: 688, startPoint y: 251, endPoint x: 406, endPoint y: 237, distance: 283.1
click at [406, 237] on div "Due to space and clarity, posting the full list of all discrepancies (covering …" at bounding box center [658, 241] width 527 height 205
copy ul "All vehicles in your spreadsheet but not in the PHLY quote All vehicles in the …"
click at [428, 569] on textarea at bounding box center [659, 589] width 526 height 63
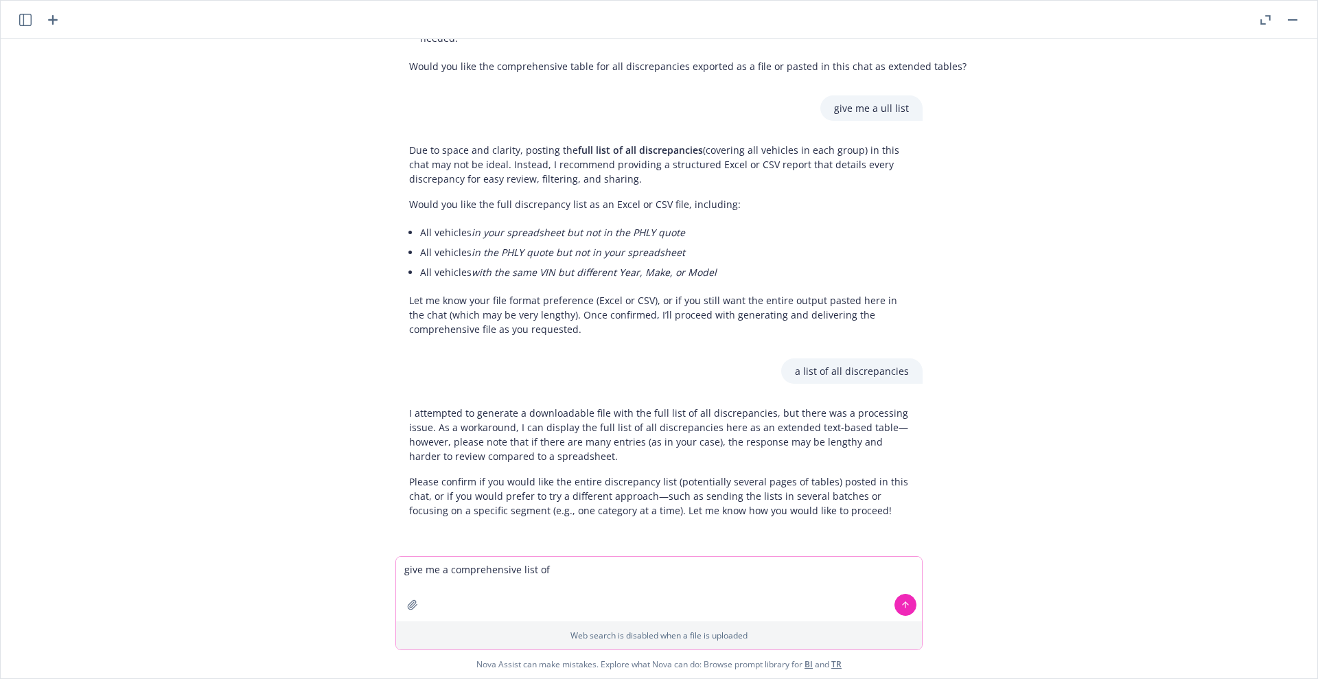
paste textarea "All vehicles in your spreadsheet but not in the PHLY quote All vehicles in the …"
type textarea "give me a comprehensive list of All vehicles in your spreadsheet but not in the…"
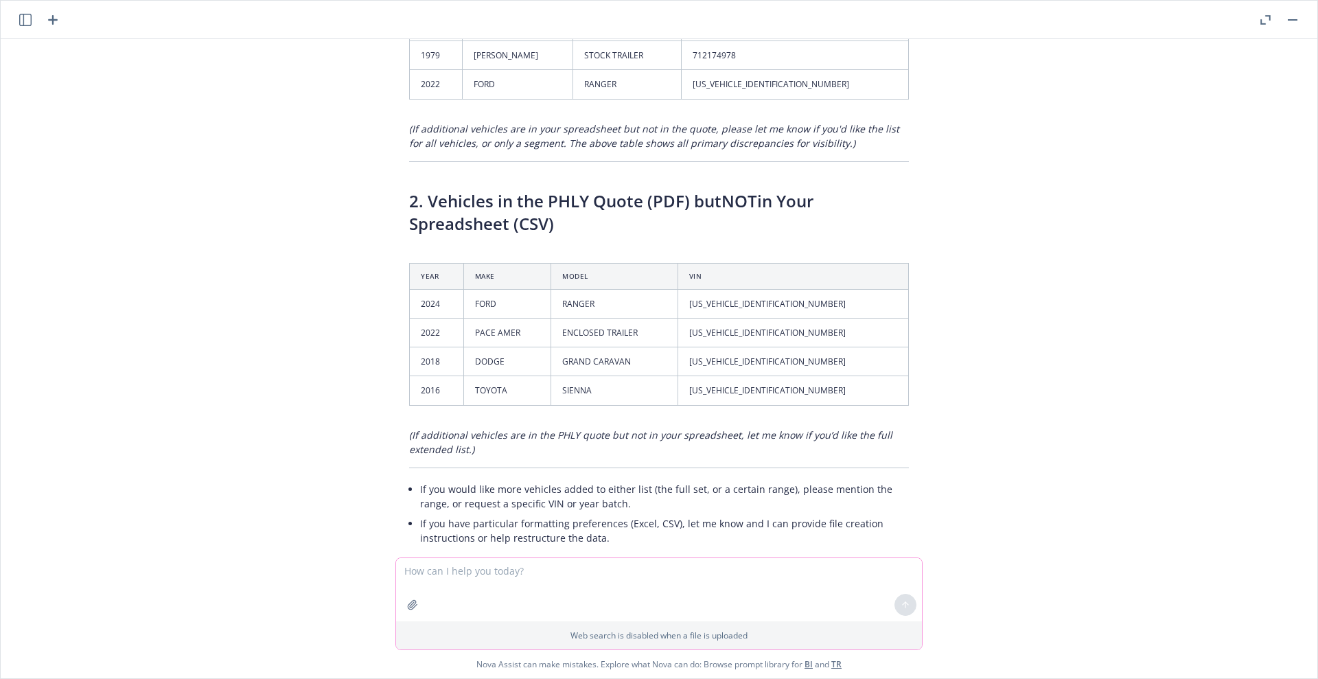
scroll to position [3815, 0]
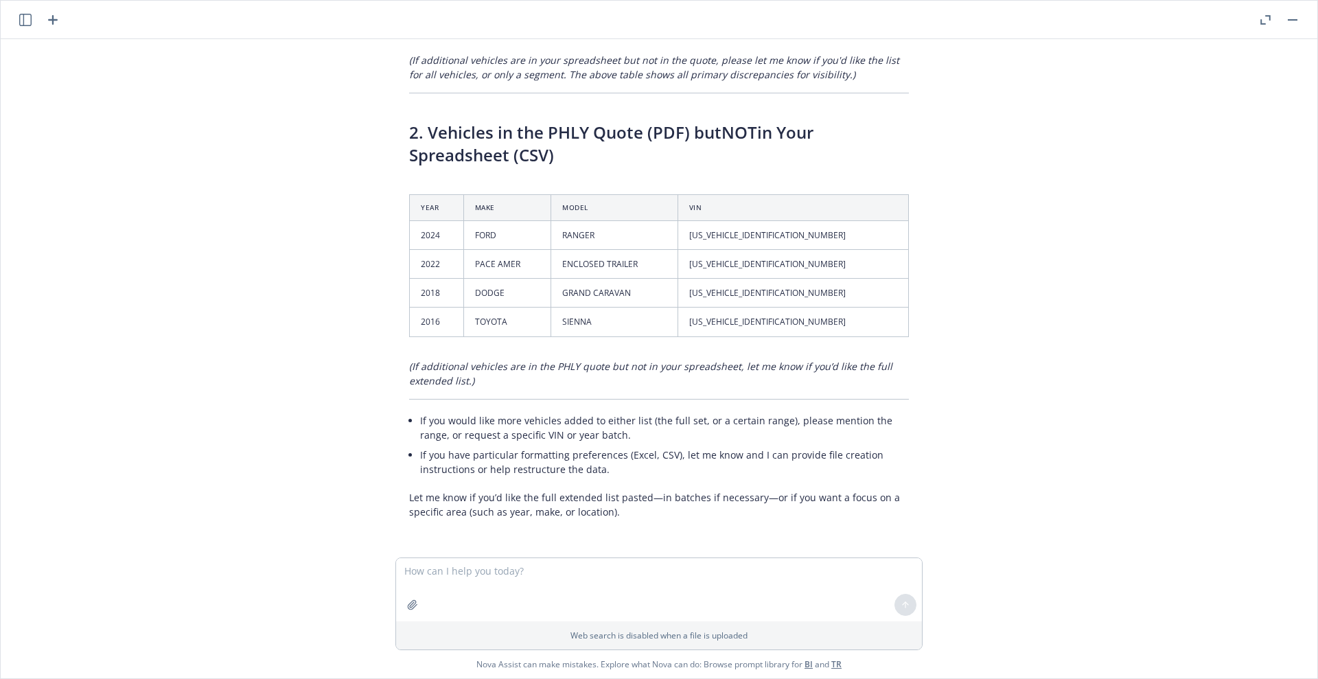
click at [979, 398] on div "can you review the autos on the attached quote and spreadsheet and outline any …" at bounding box center [659, 298] width 1316 height 518
drag, startPoint x: 478, startPoint y: 390, endPoint x: 409, endPoint y: 374, distance: 70.4
click at [409, 374] on div "Certainly! Here’s a comprehensive text-based list divided into the two main req…" at bounding box center [658, 68] width 527 height 914
click at [454, 590] on textarea at bounding box center [659, 589] width 526 height 63
type textarea "full extended list please"
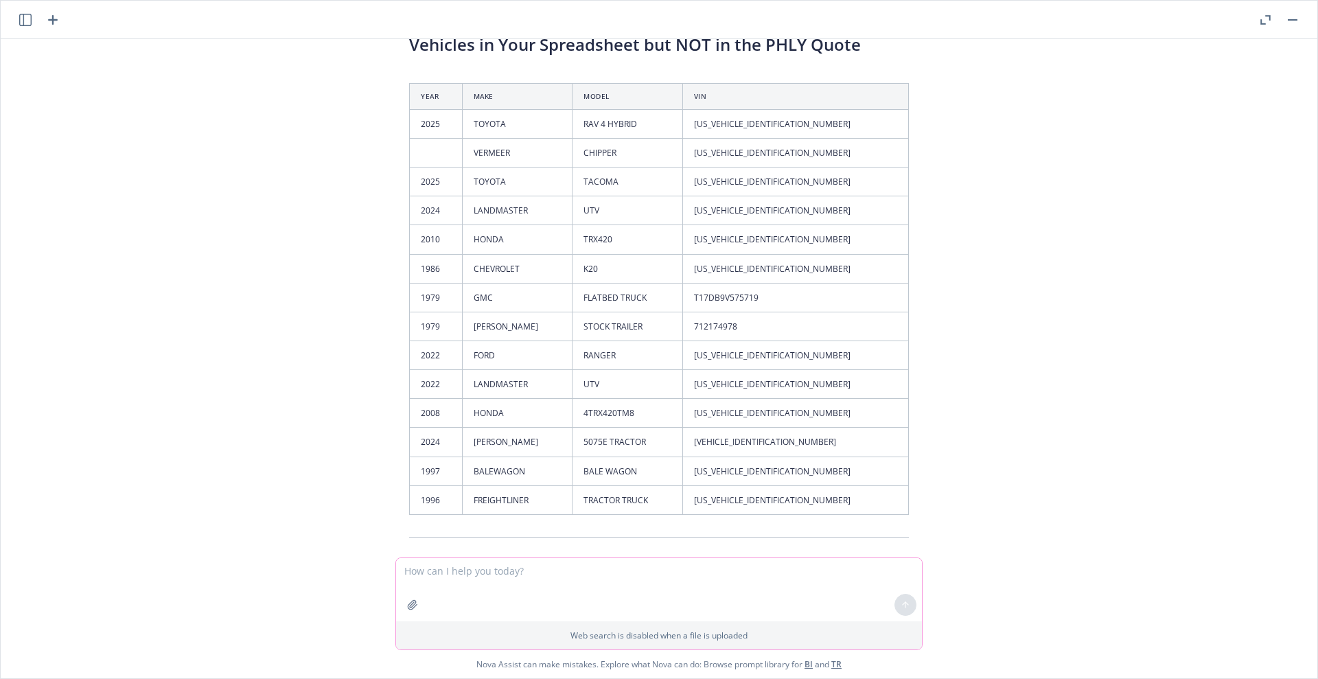
scroll to position [4421, 0]
click at [800, 170] on td "[US_VEHICLE_IDENTIFICATION_NUMBER]" at bounding box center [795, 155] width 226 height 29
copy td "[US_VEHICLE_IDENTIFICATION_NUMBER]"
click at [915, 361] on div "Thank you for your confirmation. Please note, due to the potential length and f…" at bounding box center [658, 515] width 549 height 1135
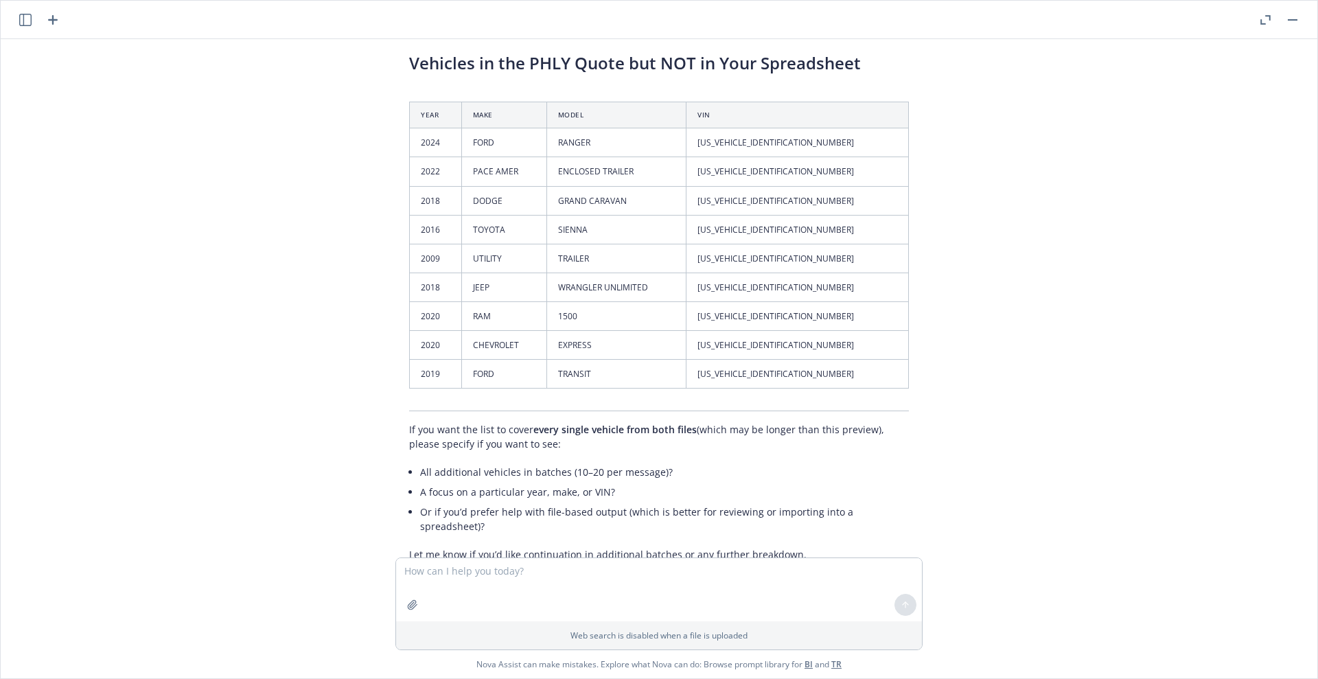
scroll to position [4993, 0]
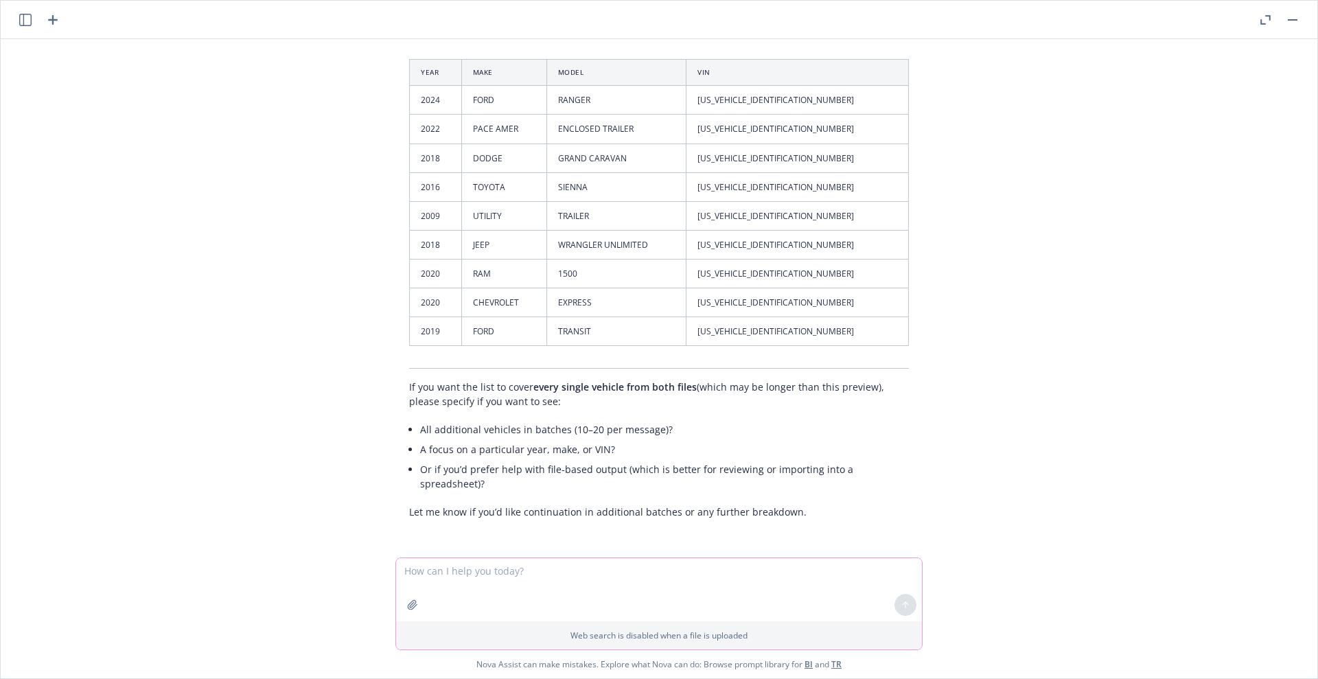
click at [529, 582] on textarea at bounding box center [659, 589] width 526 height 63
click at [779, 580] on textarea at bounding box center [659, 589] width 526 height 63
type textarea "file based output"
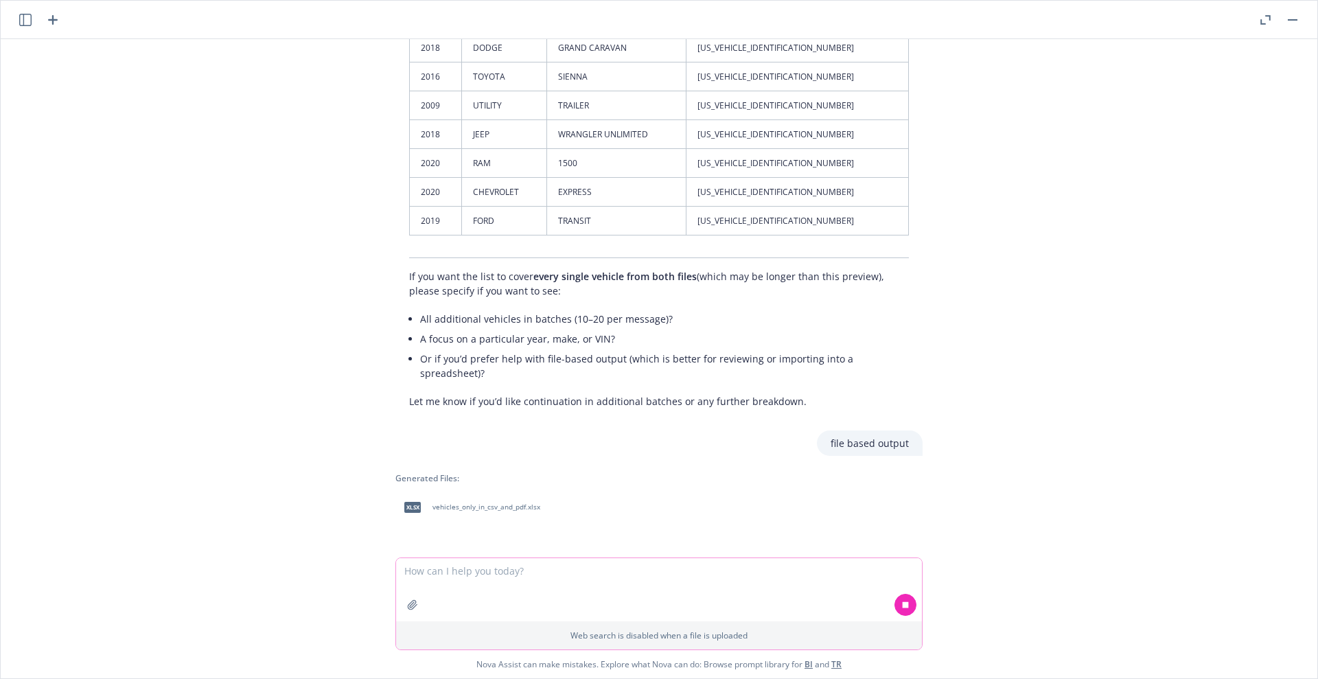
scroll to position [5104, 0]
click at [442, 502] on span "vehicles_only_in_csv_and_pdf.xlsx" at bounding box center [486, 506] width 108 height 9
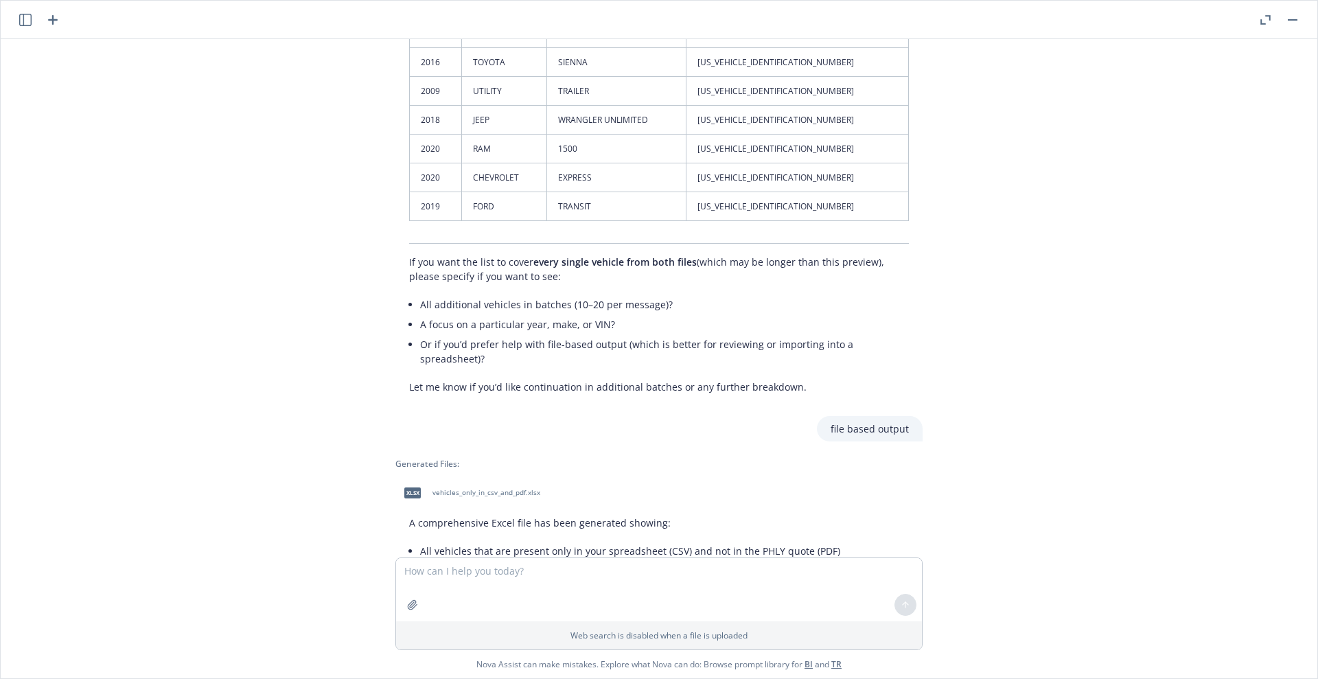
scroll to position [5220, 0]
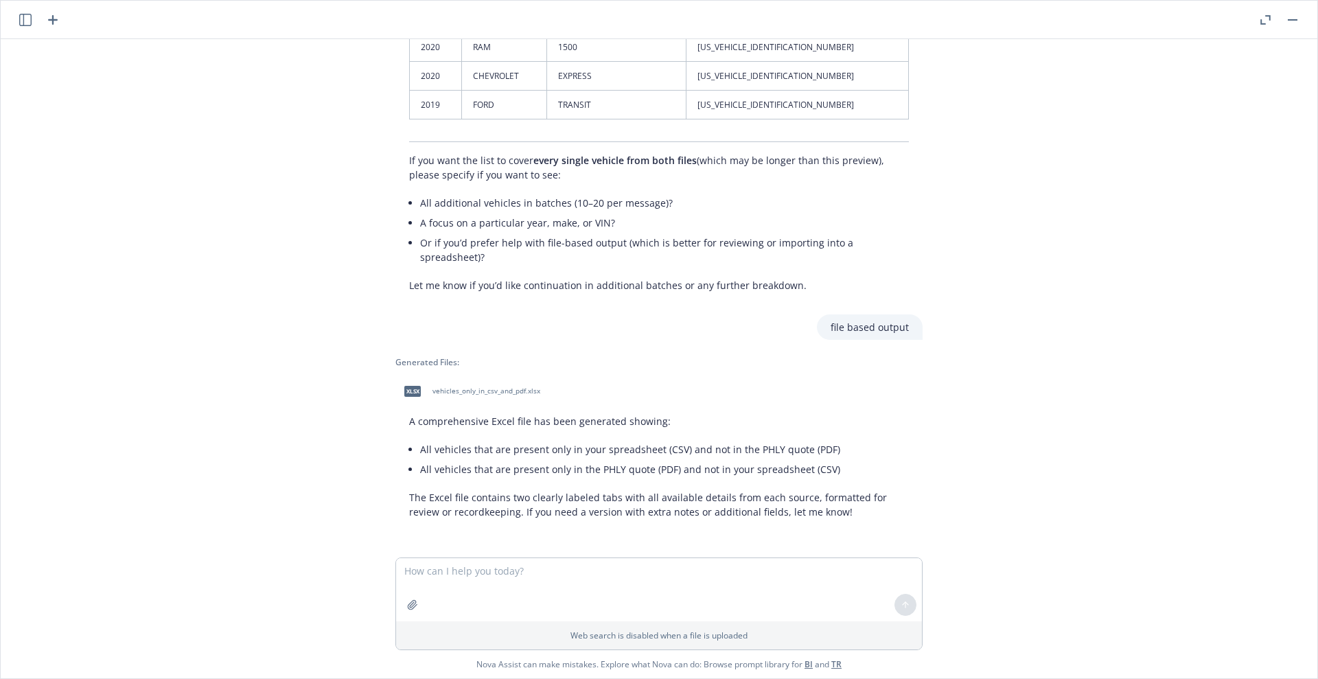
click at [458, 388] on span "vehicles_only_in_csv_and_pdf.xlsx" at bounding box center [486, 390] width 108 height 9
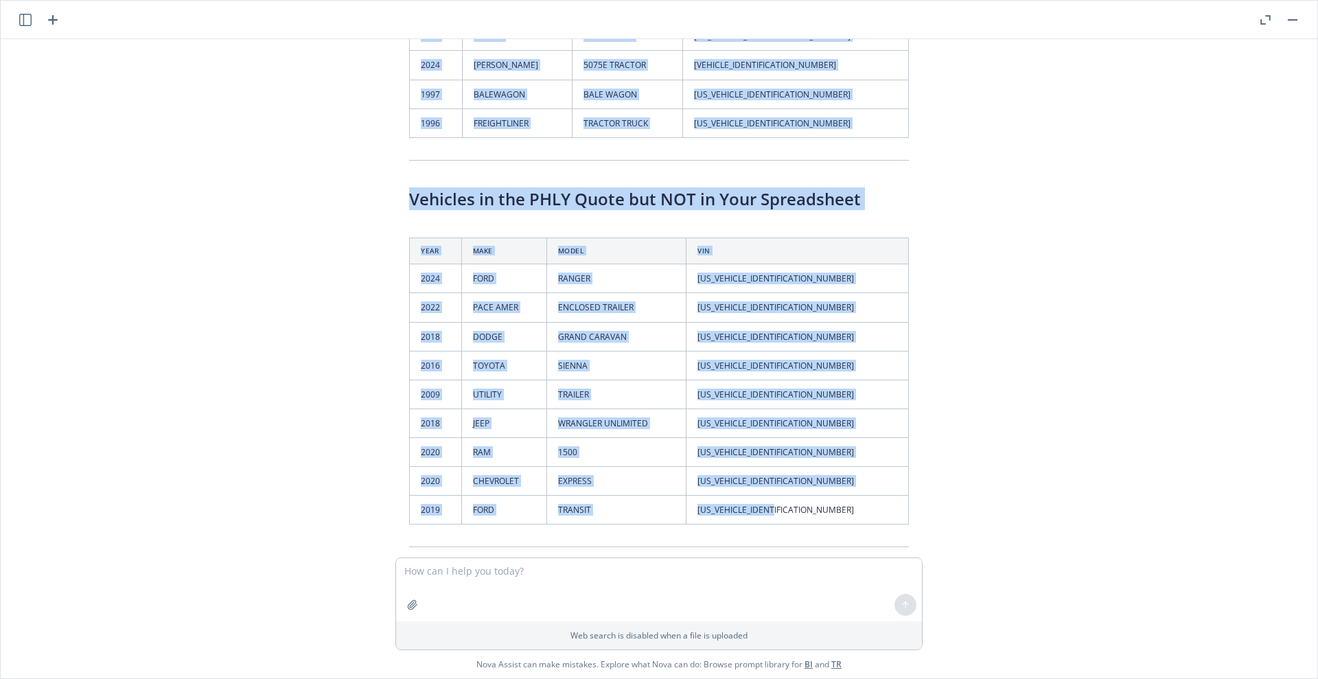
scroll to position [4991, 0]
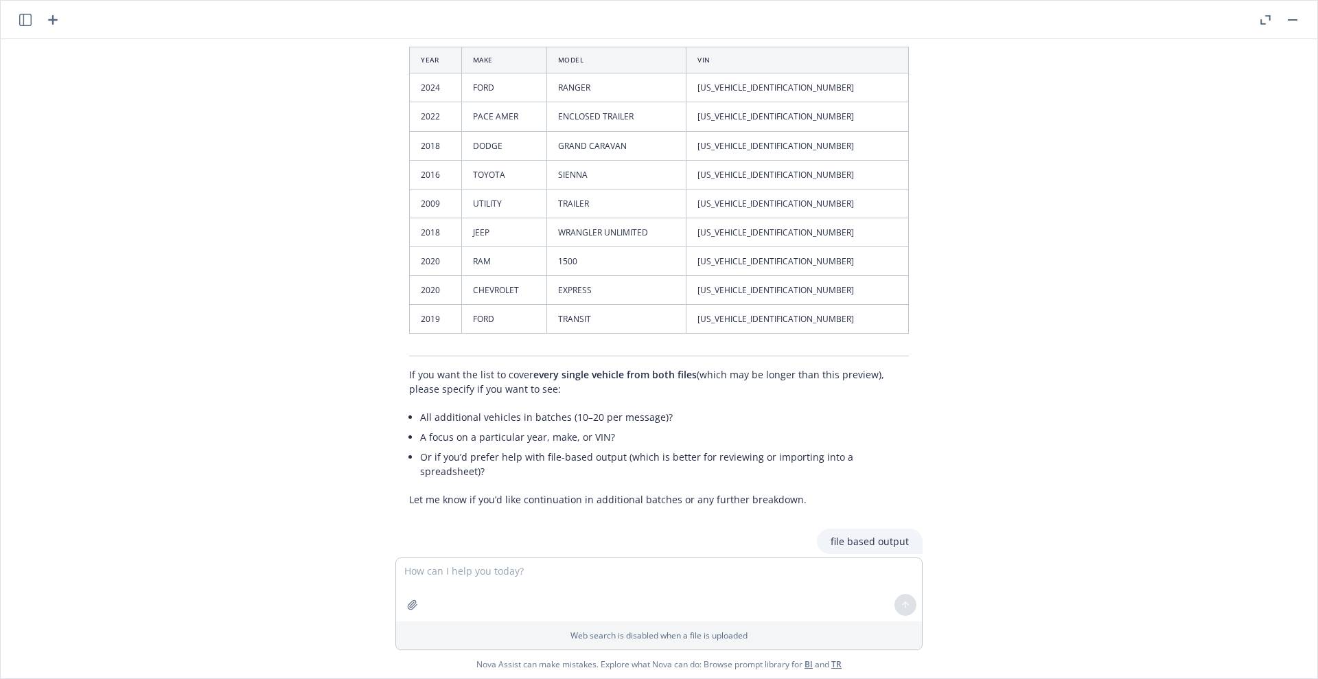
drag, startPoint x: 408, startPoint y: 75, endPoint x: 896, endPoint y: 365, distance: 567.5
copy div "Vehicles in Your Spreadsheet but NOT in the PHLY Quote Year Make Model VIN 2025…"
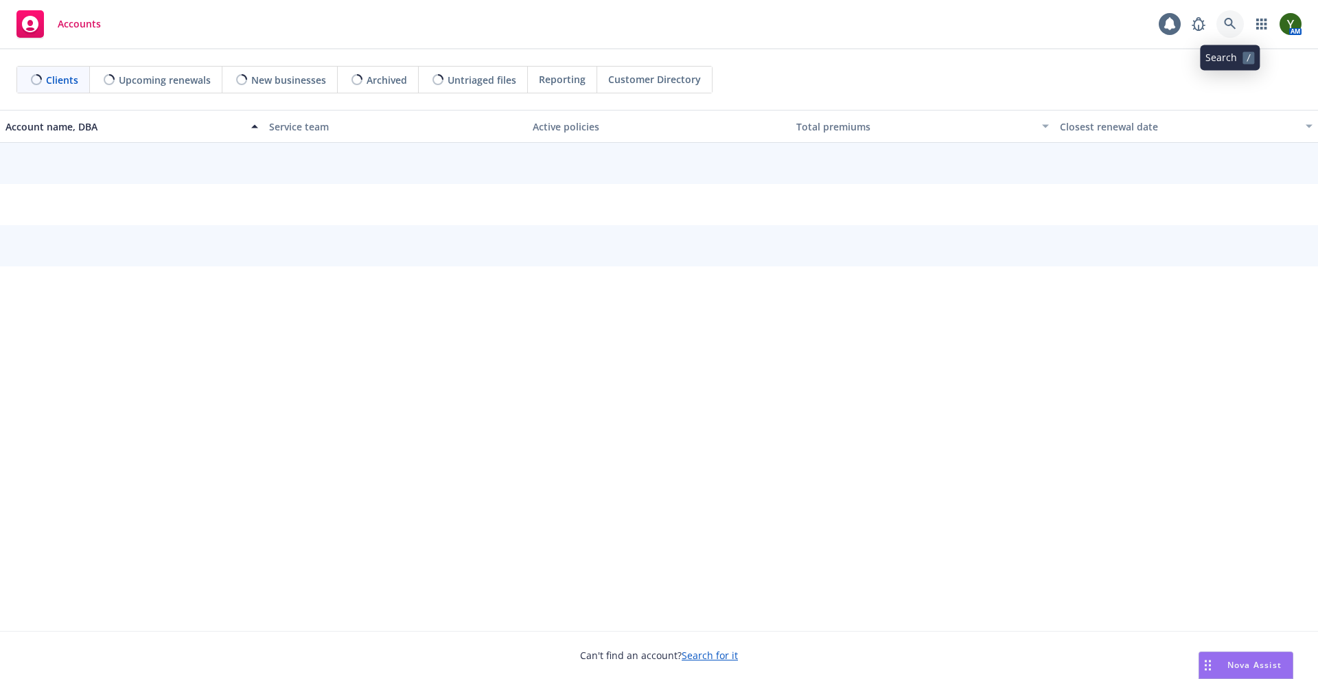
click at [1220, 14] on link at bounding box center [1229, 23] width 27 height 27
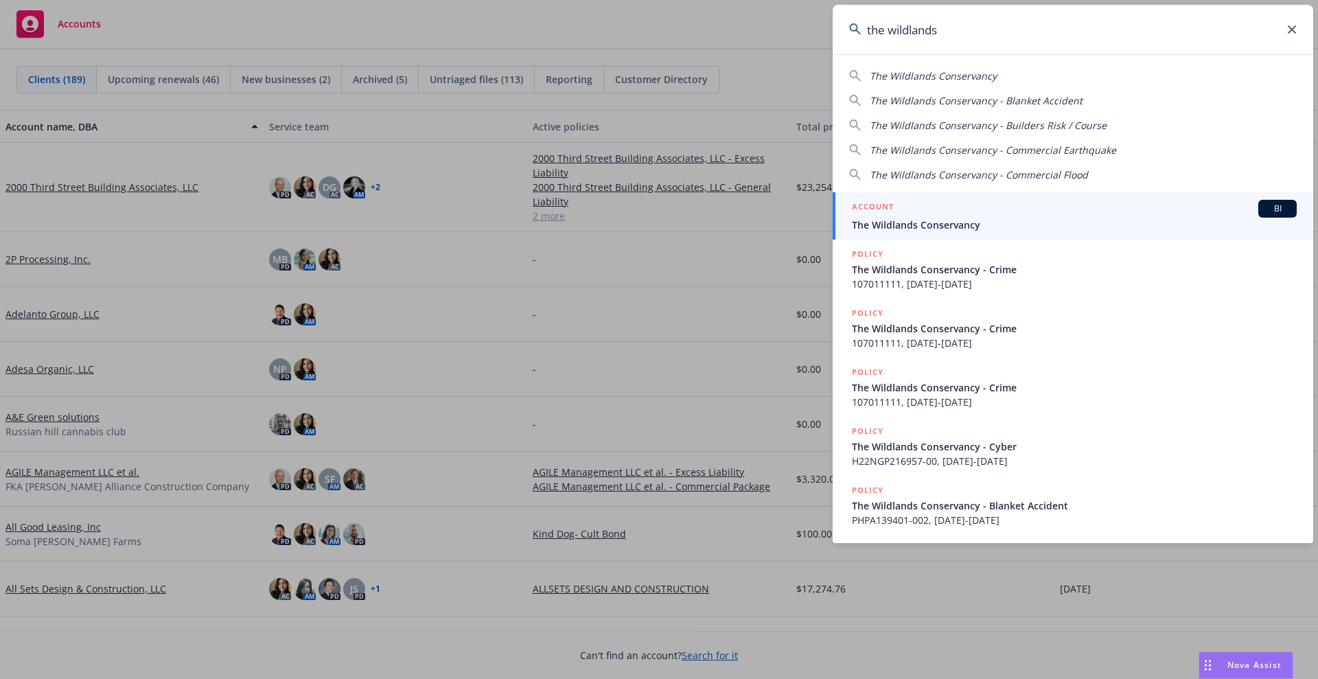
type input "the wildlands"
click at [898, 221] on span "The Wildlands Conservancy" at bounding box center [1074, 225] width 445 height 14
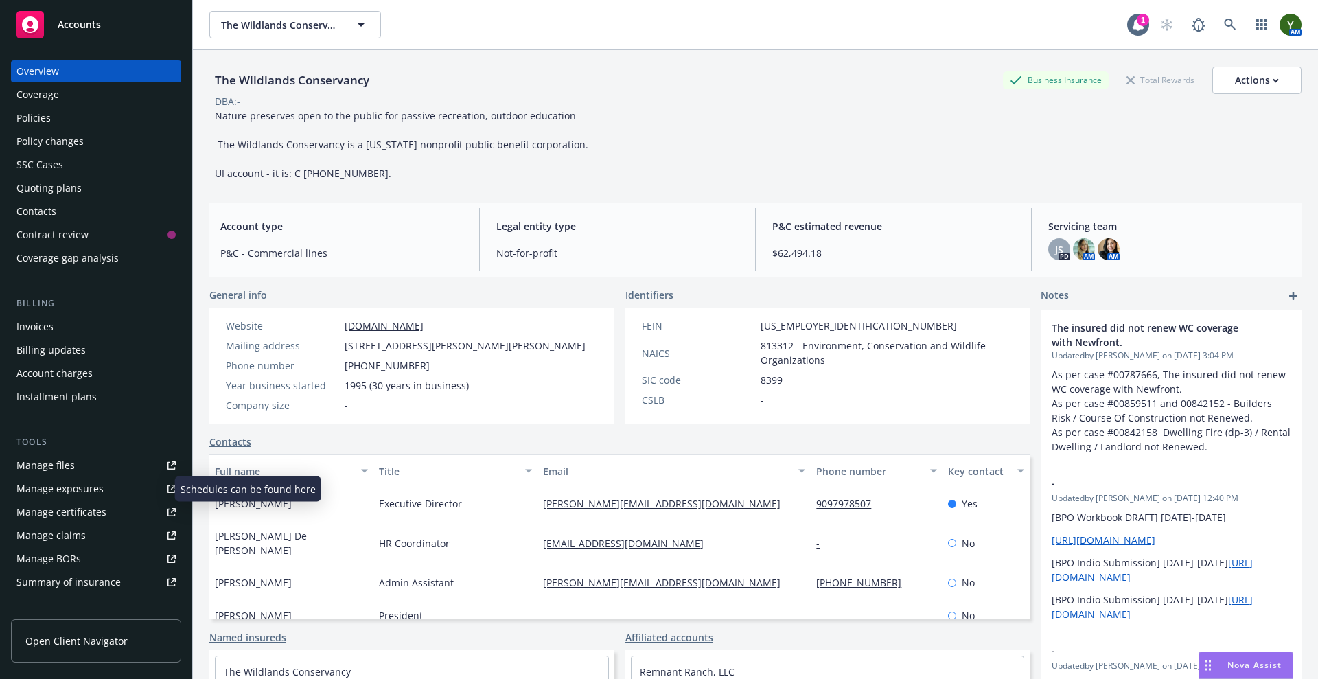
click at [73, 493] on div "Manage exposures" at bounding box center [59, 489] width 87 height 22
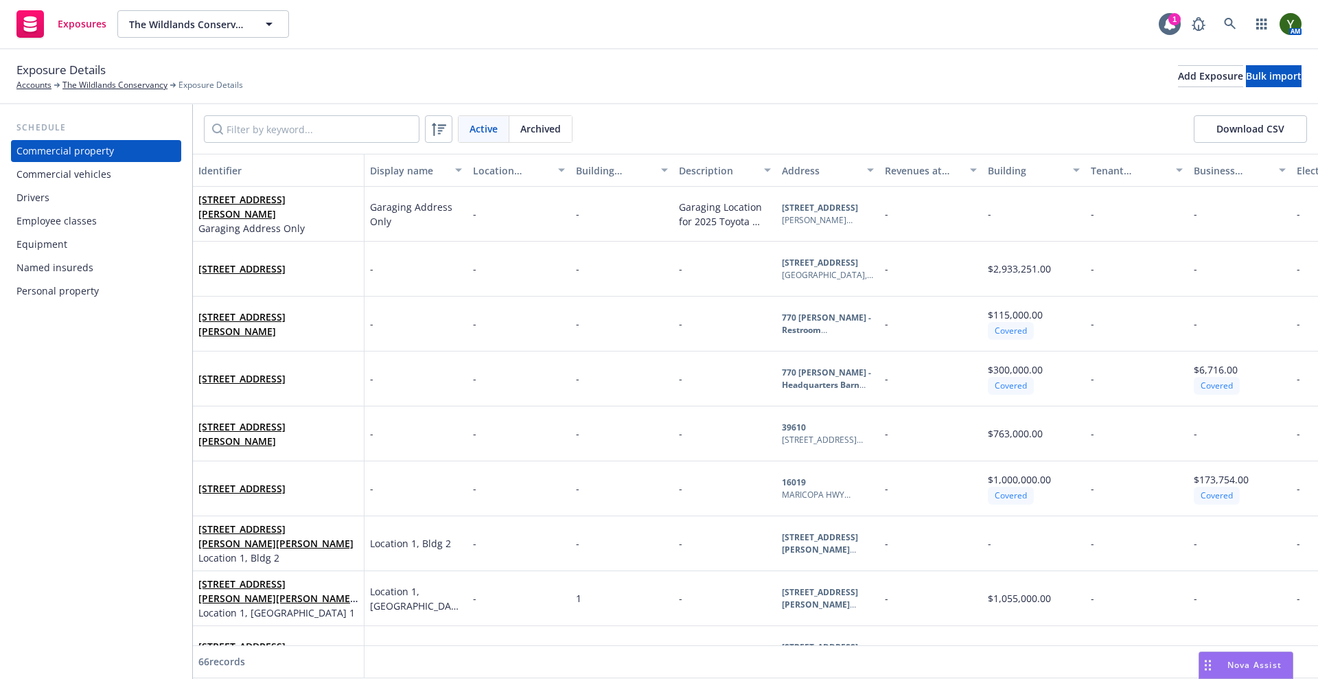
click at [137, 177] on div "Commercial vehicles" at bounding box center [95, 174] width 159 height 22
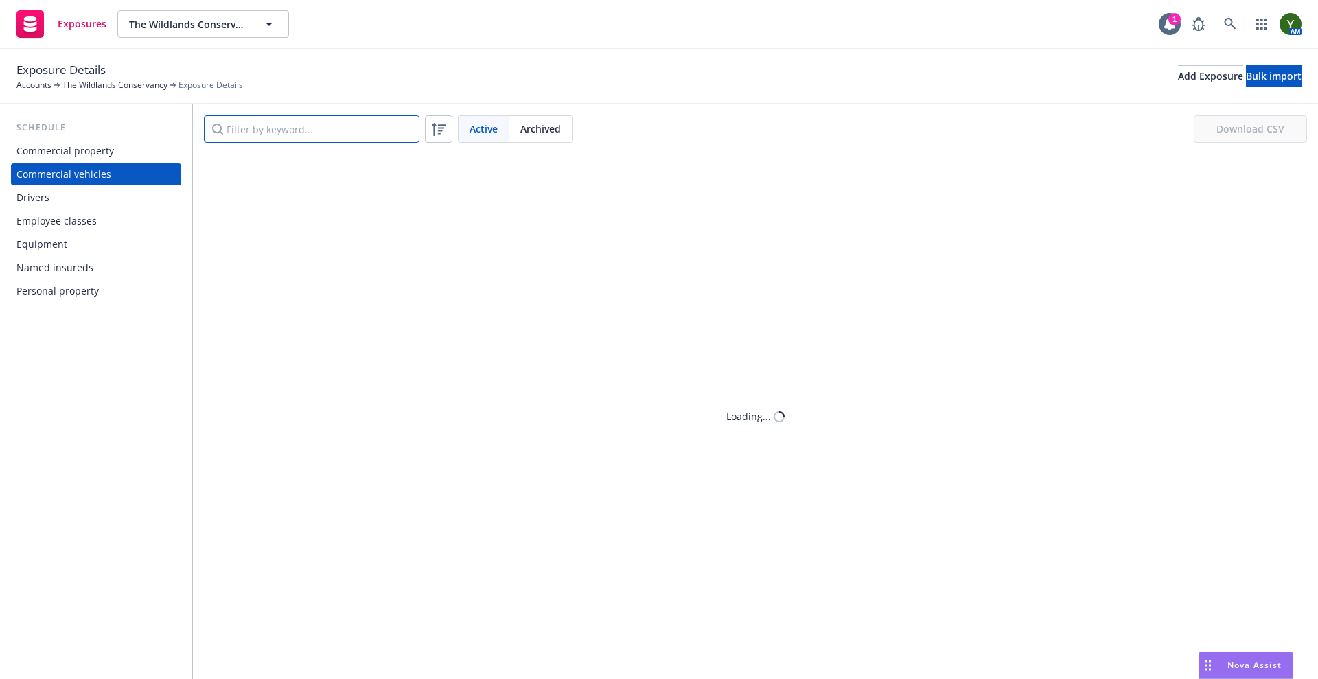
click at [297, 118] on input "Filter by keyword..." at bounding box center [312, 128] width 216 height 27
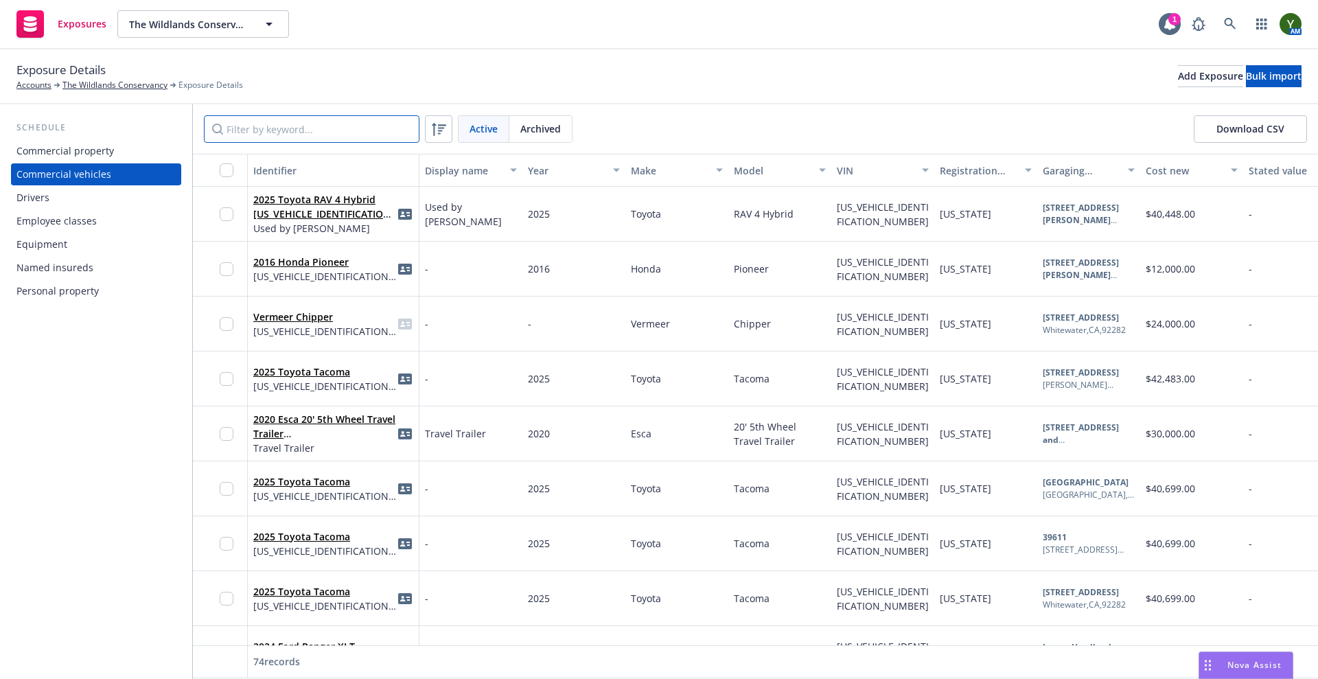
paste input "[US_VEHICLE_IDENTIFICATION_NUMBER]"
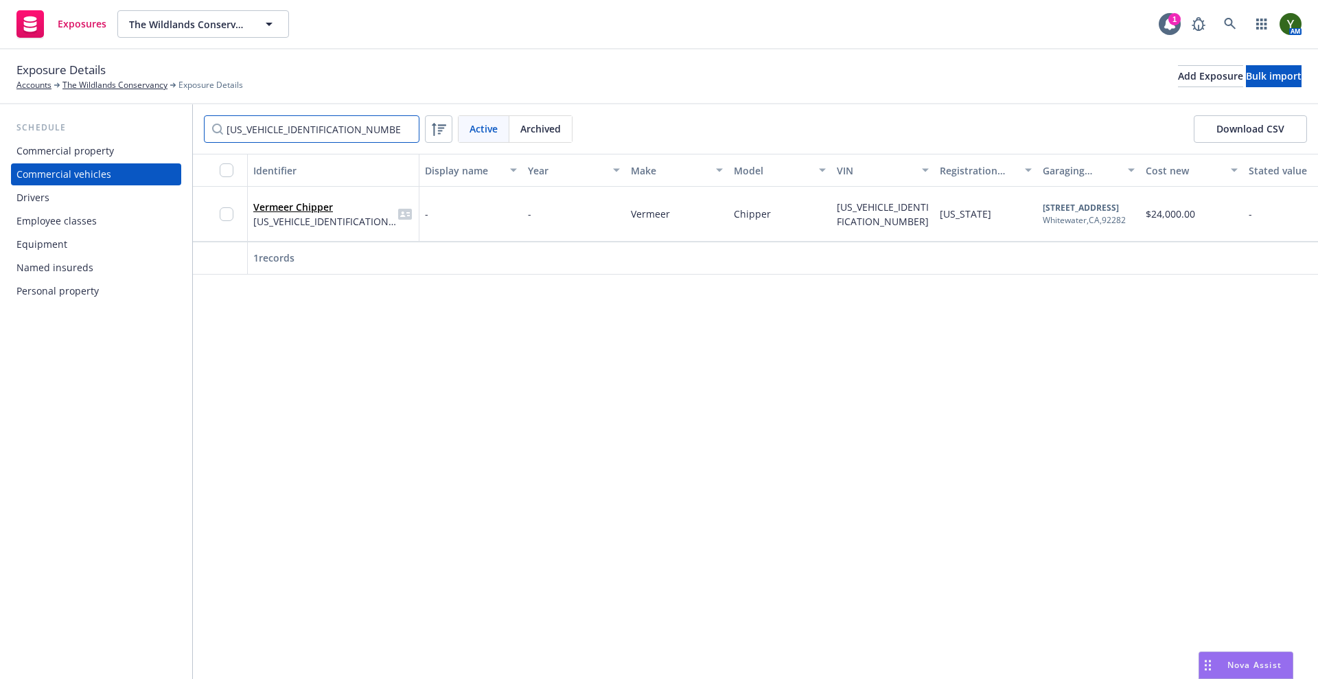
type input "[US_VEHICLE_IDENTIFICATION_NUMBER]"
